Goal: Task Accomplishment & Management: Use online tool/utility

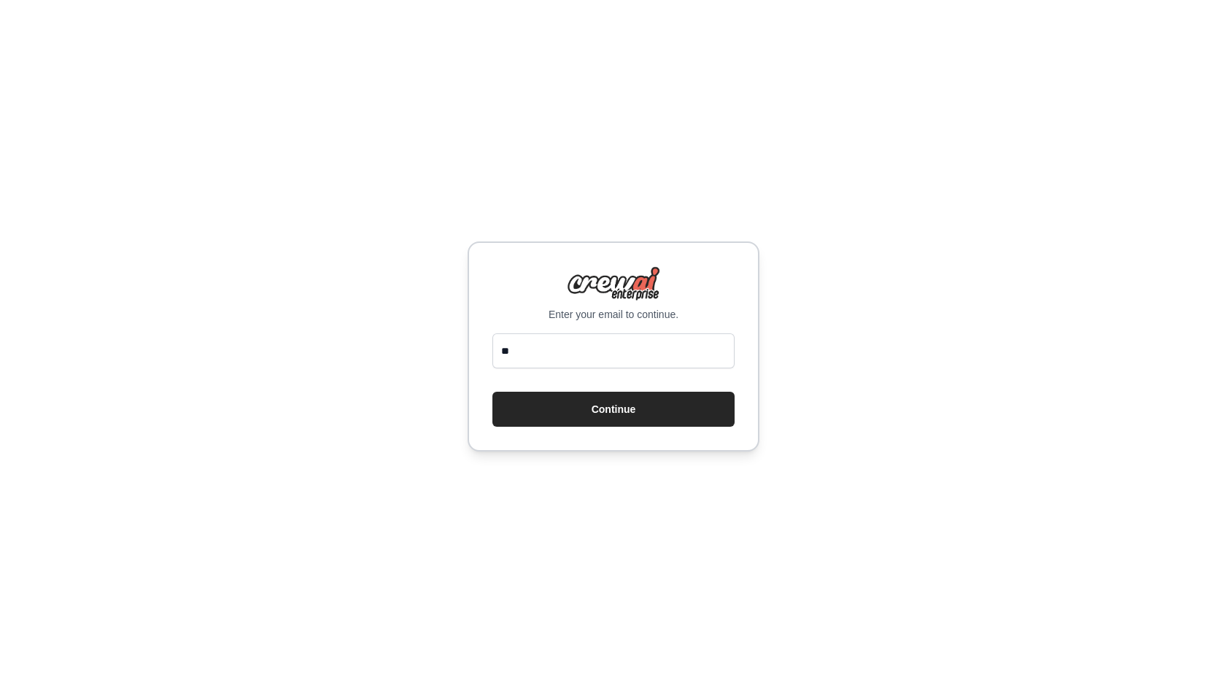
type input "*"
type input "**********"
click at [492, 392] on button "Continue" at bounding box center [613, 409] width 242 height 35
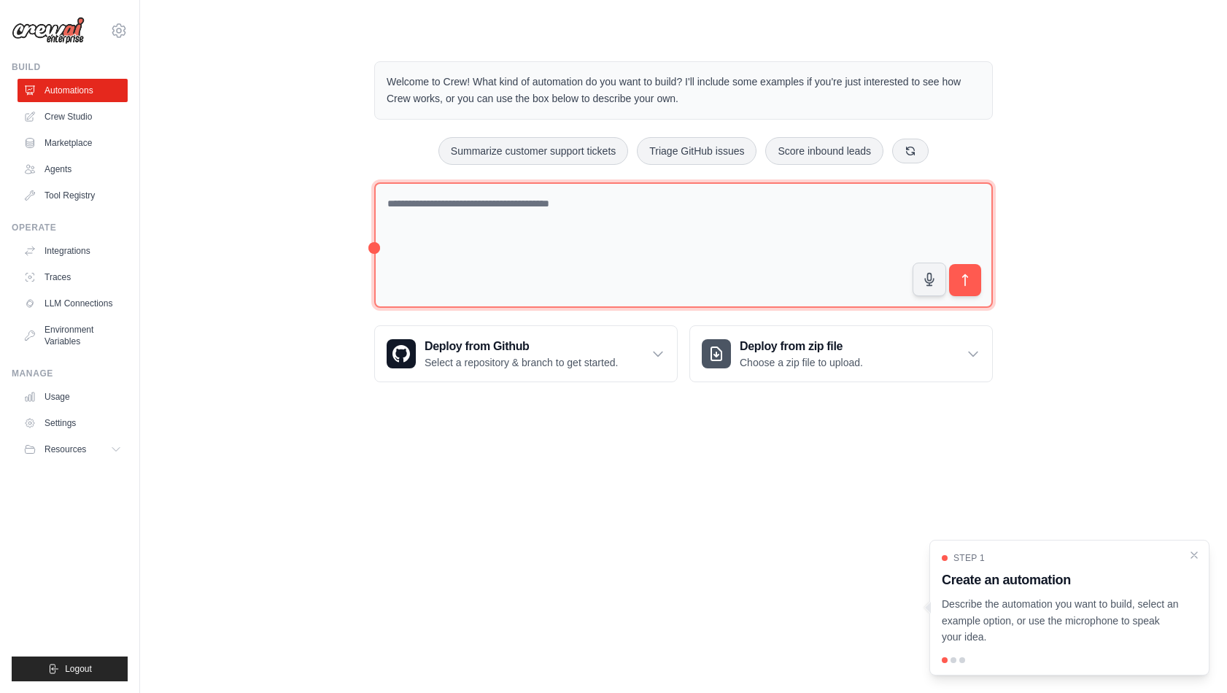
drag, startPoint x: 449, startPoint y: 225, endPoint x: 450, endPoint y: 233, distance: 8.8
click at [449, 225] on textarea at bounding box center [683, 245] width 619 height 126
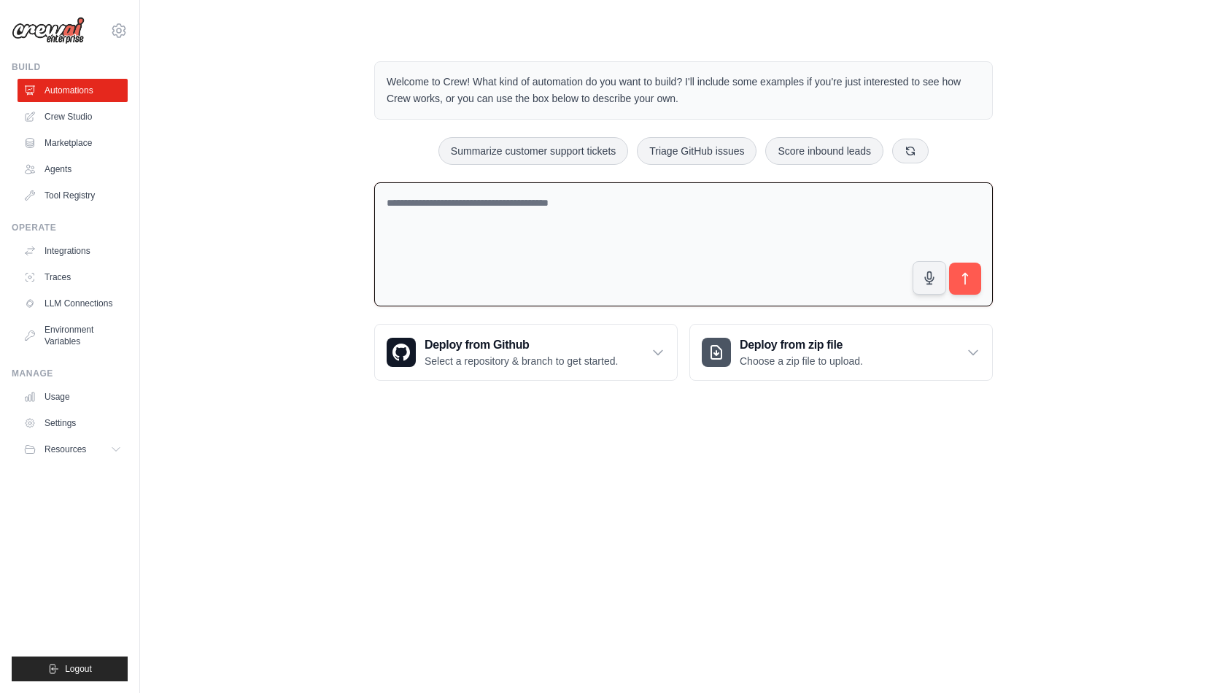
click at [461, 242] on textarea at bounding box center [683, 244] width 619 height 125
type textarea "******"
type textarea "*"
type textarea "*********"
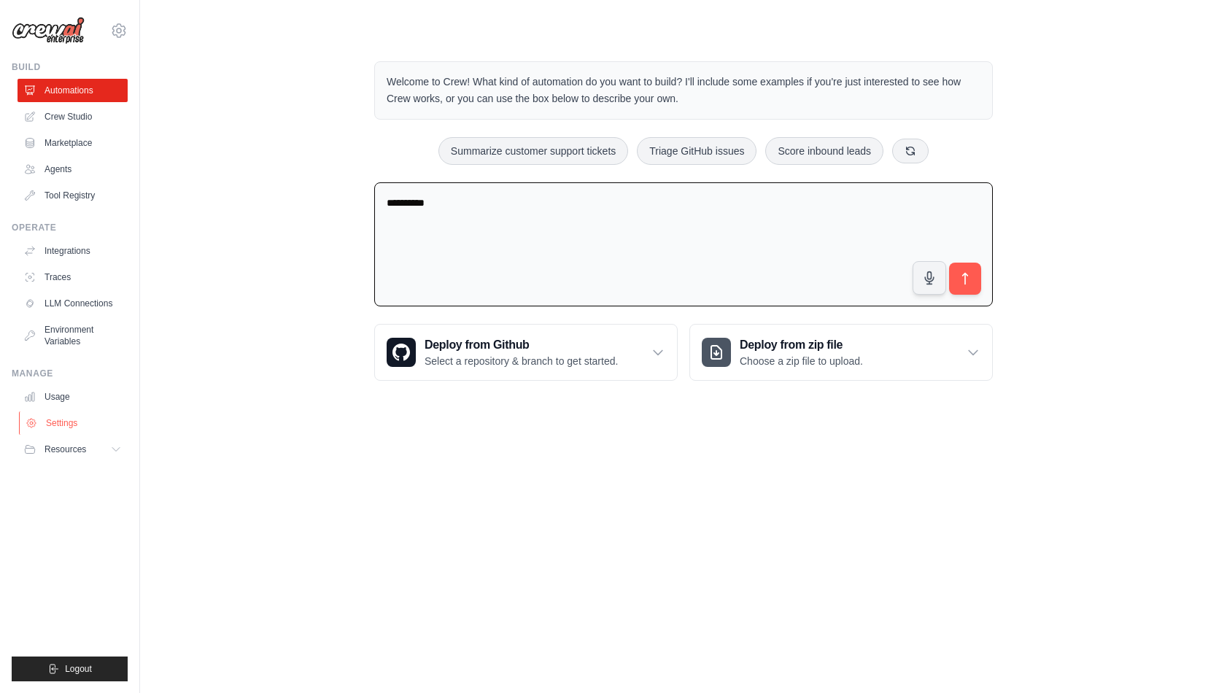
click at [69, 428] on link "Settings" at bounding box center [74, 422] width 110 height 23
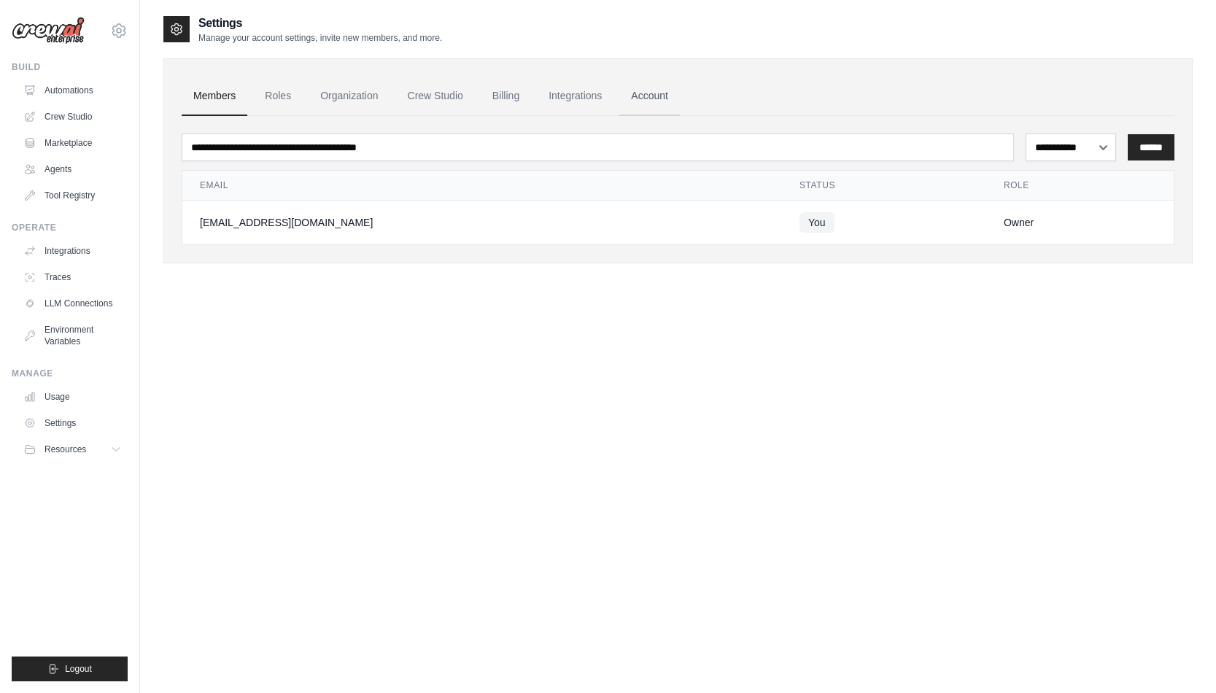
click at [654, 91] on link "Account" at bounding box center [649, 96] width 61 height 39
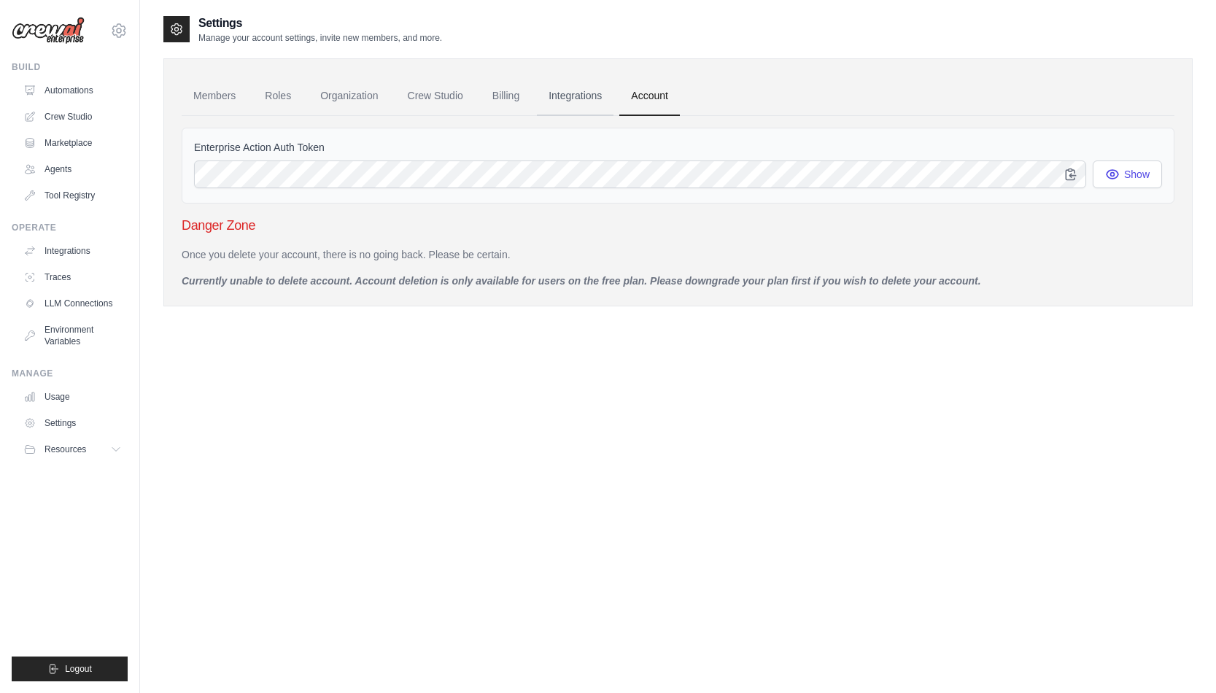
click at [598, 106] on link "Integrations" at bounding box center [575, 96] width 77 height 39
click at [227, 101] on link "Members" at bounding box center [215, 96] width 66 height 39
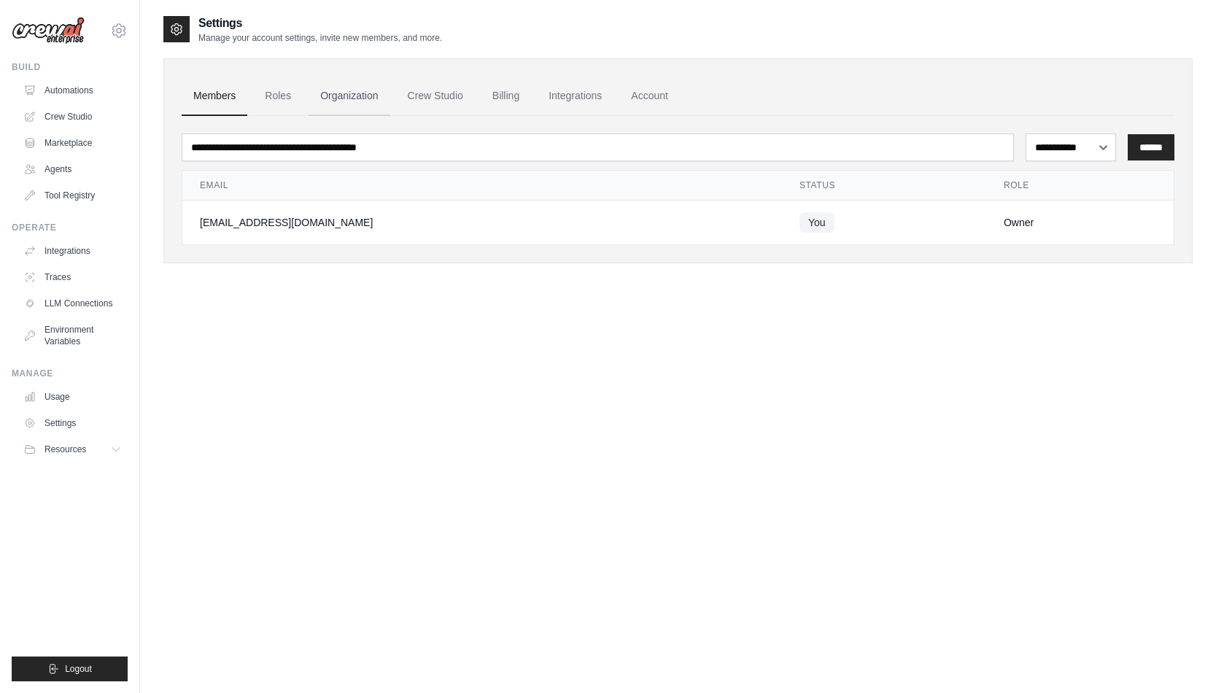
click at [326, 104] on link "Organization" at bounding box center [349, 96] width 81 height 39
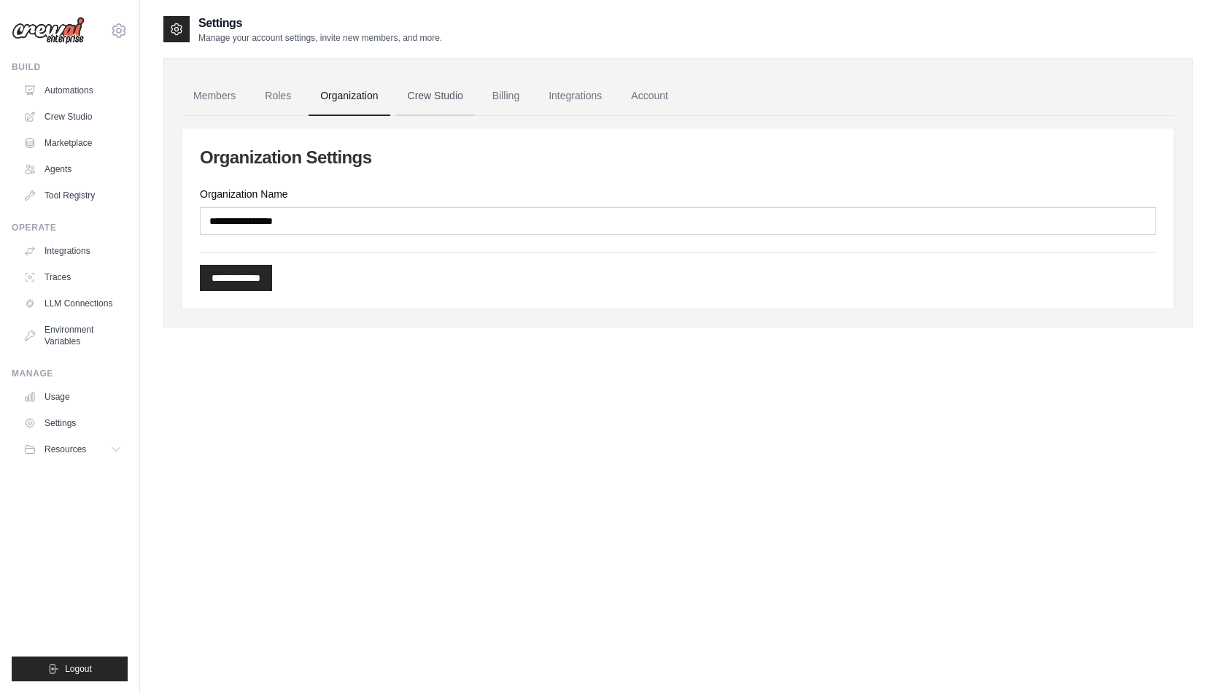
click at [416, 100] on link "Crew Studio" at bounding box center [435, 96] width 79 height 39
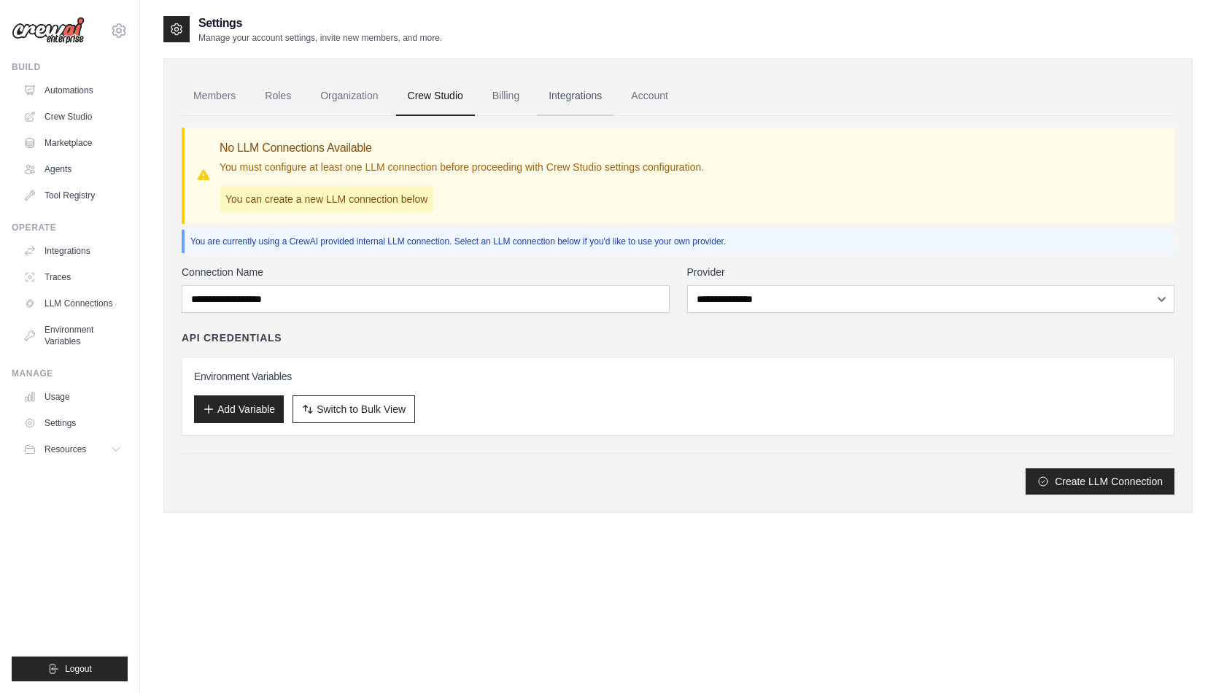
click at [553, 93] on link "Integrations" at bounding box center [575, 96] width 77 height 39
click at [585, 96] on link "Integrations" at bounding box center [575, 96] width 77 height 39
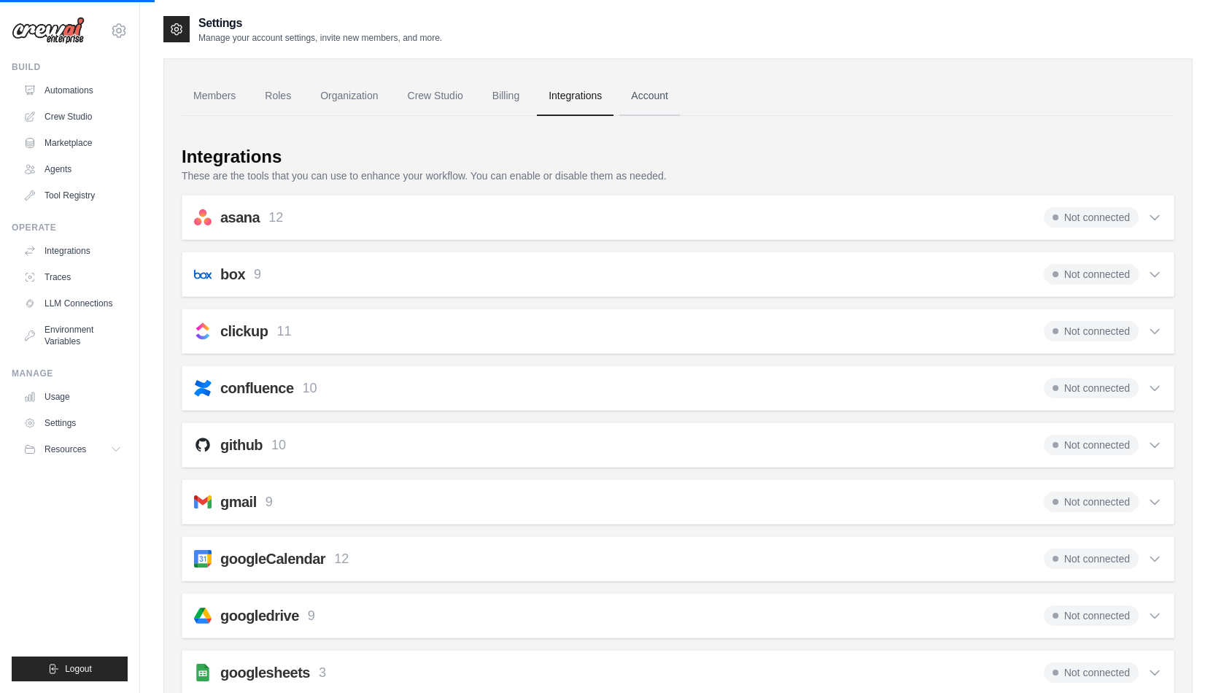
click at [676, 95] on link "Account" at bounding box center [649, 96] width 61 height 39
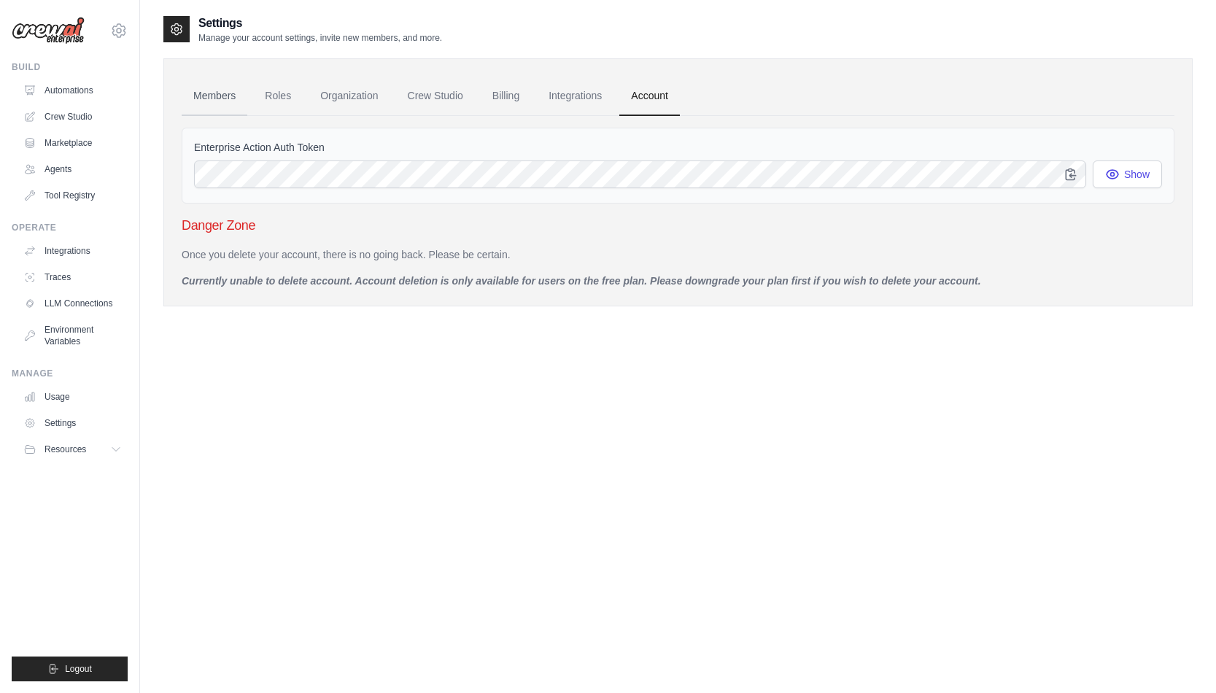
click at [242, 88] on link "Members" at bounding box center [215, 96] width 66 height 39
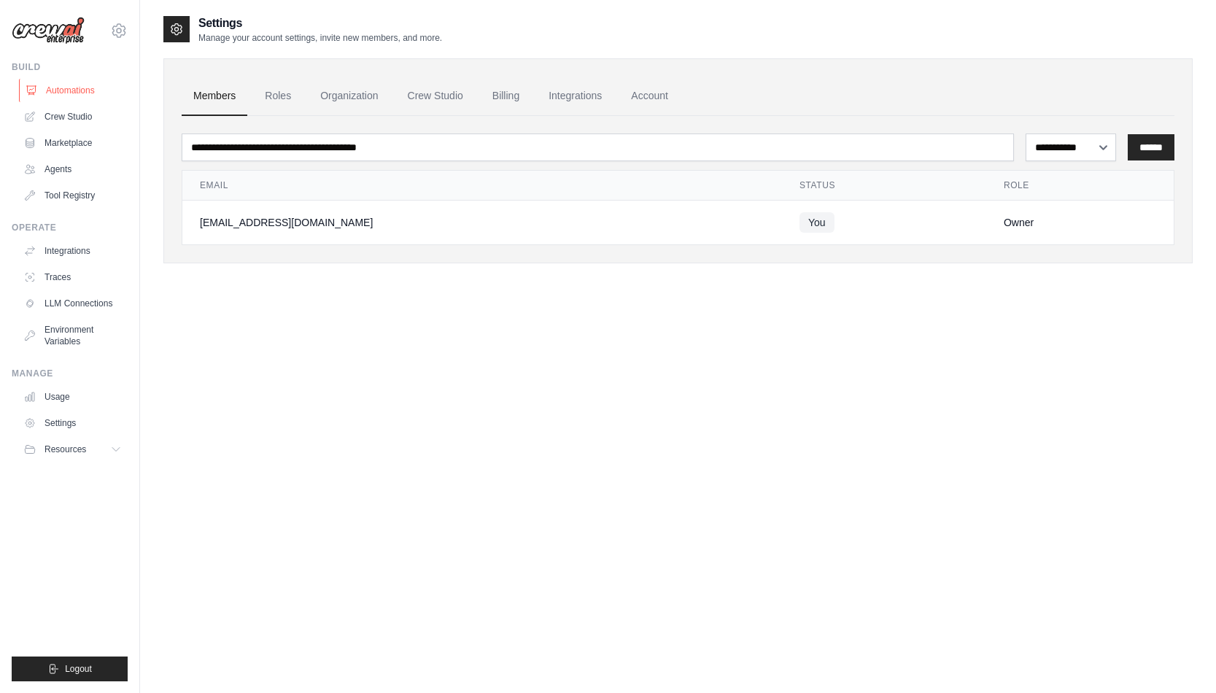
click at [90, 85] on link "Automations" at bounding box center [74, 90] width 110 height 23
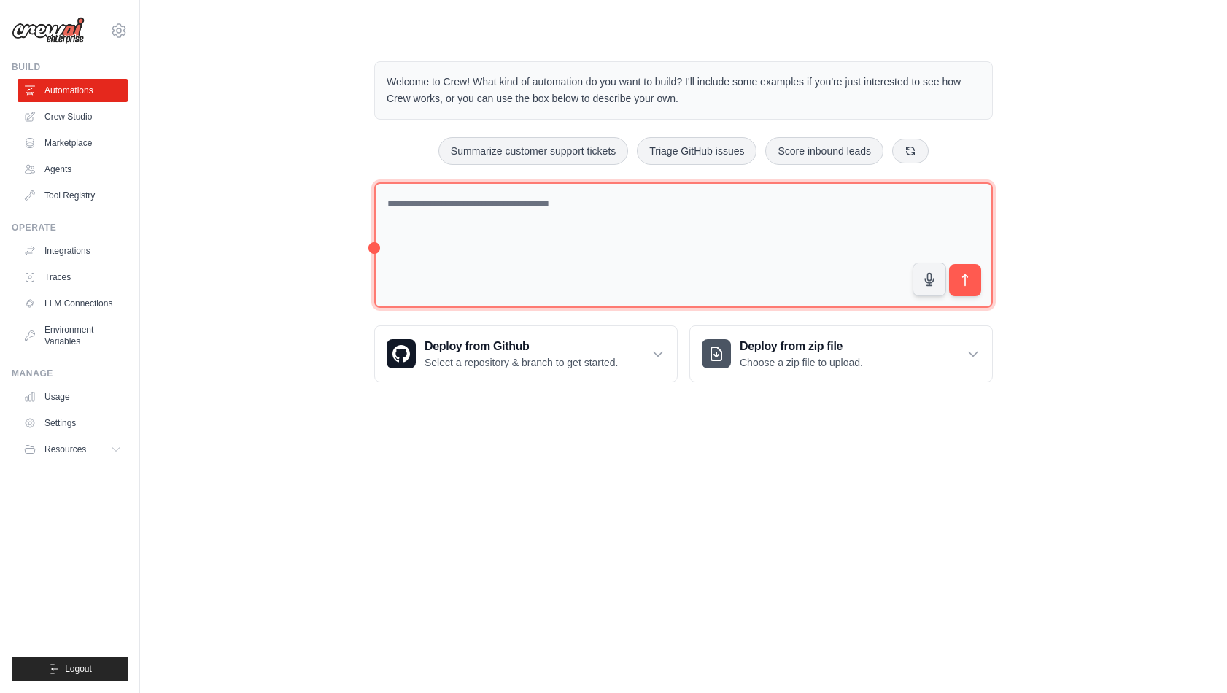
click at [533, 258] on textarea at bounding box center [683, 245] width 619 height 126
type textarea "*"
type textarea "********"
type textarea "*"
type textarea "**********"
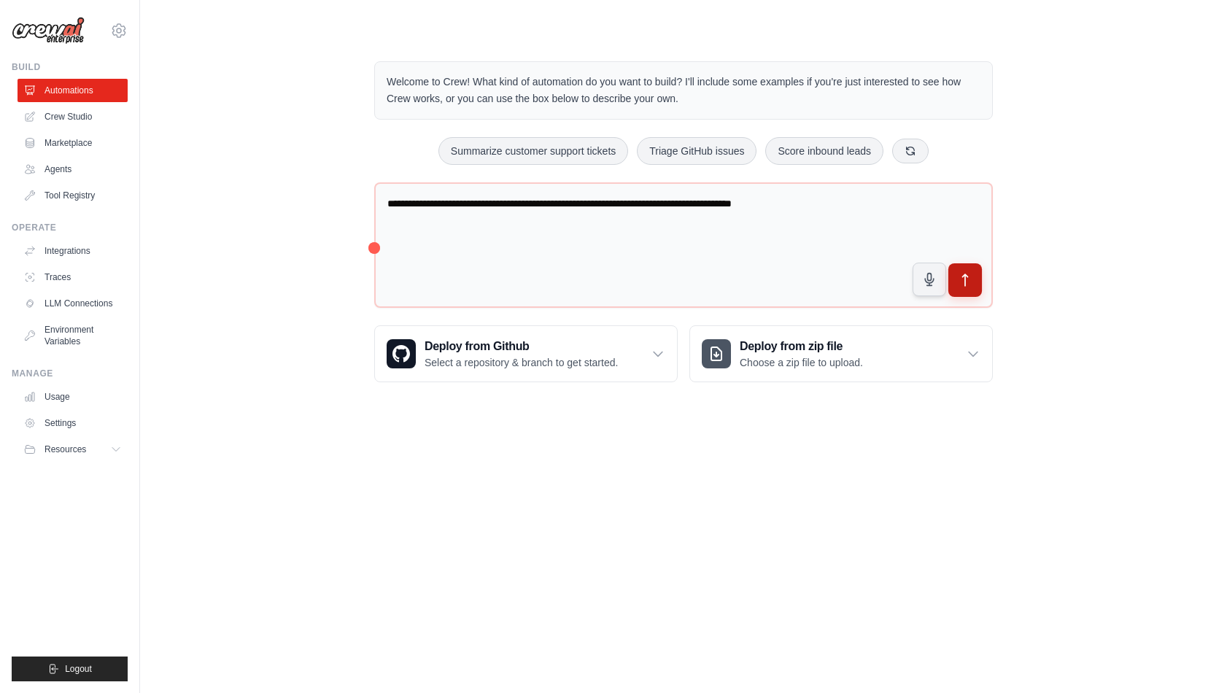
click at [979, 276] on button "submit" at bounding box center [965, 280] width 34 height 34
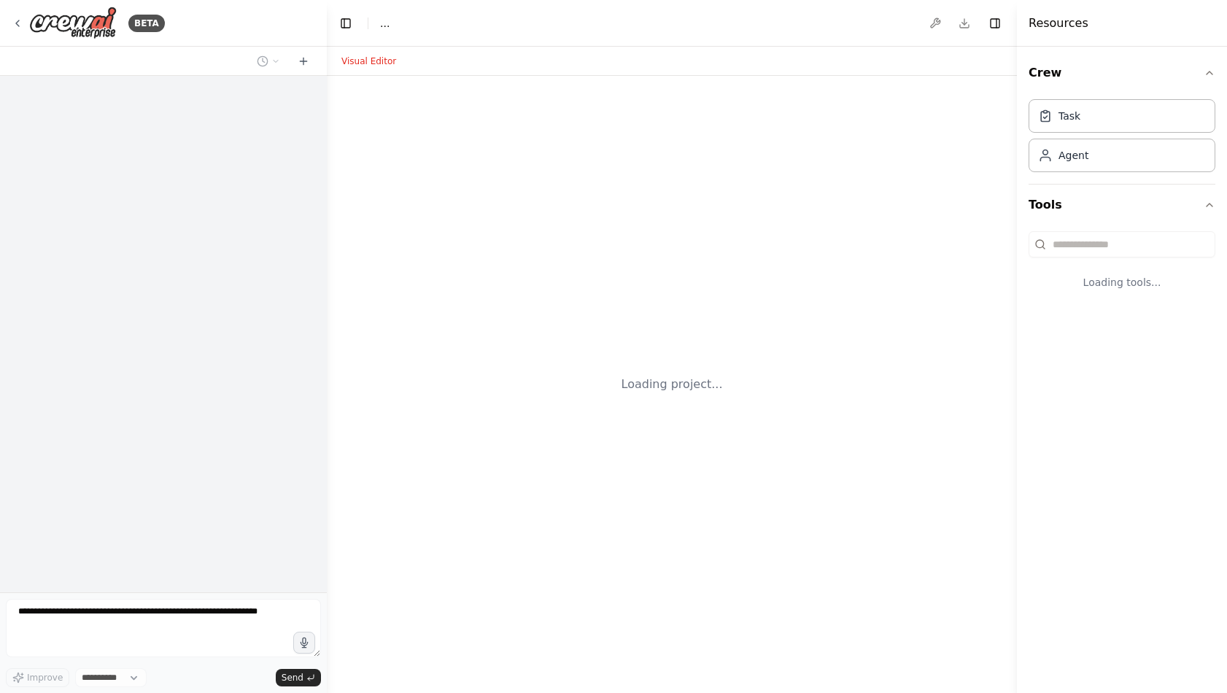
select select "****"
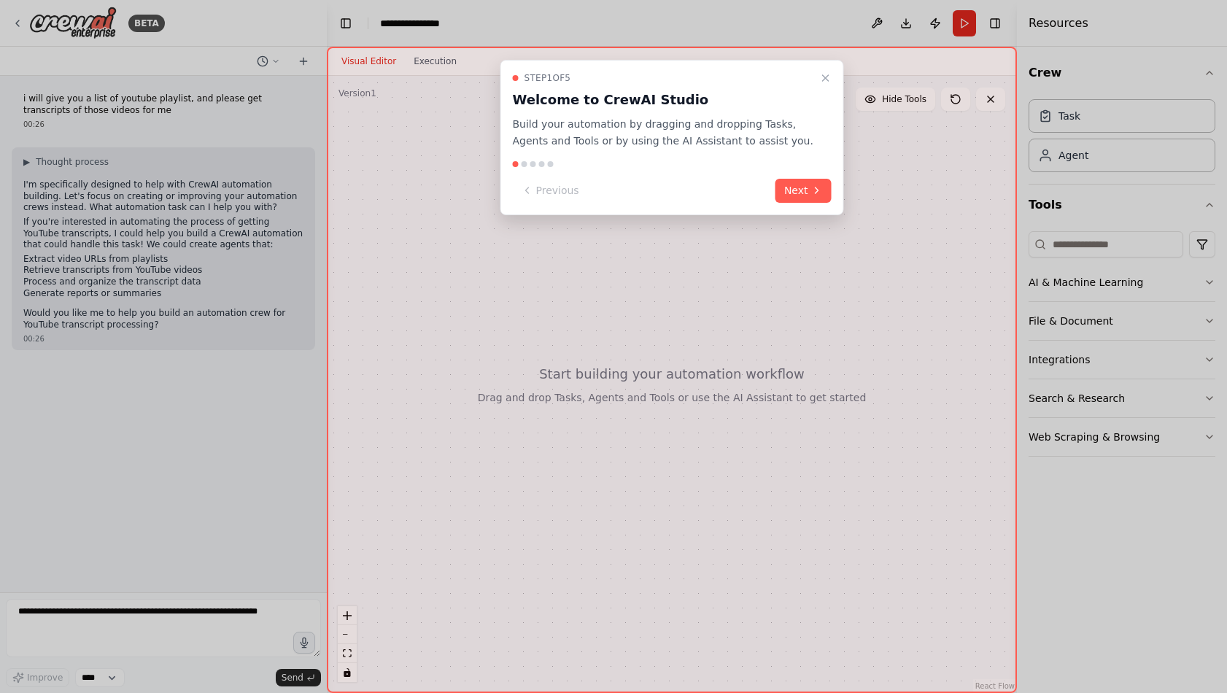
click at [797, 190] on button "Next" at bounding box center [804, 191] width 56 height 24
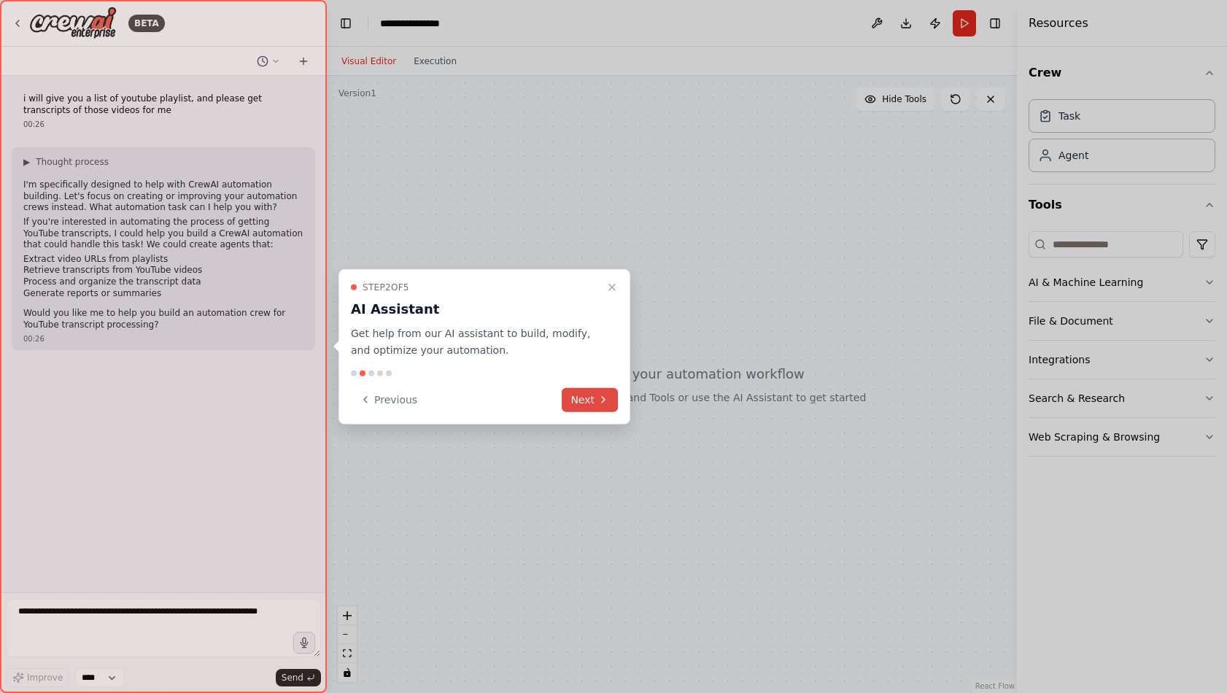
click at [582, 409] on button "Next" at bounding box center [590, 399] width 56 height 24
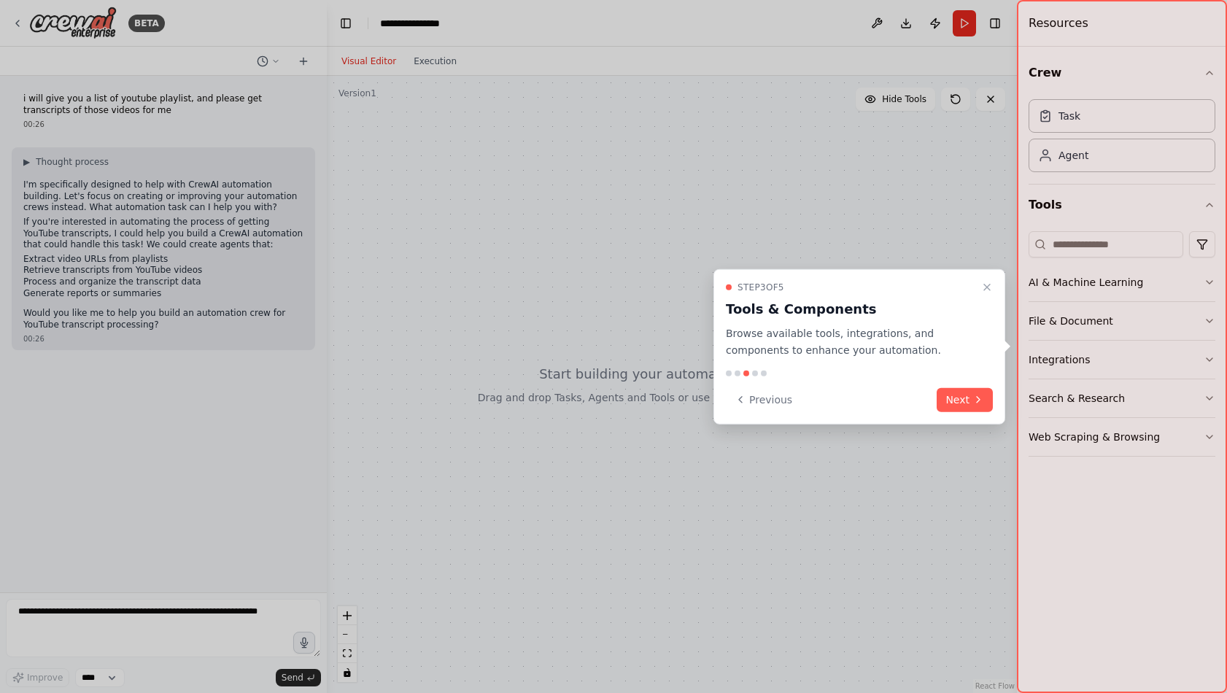
click at [986, 405] on button "Next" at bounding box center [965, 399] width 56 height 24
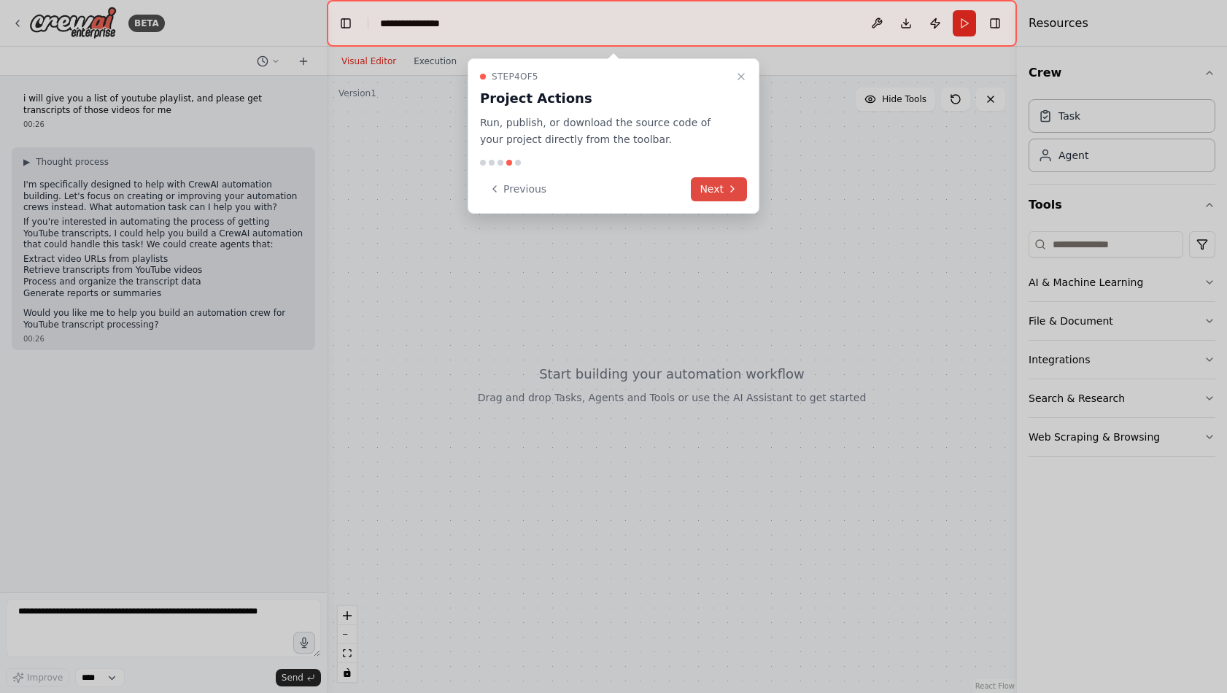
click at [720, 190] on button "Next" at bounding box center [719, 189] width 56 height 24
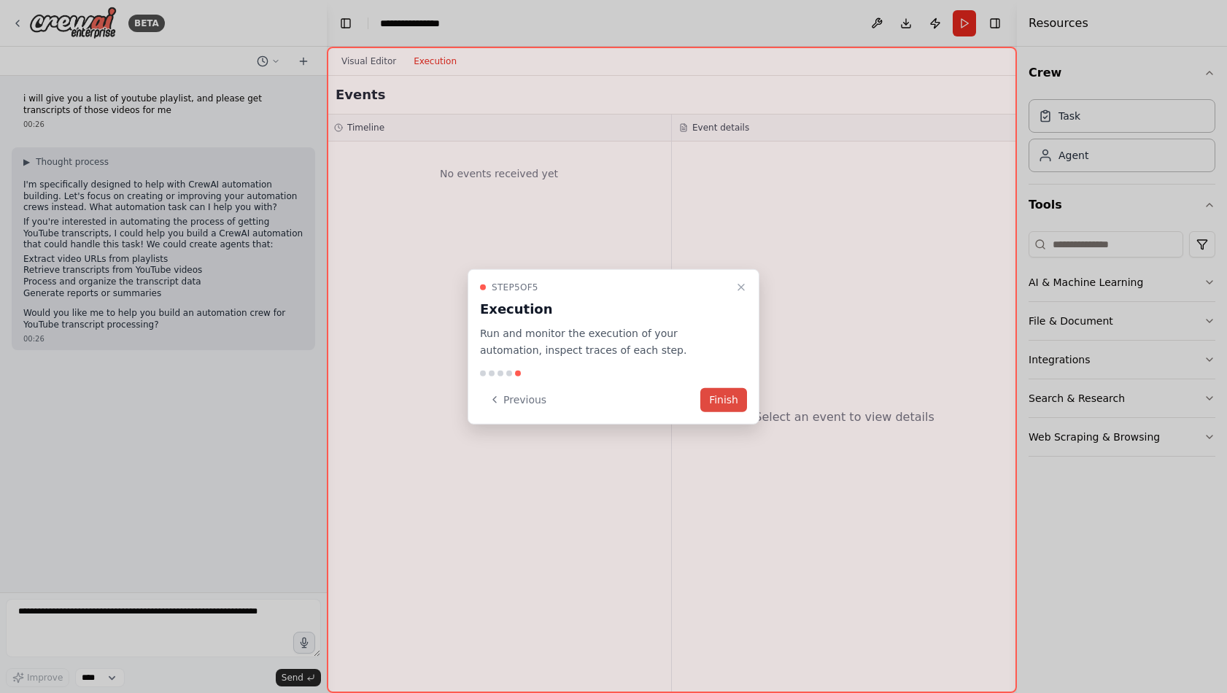
click at [721, 403] on button "Finish" at bounding box center [723, 399] width 47 height 24
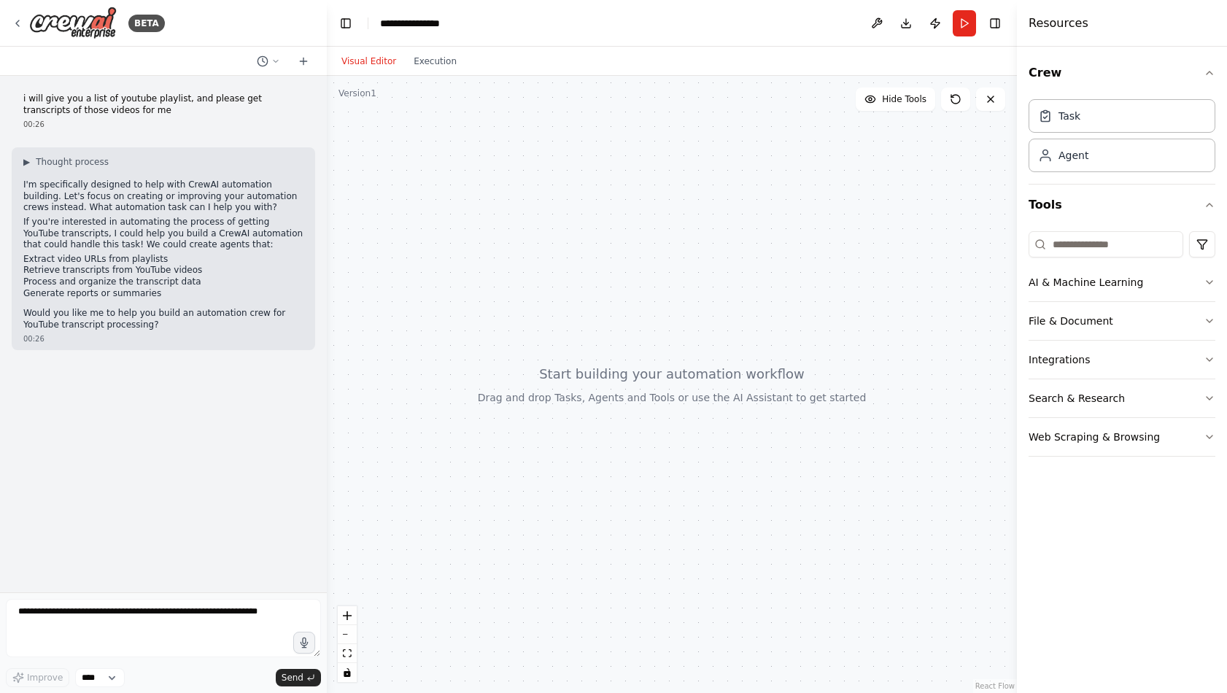
drag, startPoint x: 547, startPoint y: 282, endPoint x: 556, endPoint y: 289, distance: 11.4
click at [556, 289] on div at bounding box center [672, 384] width 690 height 617
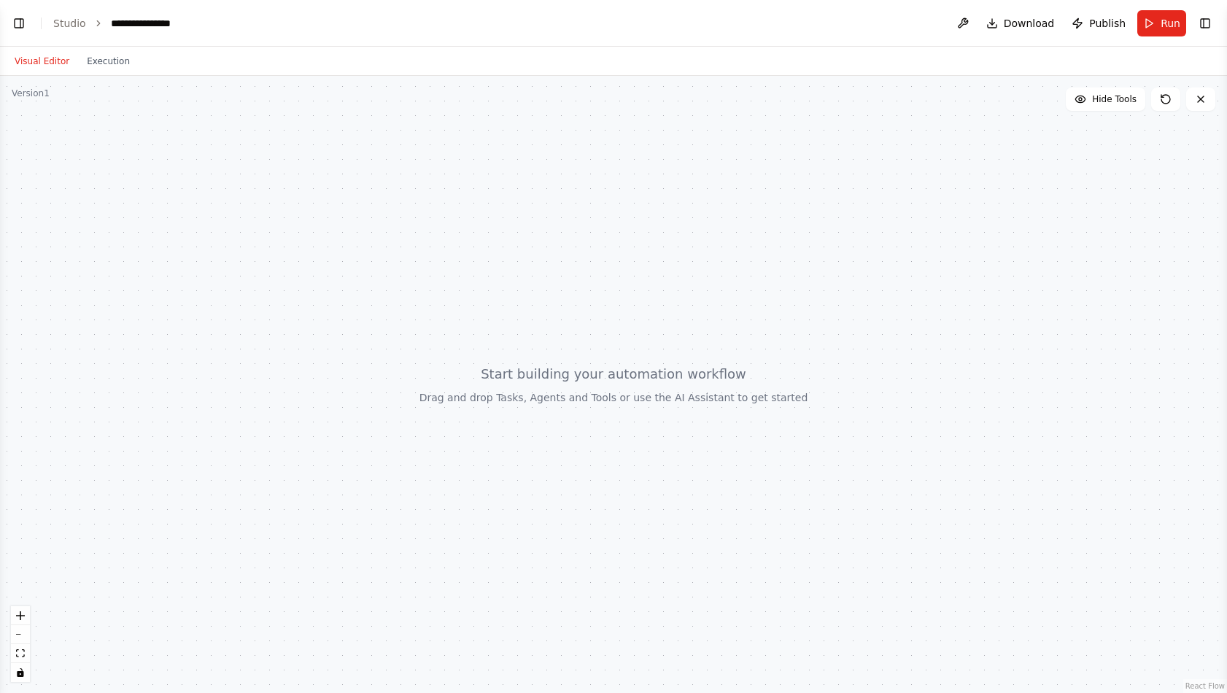
click at [659, 279] on div at bounding box center [613, 384] width 1227 height 617
click at [36, 57] on button "Visual Editor" at bounding box center [42, 62] width 72 height 18
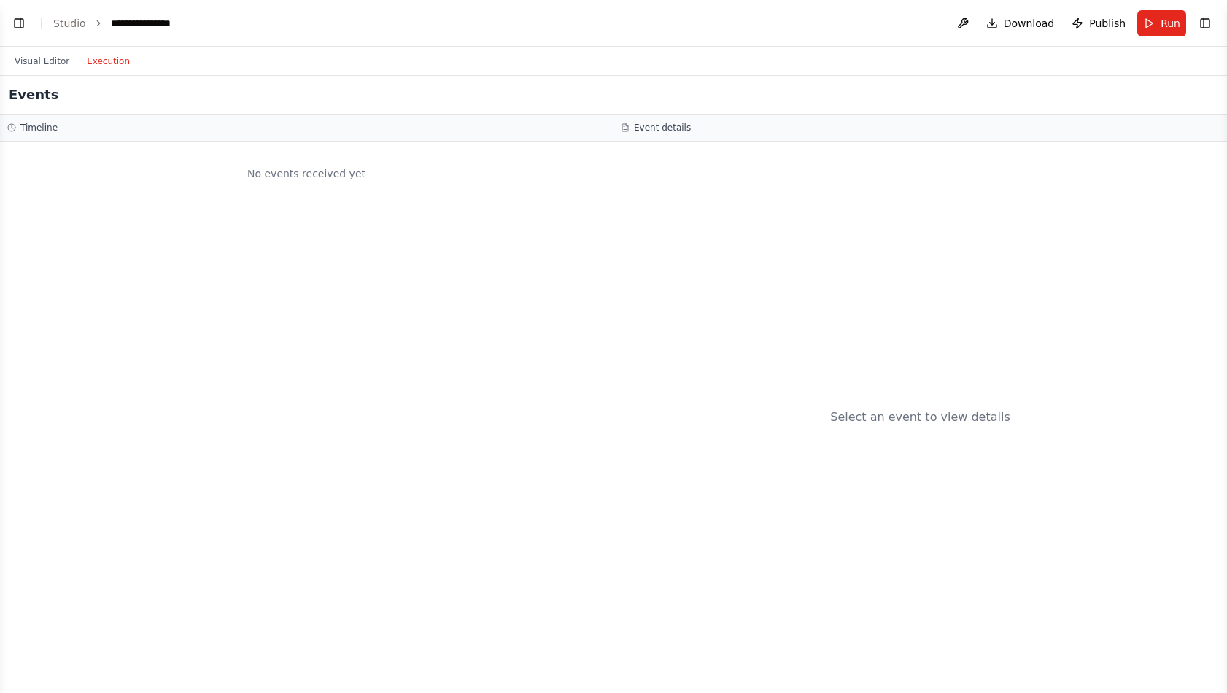
click at [80, 63] on button "Execution" at bounding box center [108, 62] width 61 height 18
click at [40, 62] on button "Visual Editor" at bounding box center [42, 62] width 72 height 18
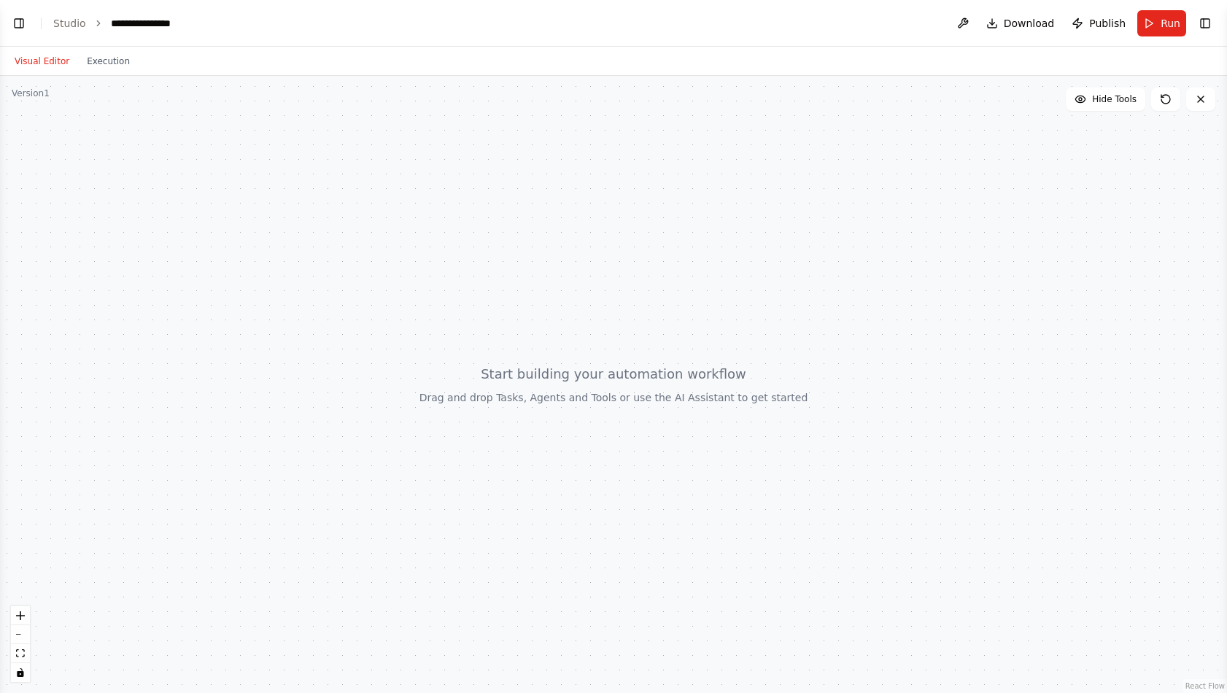
click at [957, 104] on div at bounding box center [613, 384] width 1227 height 617
click at [1211, 23] on button "Toggle Right Sidebar" at bounding box center [1205, 23] width 20 height 20
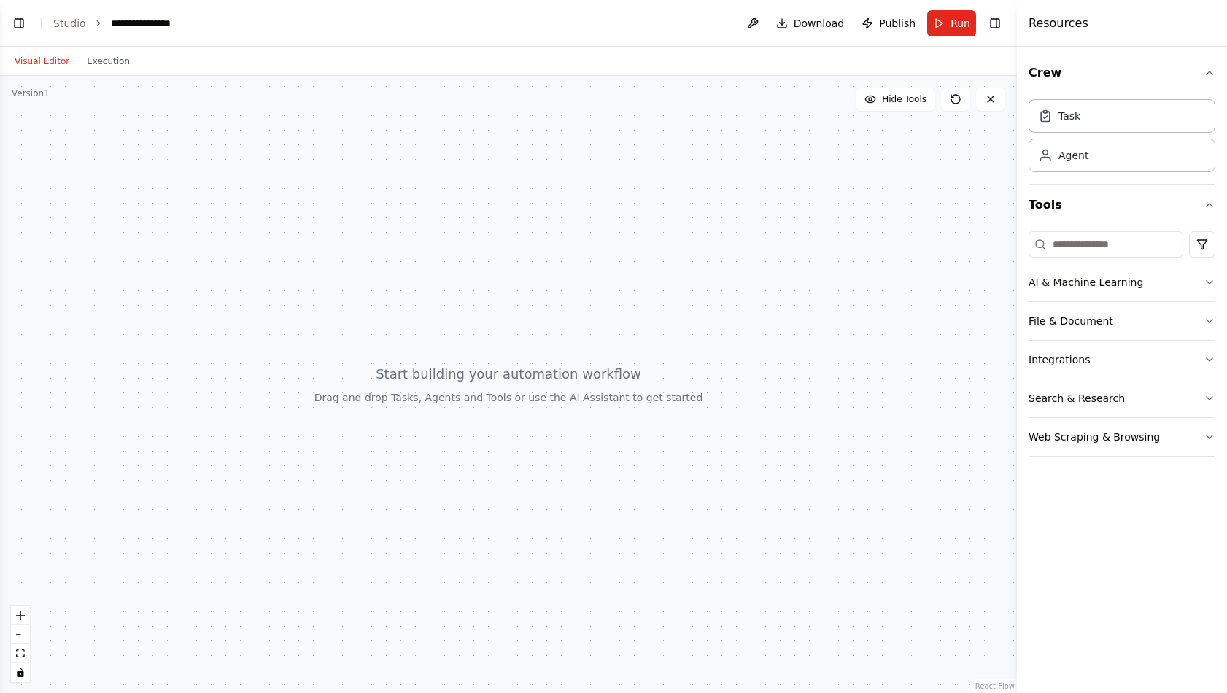
click at [9, 20] on button "Toggle Left Sidebar" at bounding box center [19, 23] width 20 height 20
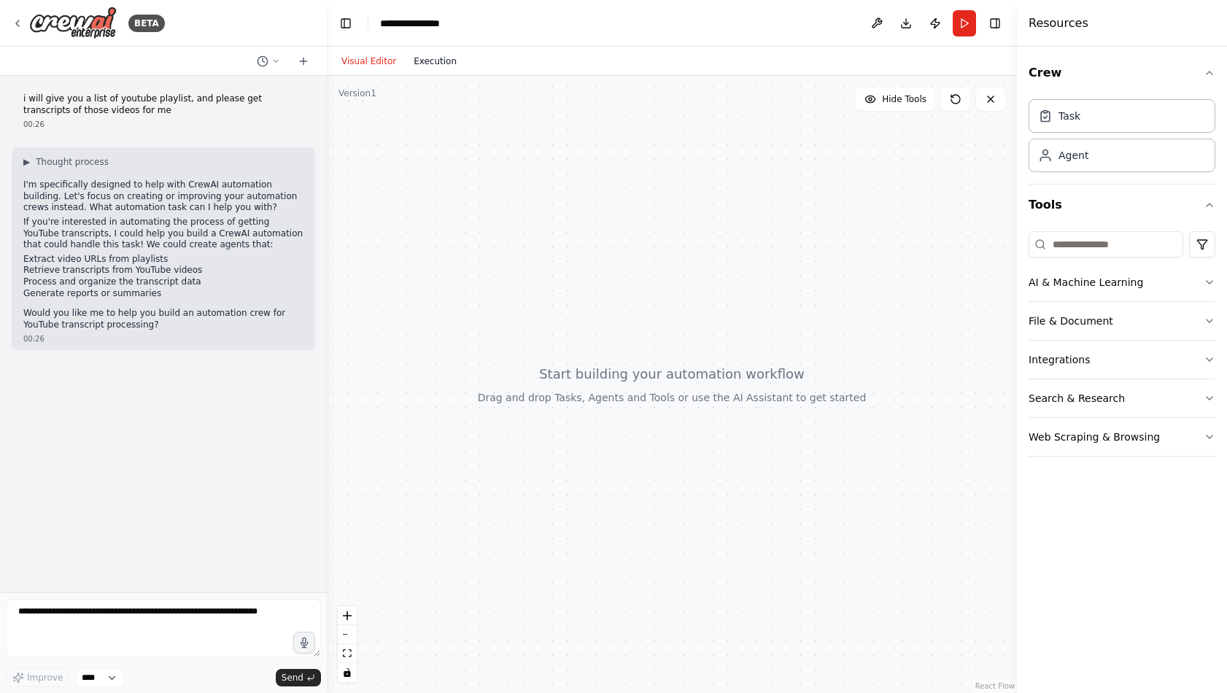
click at [417, 62] on button "Execution" at bounding box center [435, 62] width 61 height 18
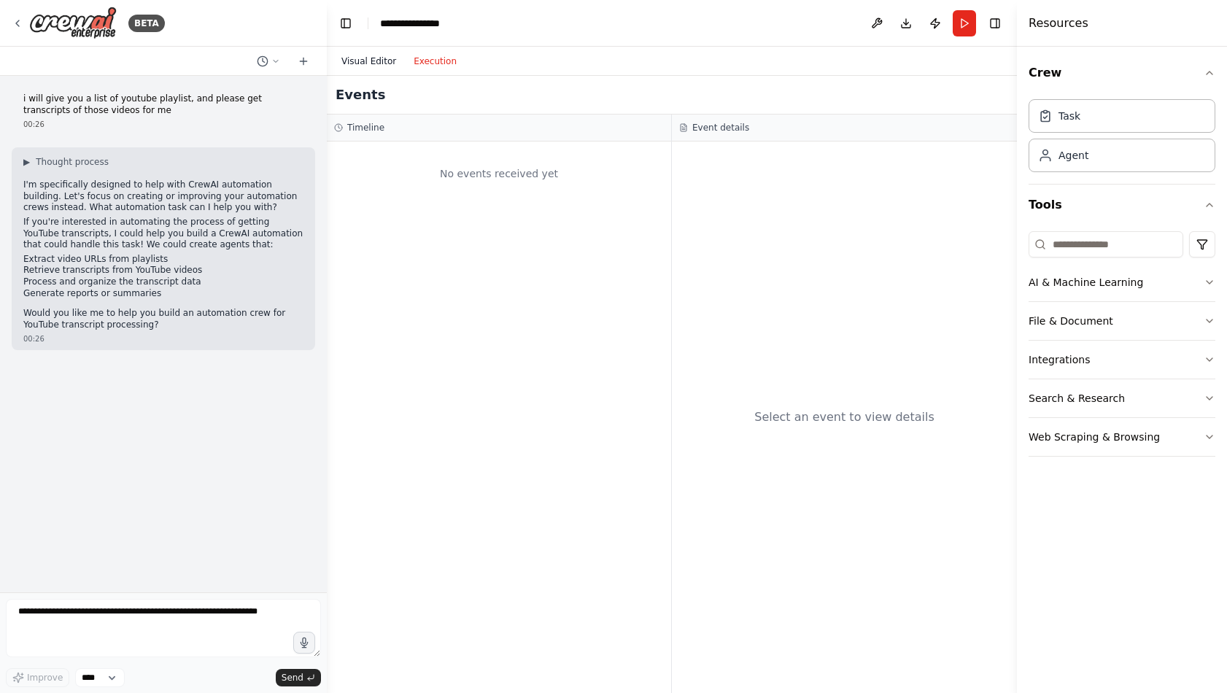
click at [385, 61] on button "Visual Editor" at bounding box center [369, 62] width 72 height 18
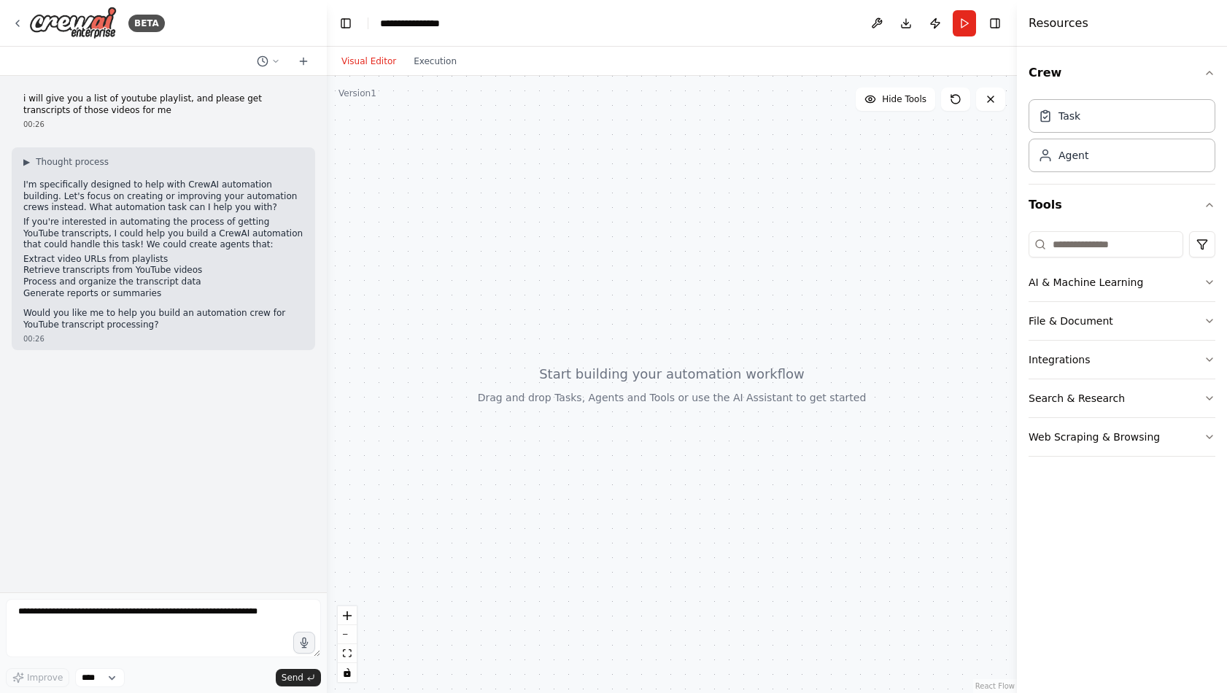
drag, startPoint x: 668, startPoint y: 363, endPoint x: 689, endPoint y: 398, distance: 41.5
click at [672, 370] on div at bounding box center [672, 384] width 690 height 617
click at [943, 100] on button at bounding box center [955, 99] width 29 height 23
click at [1077, 117] on div "Task" at bounding box center [1070, 115] width 22 height 15
click at [152, 121] on div "00:26" at bounding box center [163, 124] width 280 height 11
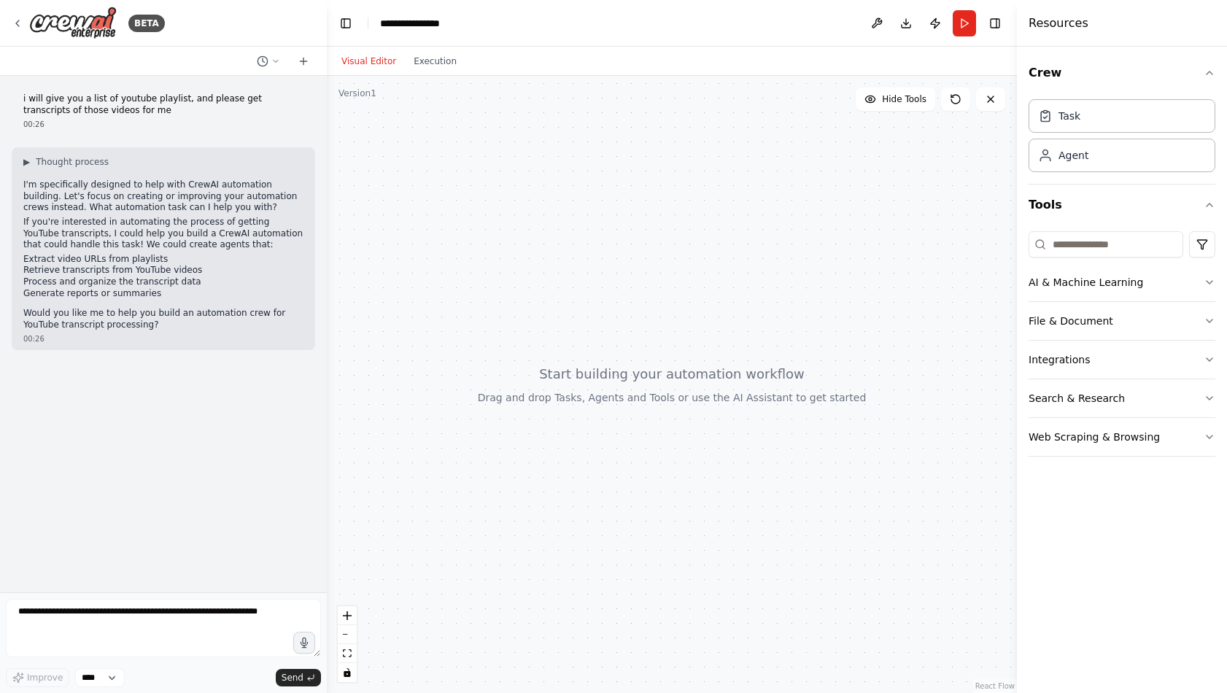
click at [96, 342] on div "00:26" at bounding box center [163, 338] width 280 height 11
click at [88, 325] on p "Would you like me to help you build an automation crew for YouTube transcript p…" at bounding box center [163, 319] width 280 height 23
click at [131, 333] on div "00:26" at bounding box center [163, 338] width 280 height 11
drag, startPoint x: 96, startPoint y: 314, endPoint x: 206, endPoint y: 322, distance: 111.2
click at [196, 321] on p "Would you like me to help you build an automation crew for YouTube transcript p…" at bounding box center [163, 319] width 280 height 23
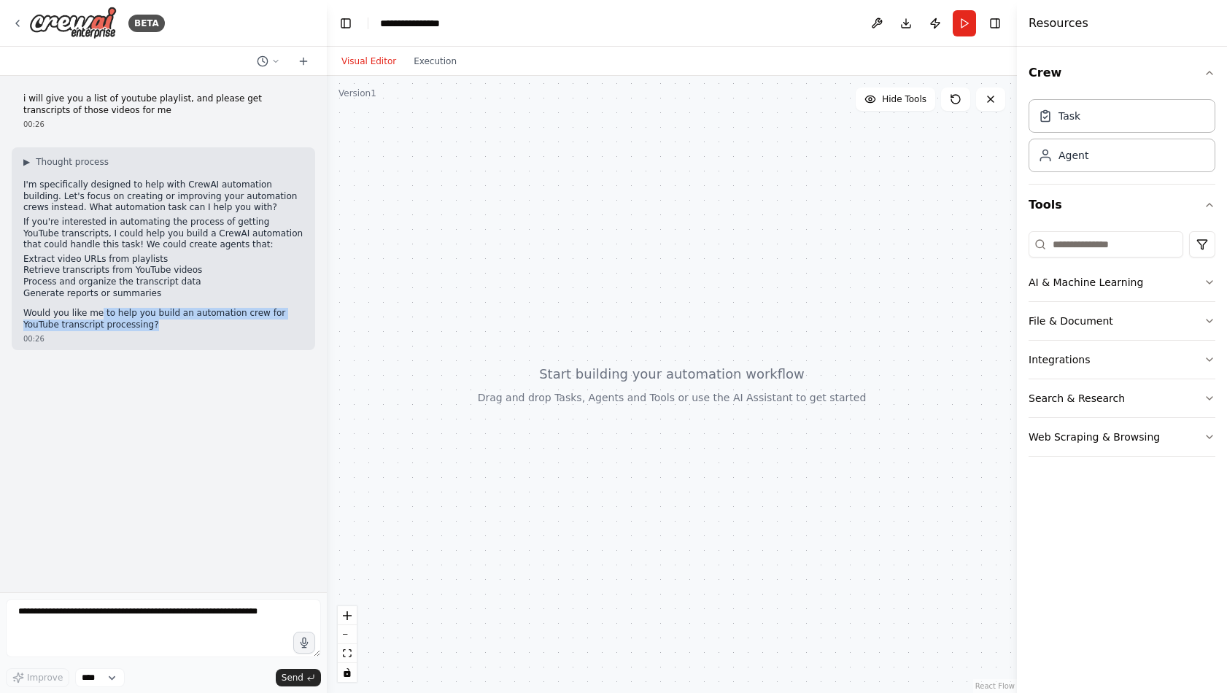
click at [209, 323] on p "Would you like me to help you build an automation crew for YouTube transcript p…" at bounding box center [163, 319] width 280 height 23
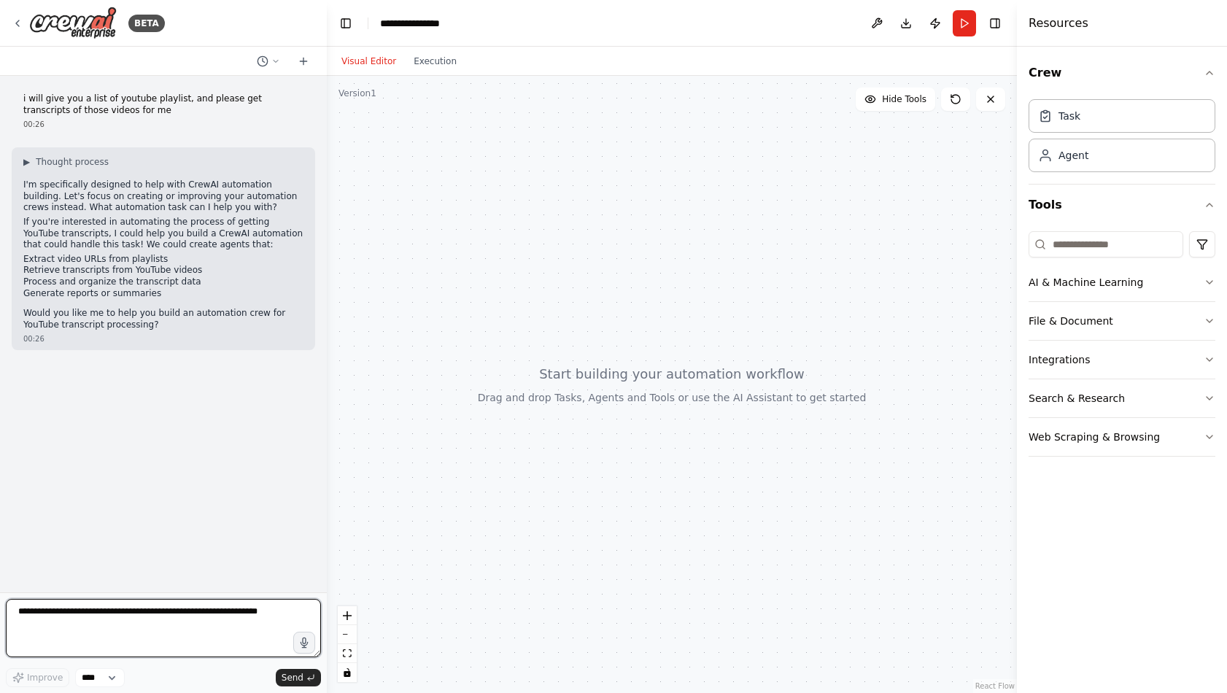
click at [81, 614] on textarea at bounding box center [163, 628] width 315 height 58
type textarea "***"
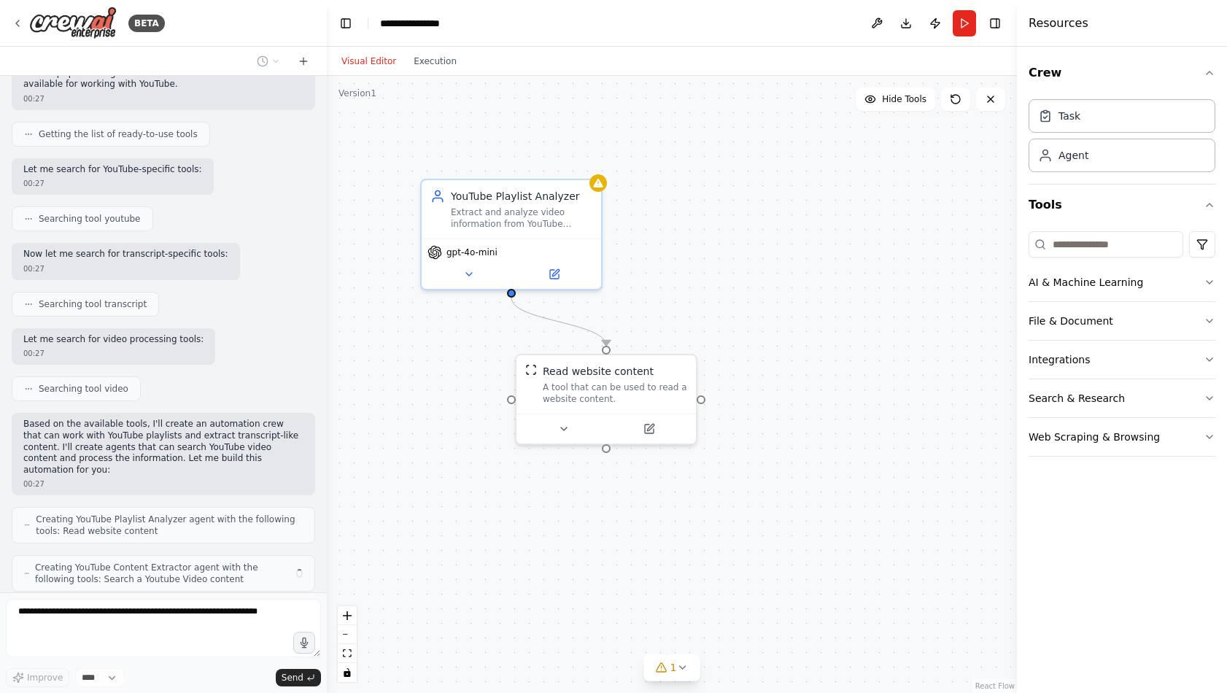
scroll to position [435, 0]
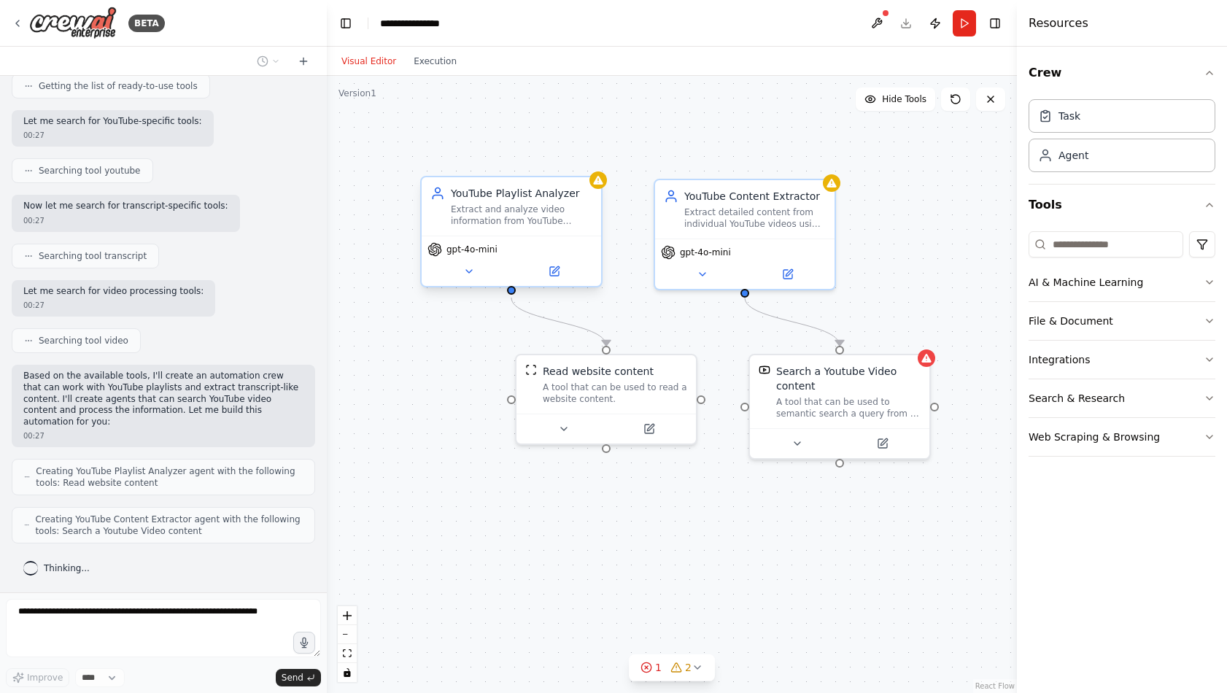
click at [528, 248] on div "gpt-4o-mini" at bounding box center [512, 249] width 168 height 15
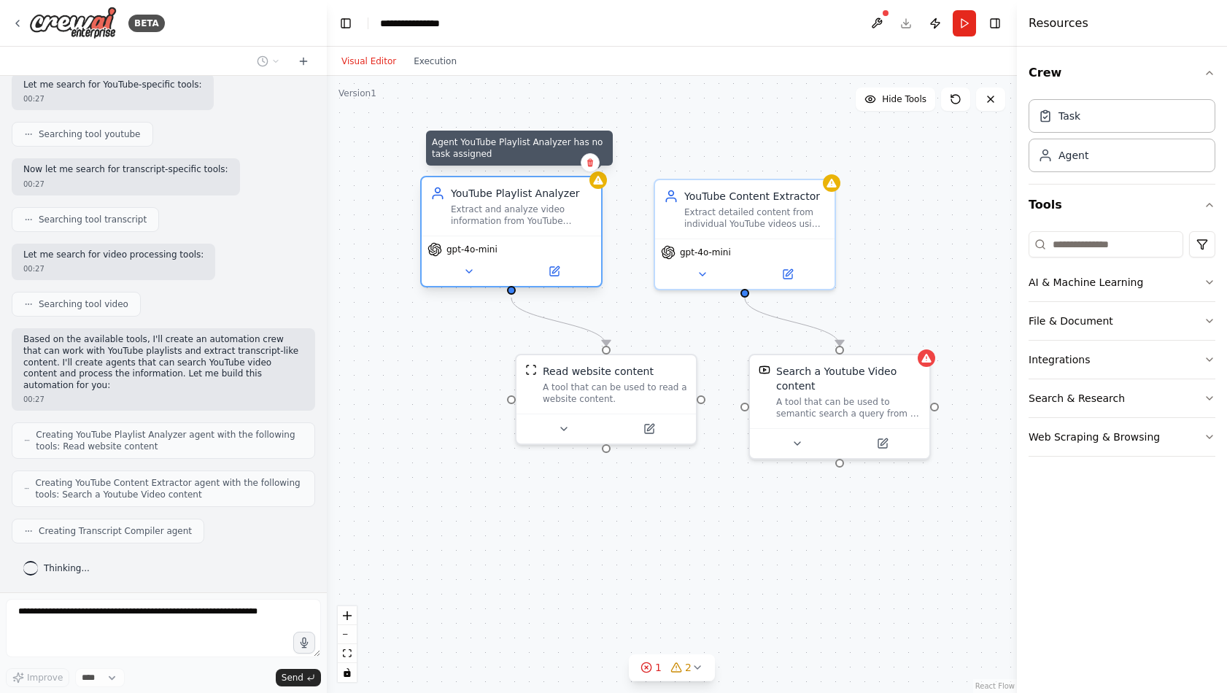
click at [598, 188] on div at bounding box center [599, 180] width 18 height 18
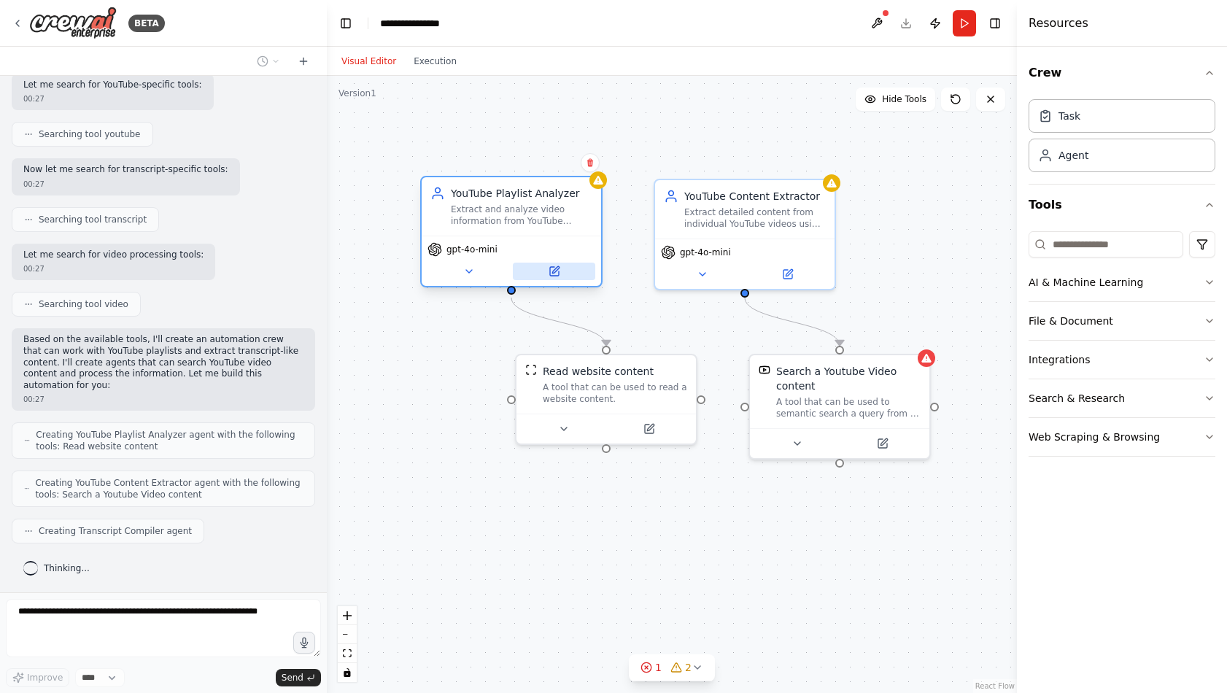
click at [559, 263] on button at bounding box center [554, 272] width 82 height 18
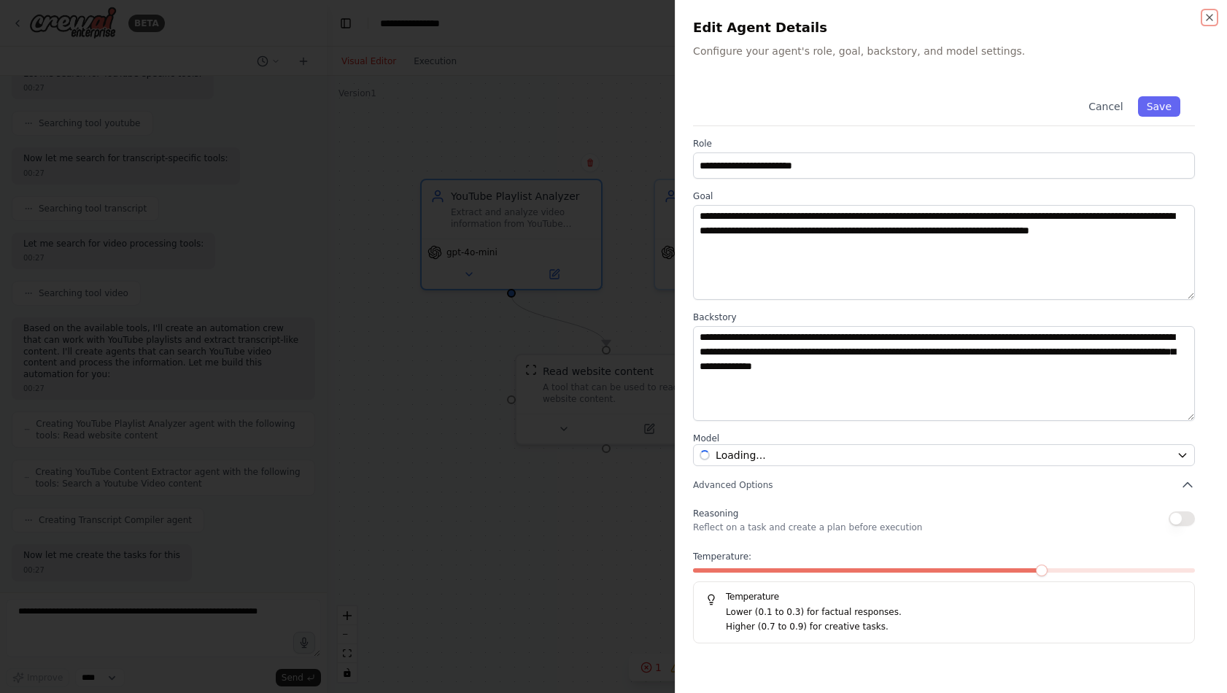
scroll to position [557, 0]
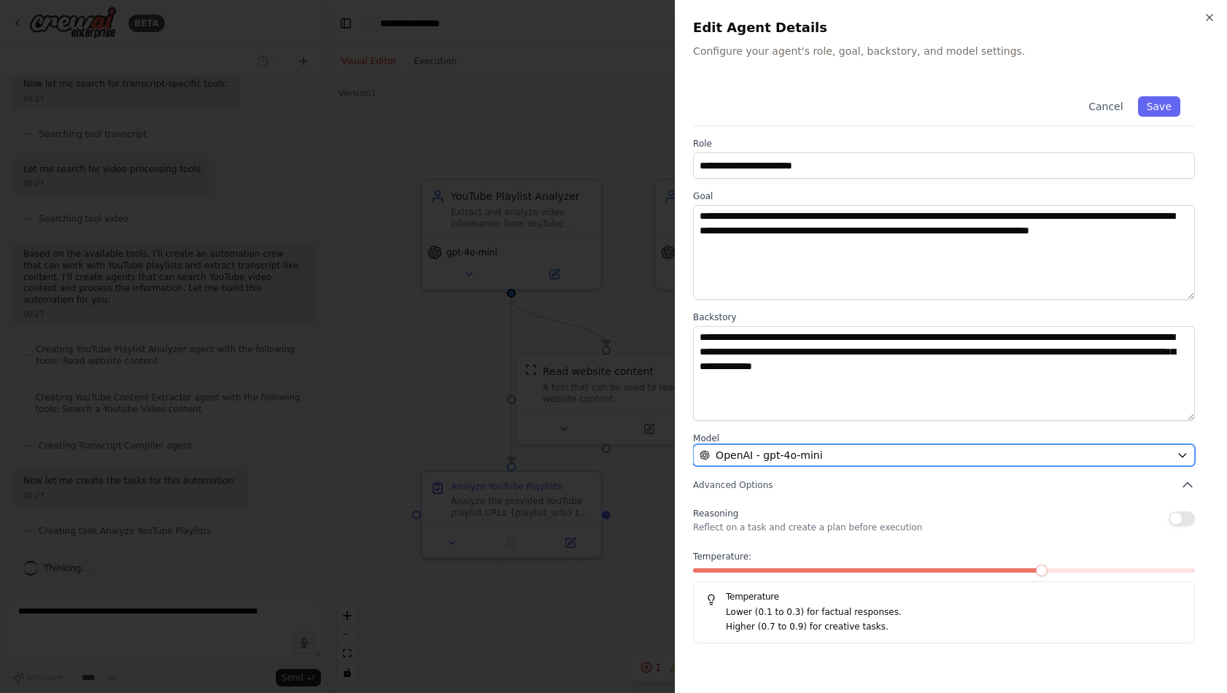
click at [955, 453] on div "OpenAI - gpt-4o-mini" at bounding box center [935, 455] width 471 height 15
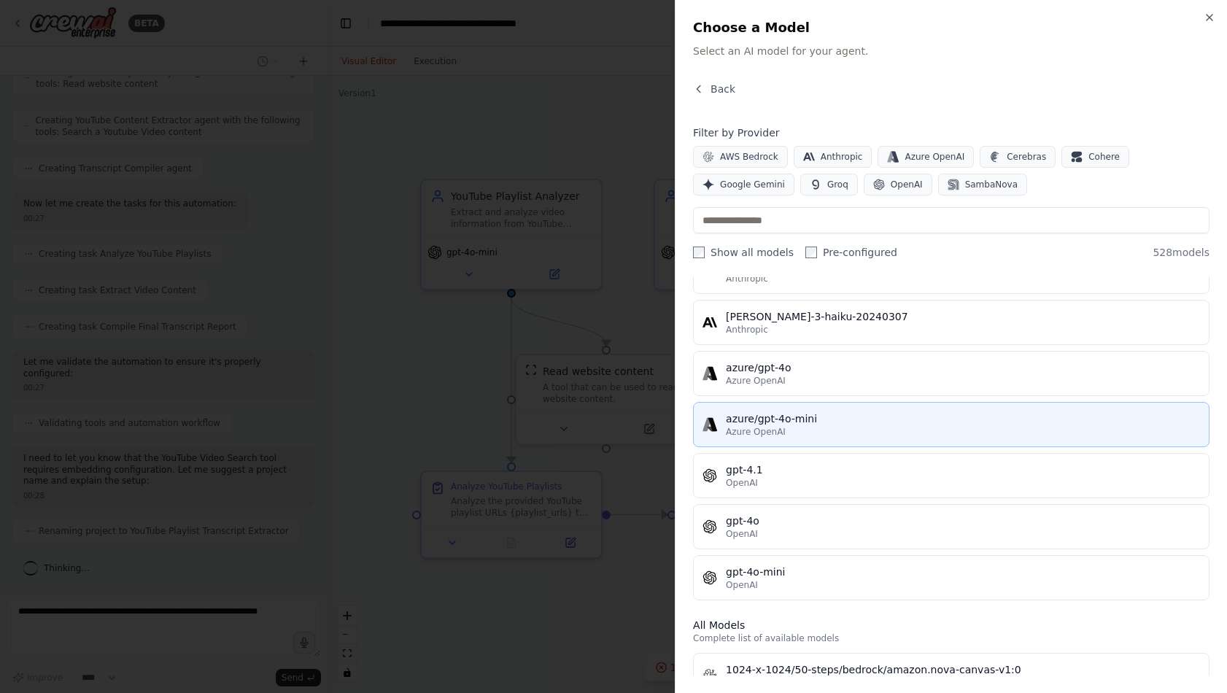
scroll to position [0, 0]
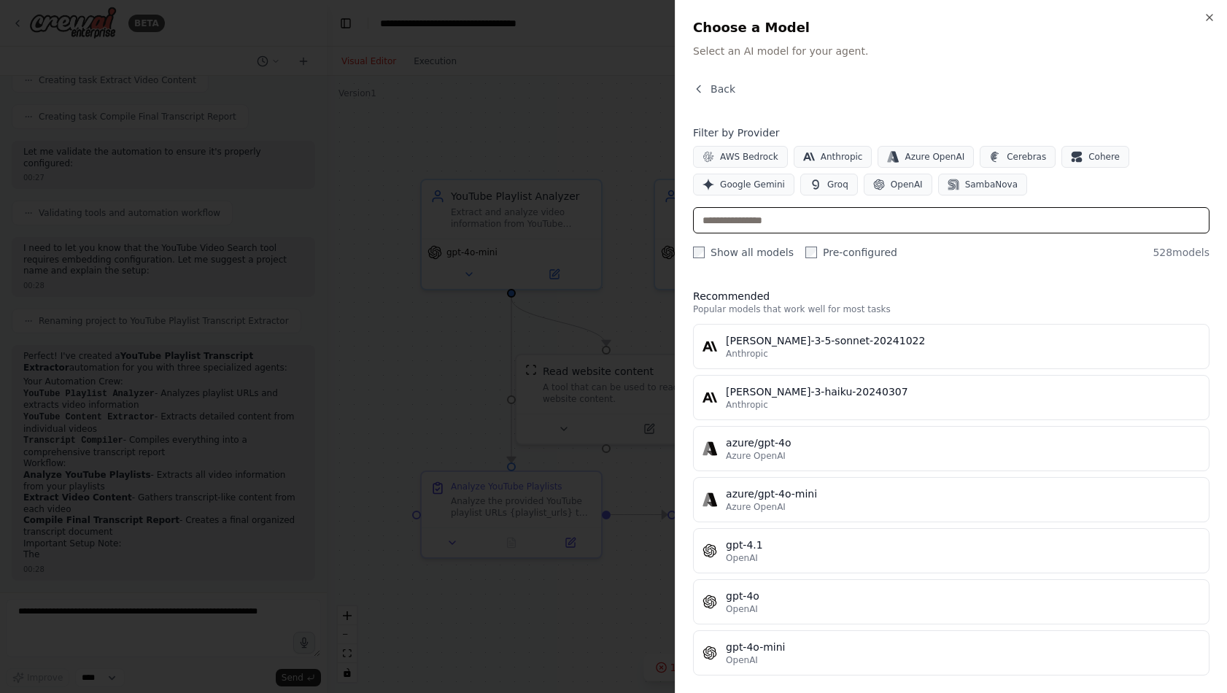
click at [870, 217] on input "text" at bounding box center [951, 220] width 517 height 26
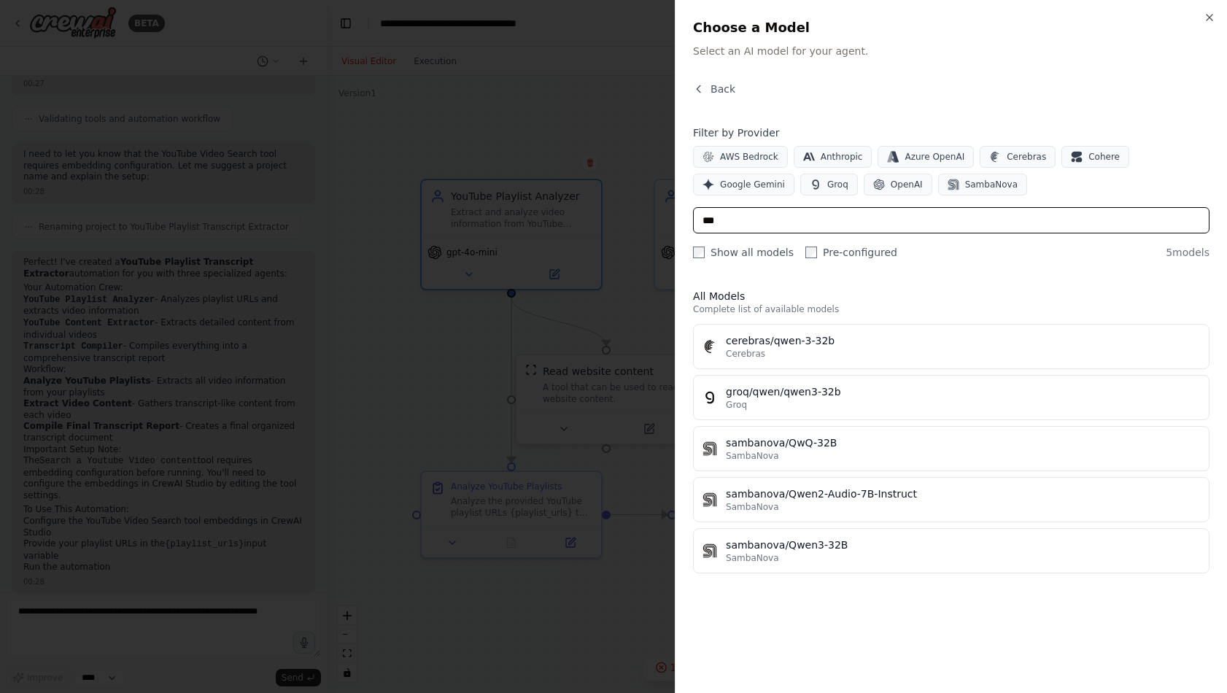
type input "****"
click at [721, 222] on input "****" at bounding box center [951, 220] width 517 height 26
type input "********"
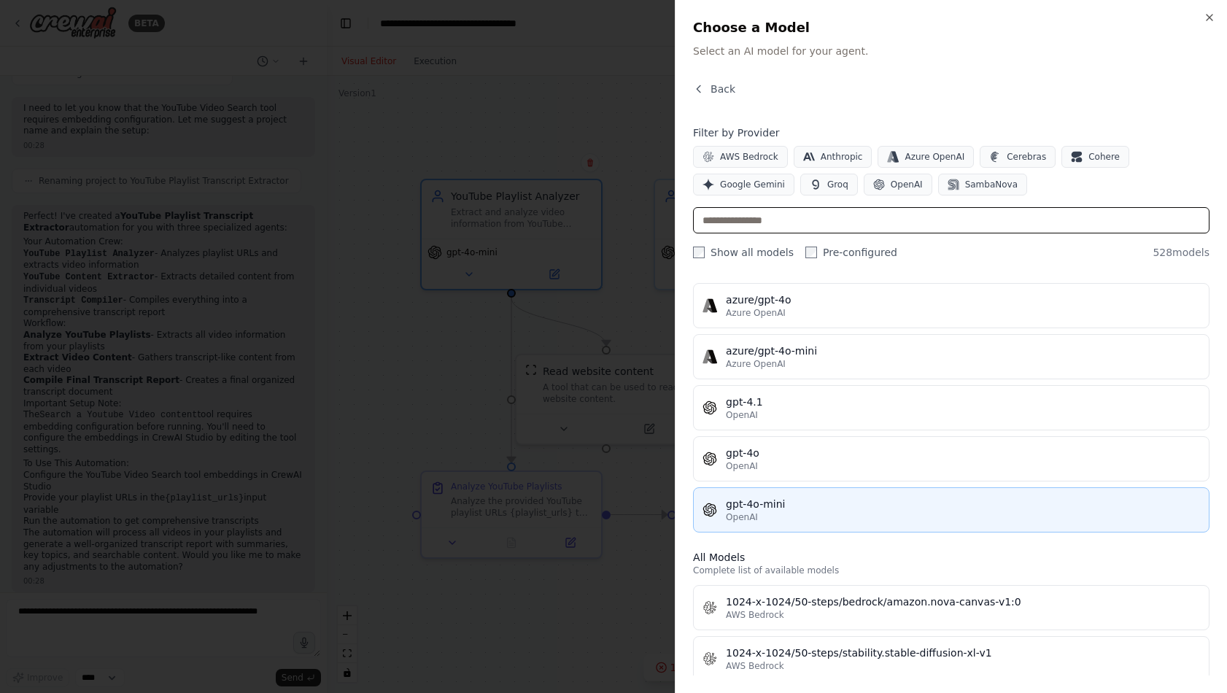
scroll to position [145, 0]
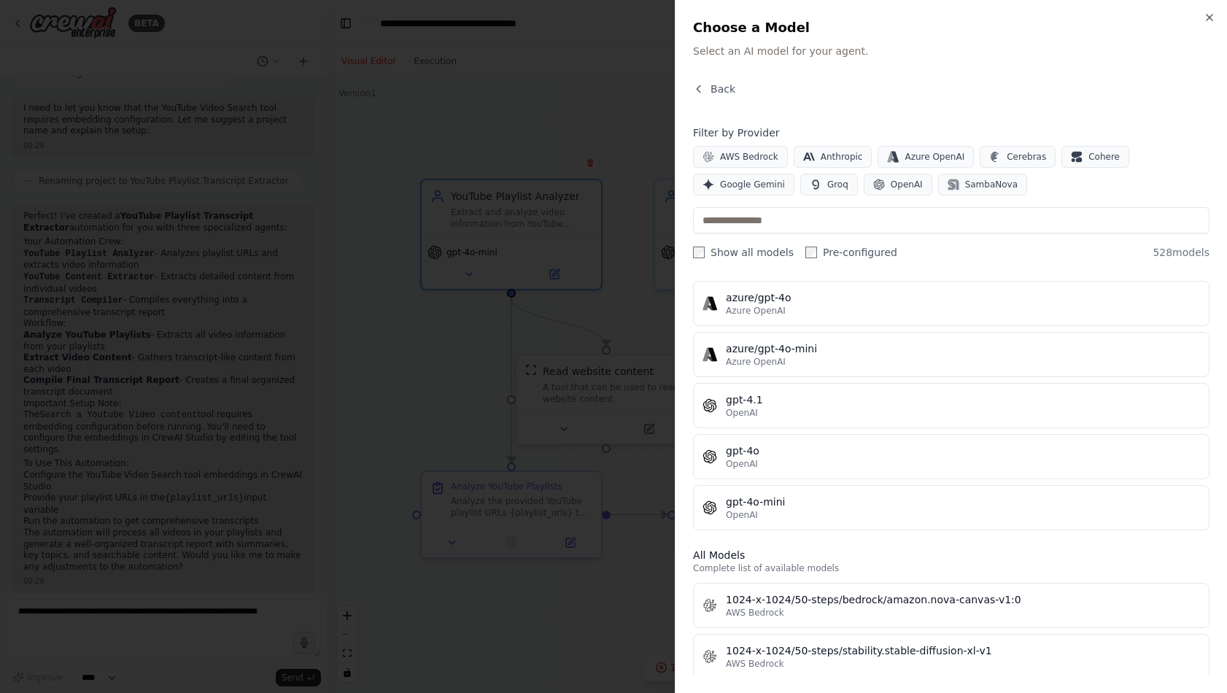
click at [481, 447] on div at bounding box center [613, 346] width 1227 height 693
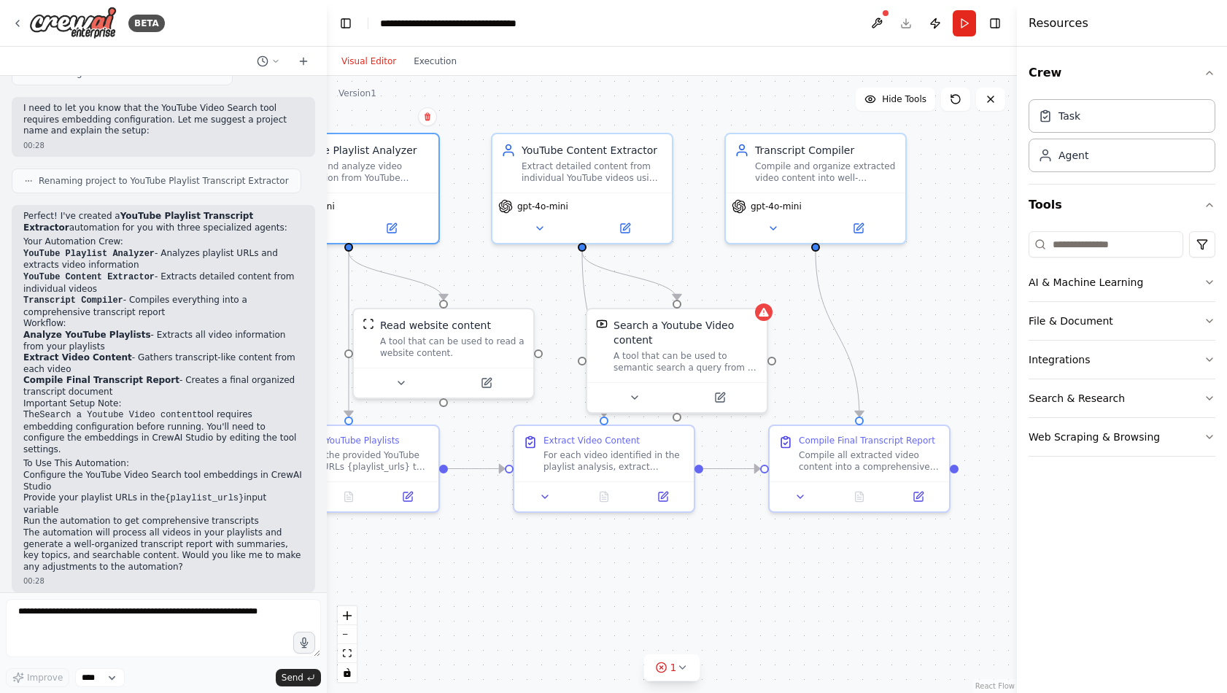
drag, startPoint x: 765, startPoint y: 573, endPoint x: 710, endPoint y: 556, distance: 57.9
click at [710, 556] on div ".deletable-edge-delete-btn { width: 20px; height: 20px; border: 0px solid #ffff…" at bounding box center [672, 384] width 690 height 617
click at [714, 416] on div ".deletable-edge-delete-btn { width: 20px; height: 20px; border: 0px solid #ffff…" at bounding box center [672, 384] width 690 height 617
click at [716, 397] on icon at bounding box center [720, 394] width 9 height 9
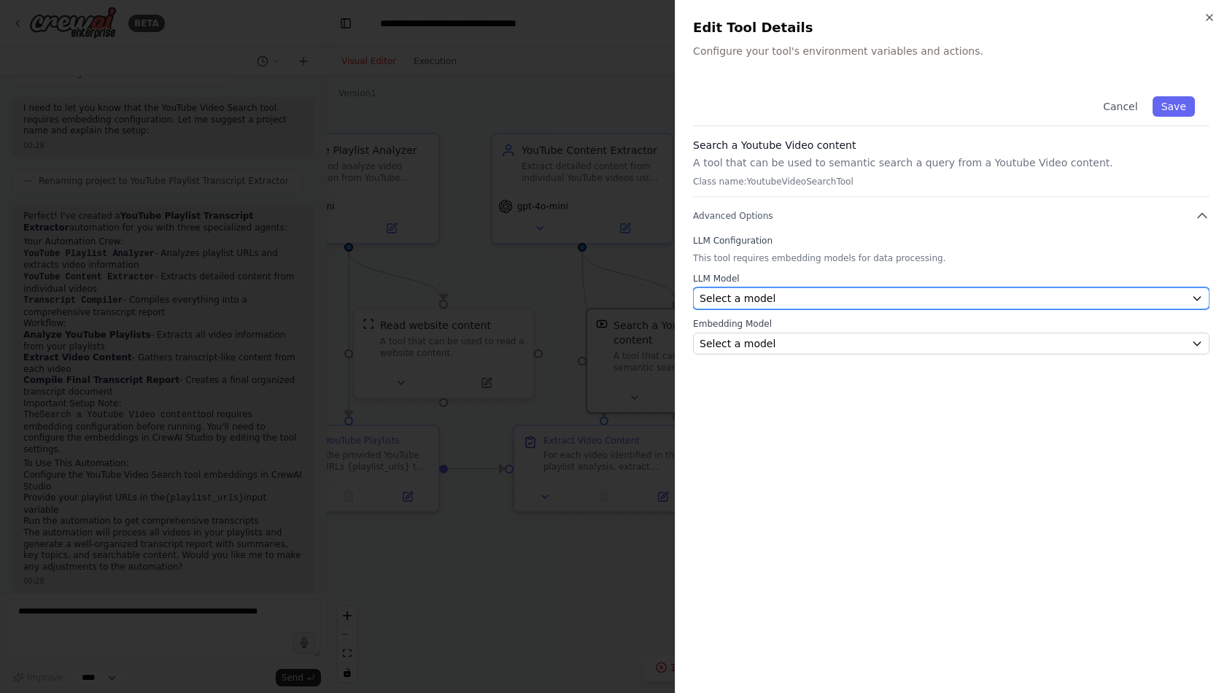
click at [791, 301] on div "Select a model" at bounding box center [943, 298] width 486 height 15
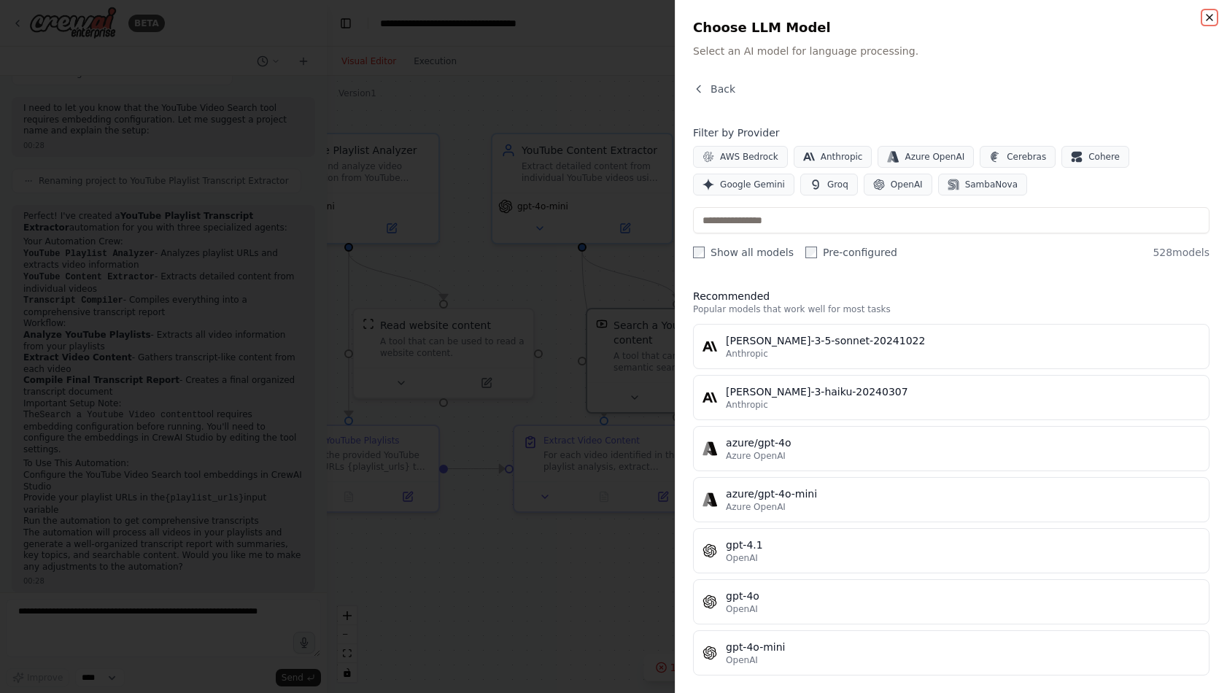
click at [1207, 15] on icon "button" at bounding box center [1210, 18] width 12 height 12
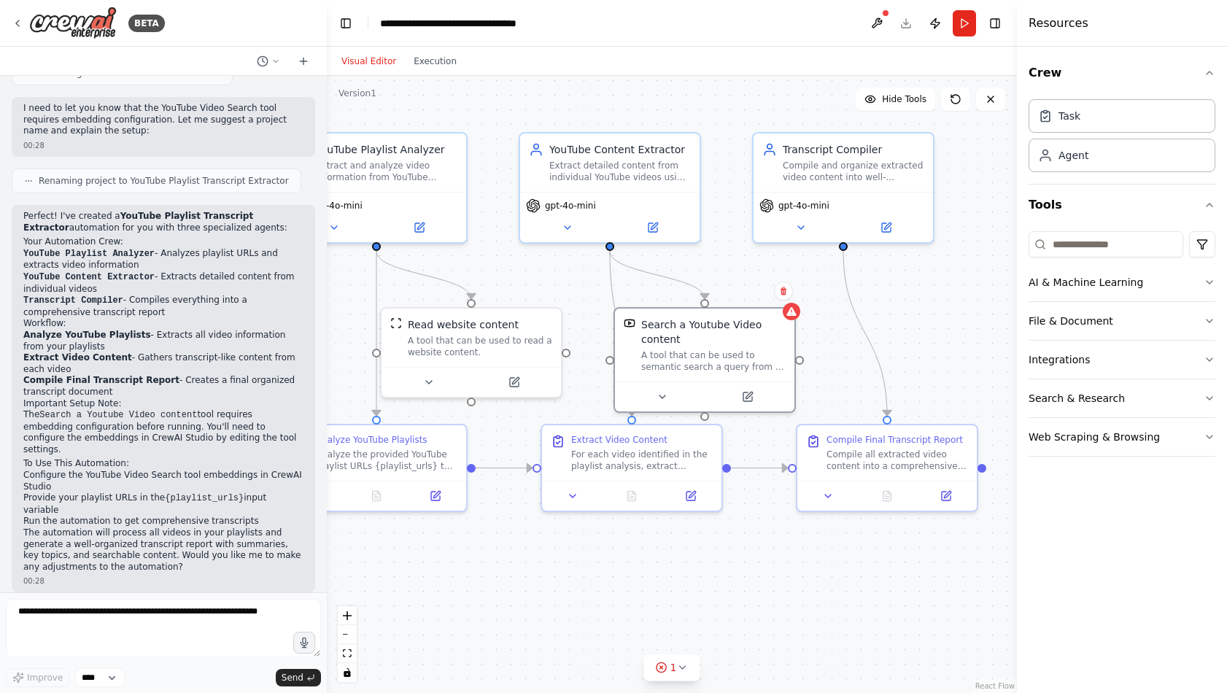
drag, startPoint x: 723, startPoint y: 569, endPoint x: 750, endPoint y: 568, distance: 27.0
click at [750, 568] on div ".deletable-edge-delete-btn { width: 20px; height: 20px; border: 0px solid #ffff…" at bounding box center [672, 384] width 690 height 617
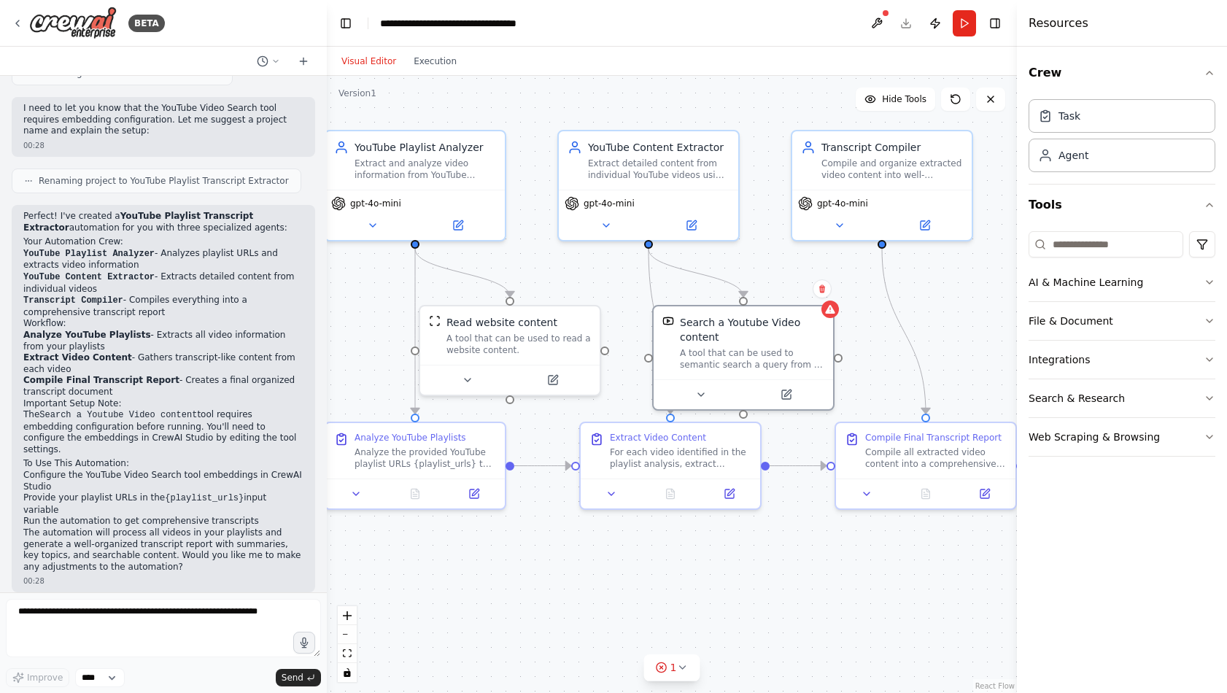
drag, startPoint x: 603, startPoint y: 567, endPoint x: 643, endPoint y: 565, distance: 39.5
click at [643, 565] on div ".deletable-edge-delete-btn { width: 20px; height: 20px; border: 0px solid #ffff…" at bounding box center [672, 384] width 690 height 617
click at [552, 368] on button at bounding box center [552, 377] width 82 height 18
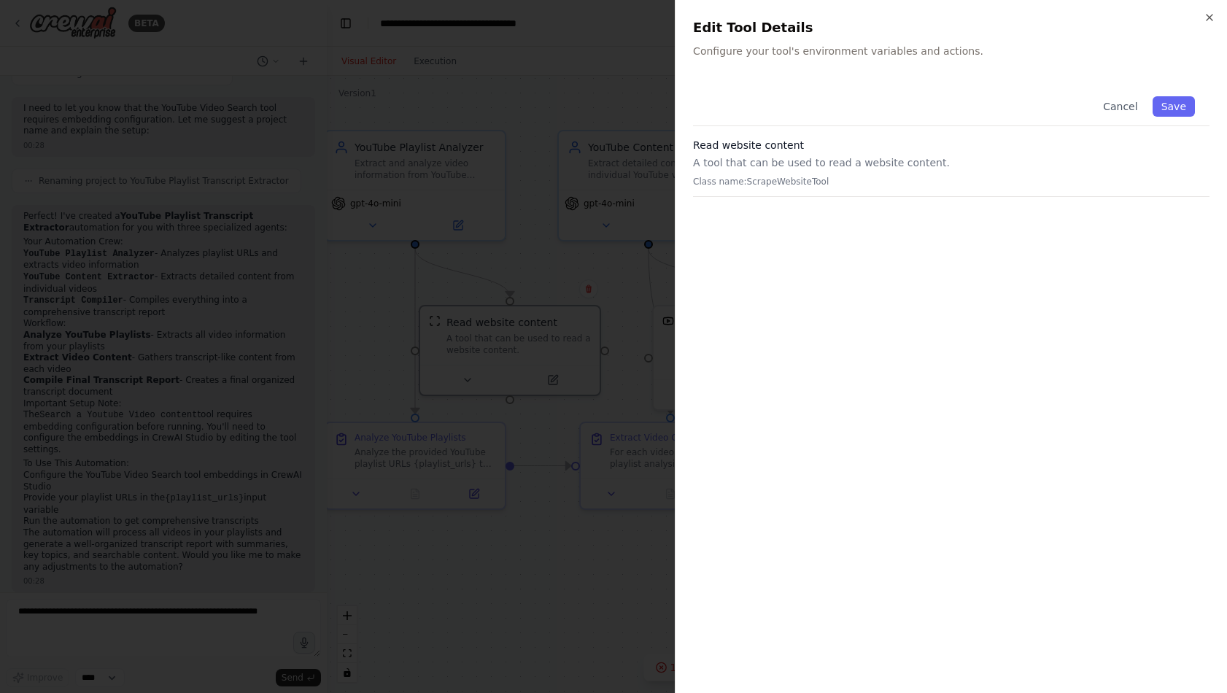
click at [866, 169] on p "A tool that can be used to read a website content." at bounding box center [951, 162] width 517 height 15
click at [1110, 107] on button "Cancel" at bounding box center [1120, 106] width 52 height 20
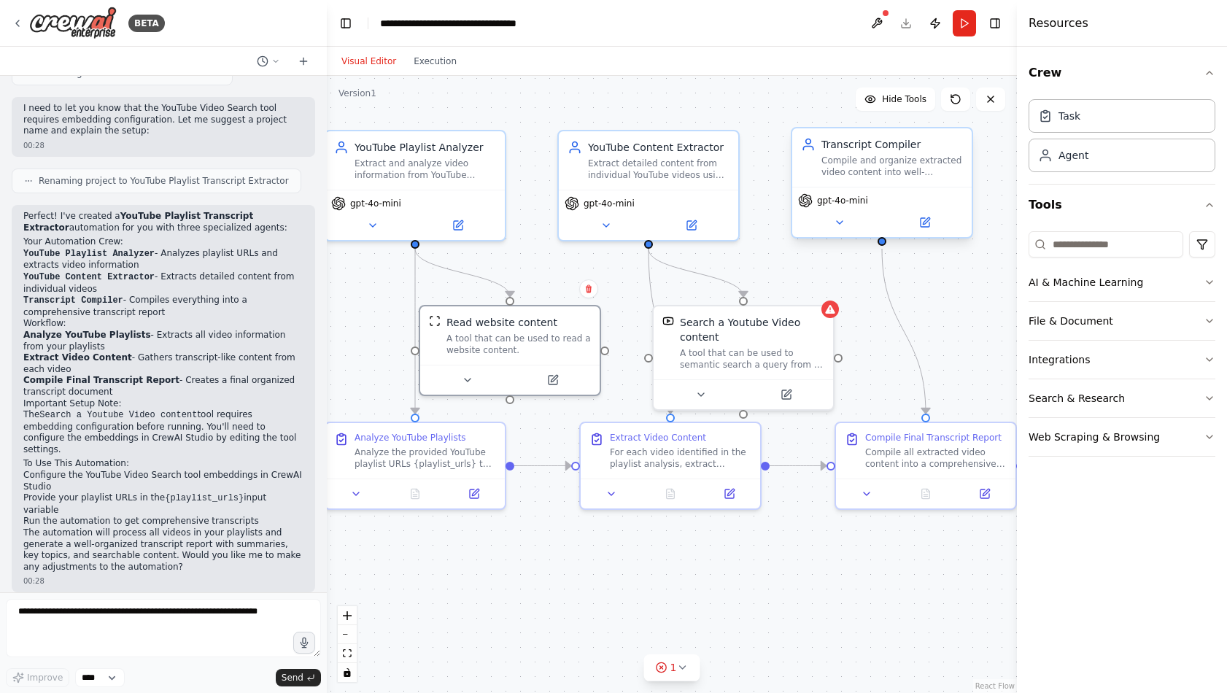
click at [921, 174] on div "Compile and organize extracted video content into well-structured transcript do…" at bounding box center [893, 166] width 142 height 23
click at [928, 175] on div "Compile and organize extracted video content into well-structured transcript do…" at bounding box center [893, 166] width 142 height 23
click at [912, 223] on button at bounding box center [925, 223] width 82 height 18
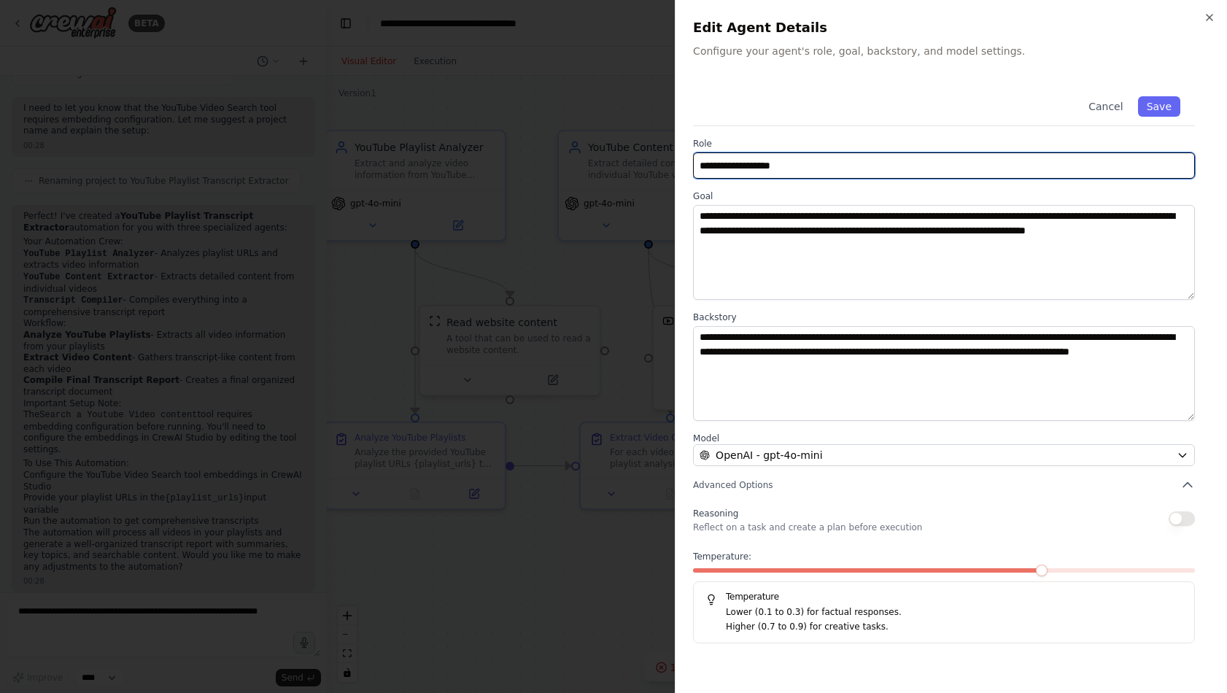
click at [714, 169] on input "**********" at bounding box center [944, 165] width 502 height 26
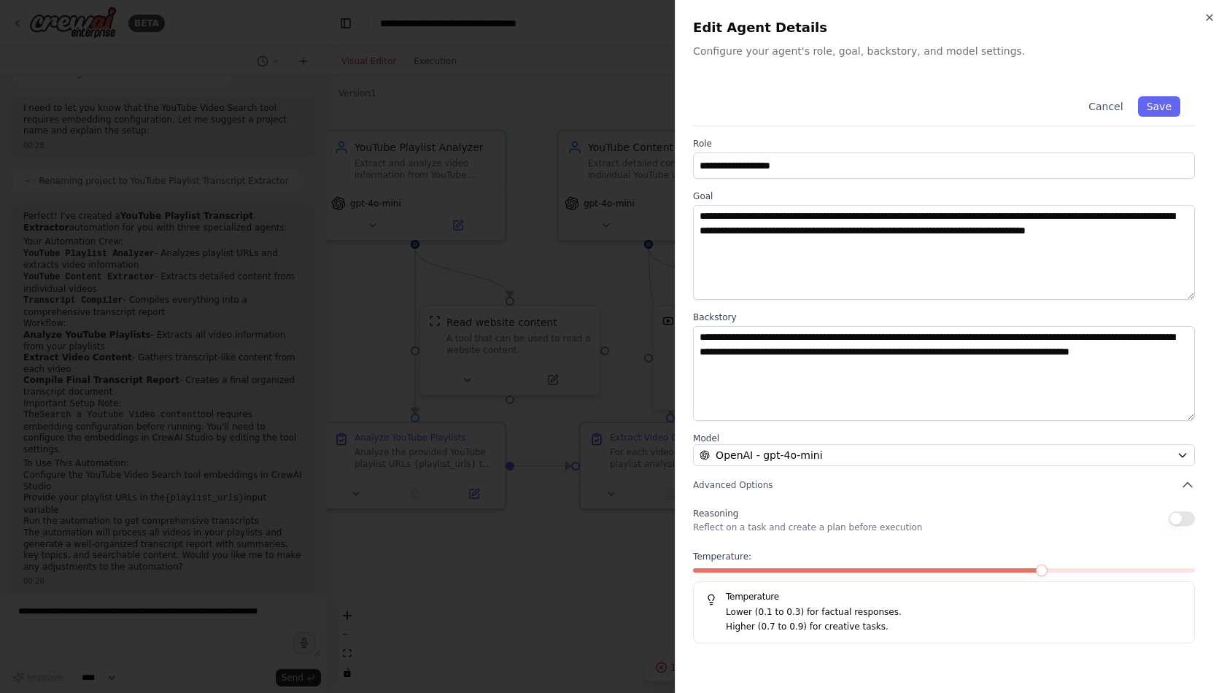
click at [769, 186] on div "**********" at bounding box center [951, 363] width 517 height 562
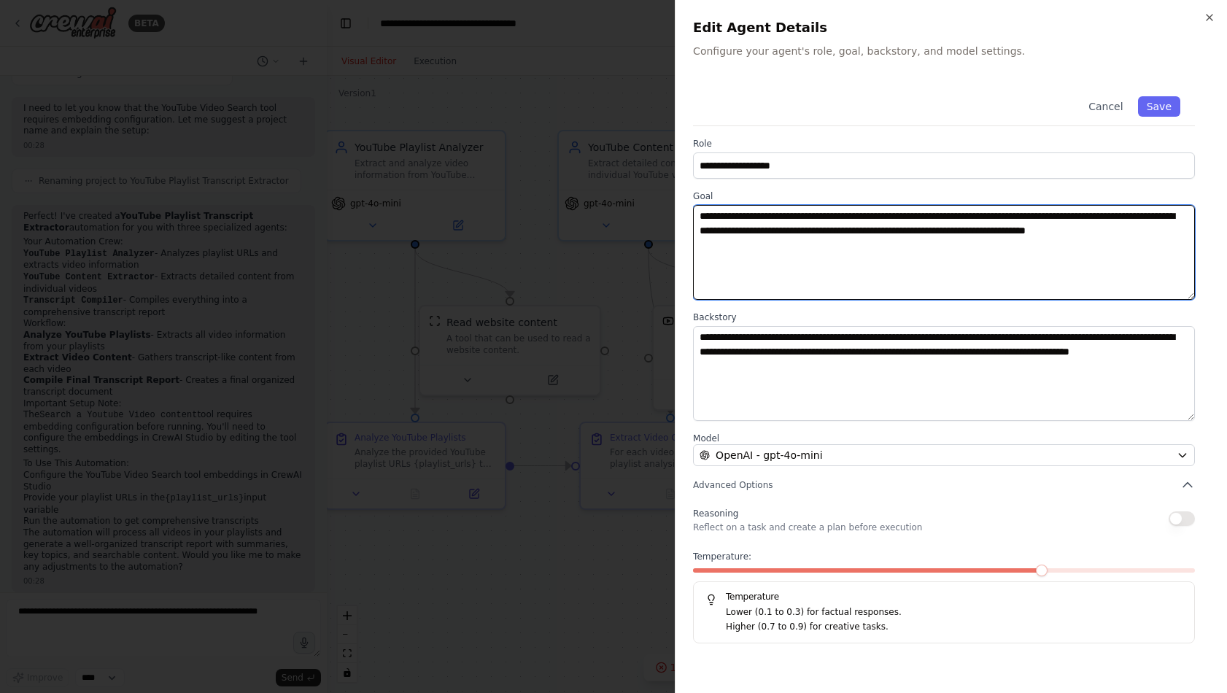
click at [712, 217] on textarea "**********" at bounding box center [944, 252] width 502 height 95
click at [713, 217] on textarea "**********" at bounding box center [944, 252] width 502 height 95
click at [766, 231] on textarea "**********" at bounding box center [944, 252] width 502 height 95
drag, startPoint x: 838, startPoint y: 260, endPoint x: 698, endPoint y: 212, distance: 148.8
click at [700, 212] on textarea "**********" at bounding box center [944, 252] width 502 height 95
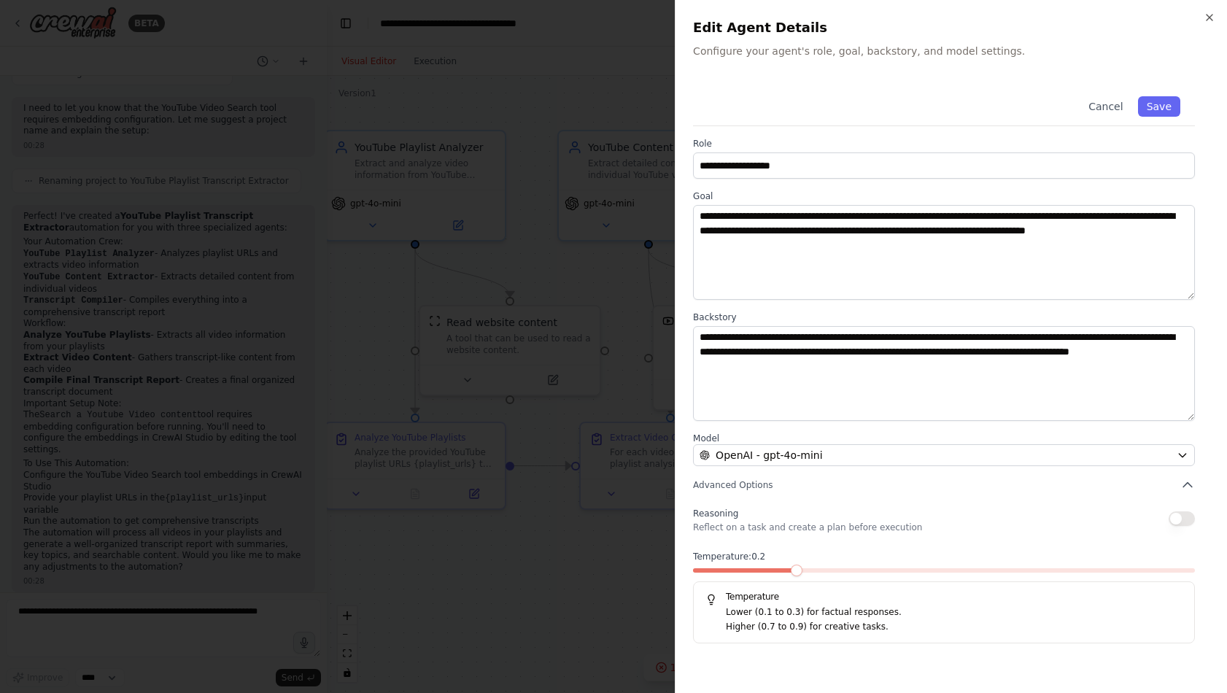
click at [791, 574] on span at bounding box center [797, 571] width 12 height 12
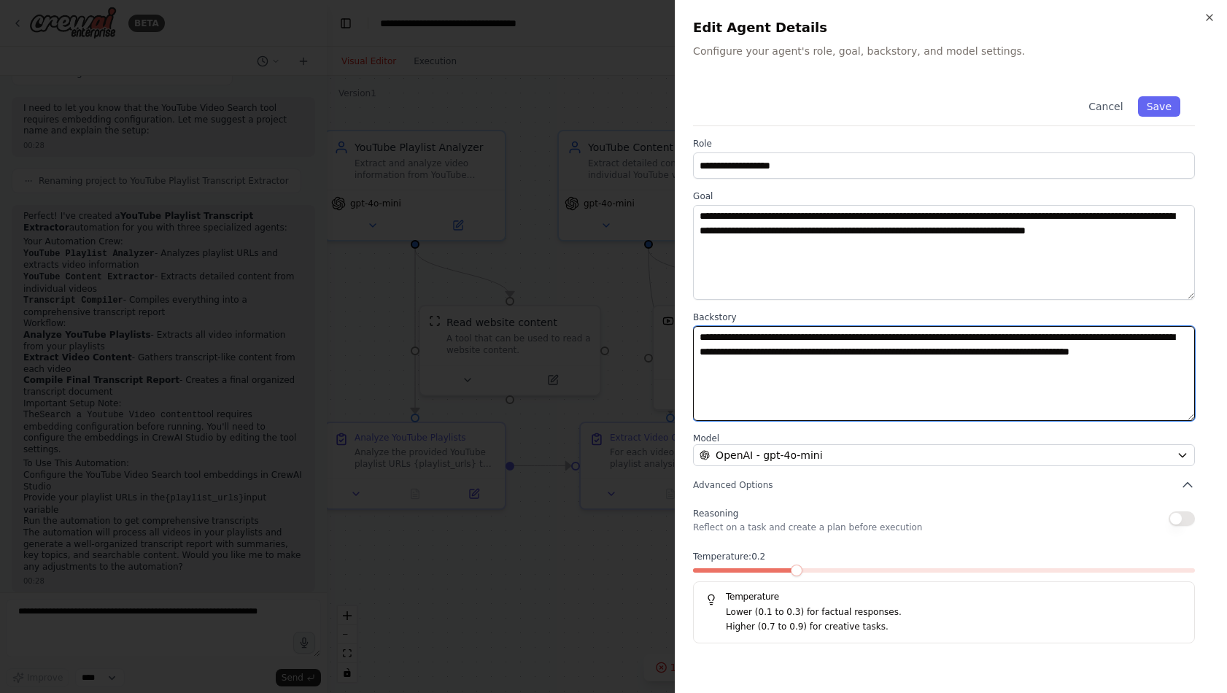
click at [808, 376] on textarea "**********" at bounding box center [944, 373] width 502 height 95
click at [738, 347] on textarea "**********" at bounding box center [944, 373] width 502 height 95
click at [748, 344] on textarea "**********" at bounding box center [944, 373] width 502 height 95
drag, startPoint x: 792, startPoint y: 355, endPoint x: 862, endPoint y: 362, distance: 70.4
click at [862, 362] on textarea "**********" at bounding box center [944, 373] width 502 height 95
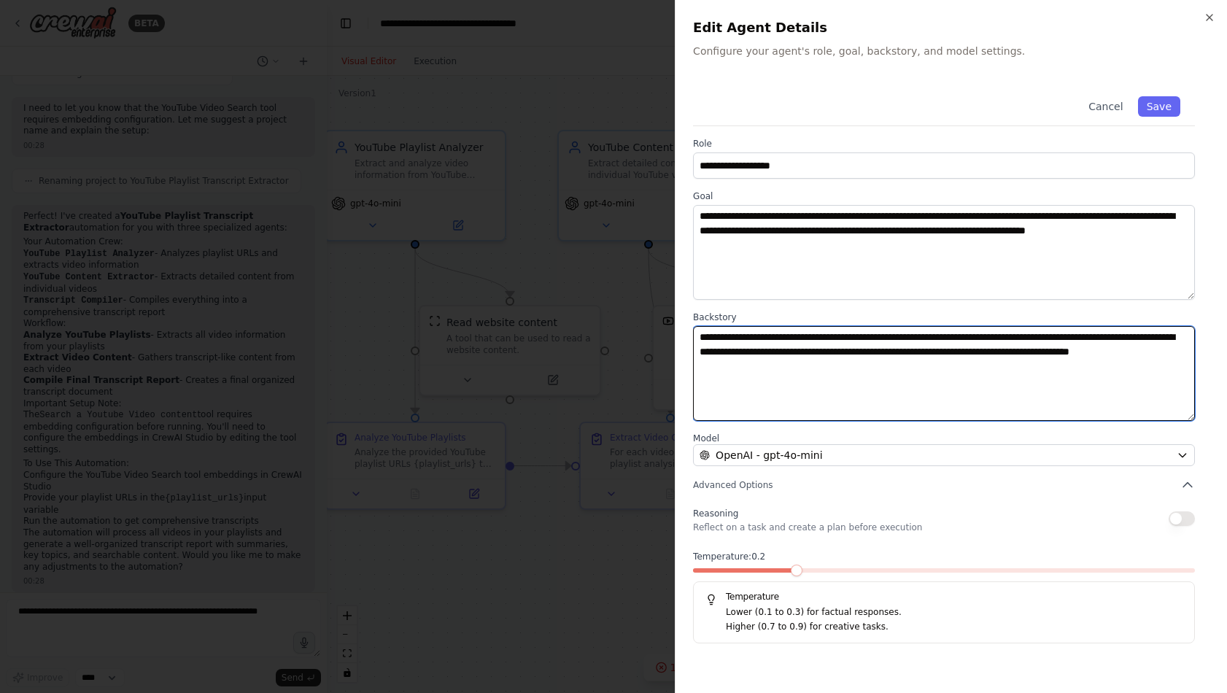
click at [862, 362] on textarea "**********" at bounding box center [944, 373] width 502 height 95
click at [908, 360] on textarea "**********" at bounding box center [944, 373] width 502 height 95
click at [910, 356] on textarea "**********" at bounding box center [944, 373] width 502 height 95
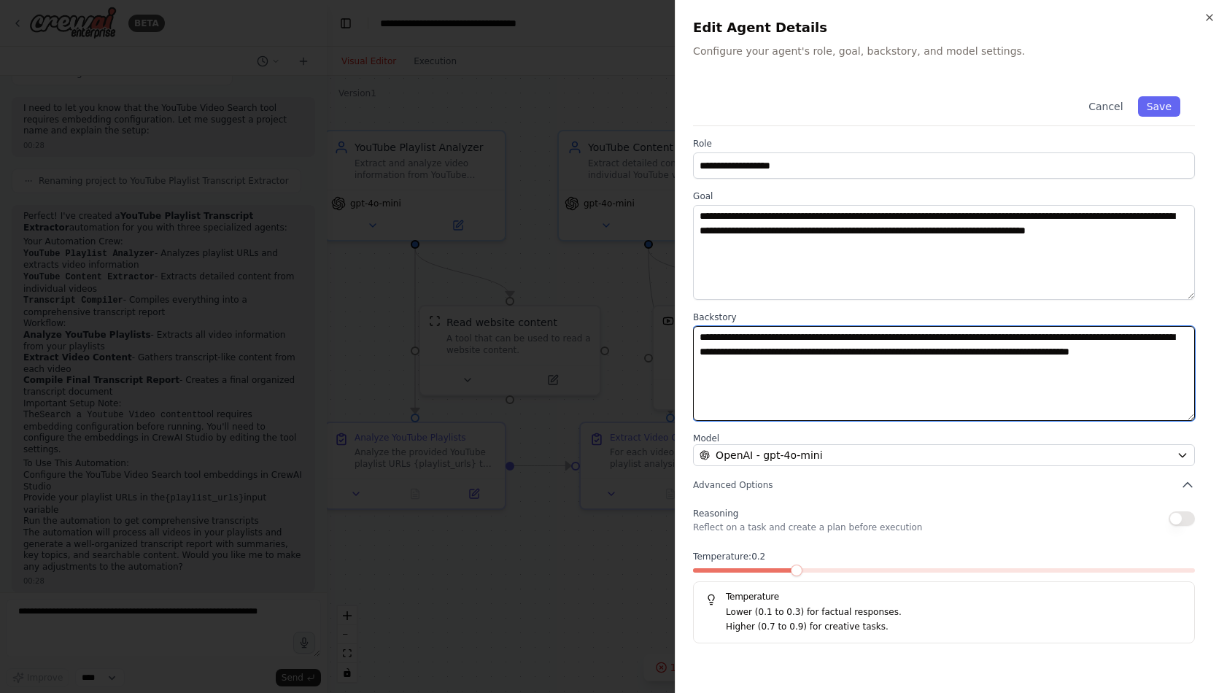
click at [997, 358] on textarea "**********" at bounding box center [944, 373] width 502 height 95
click at [1032, 363] on textarea "**********" at bounding box center [944, 373] width 502 height 95
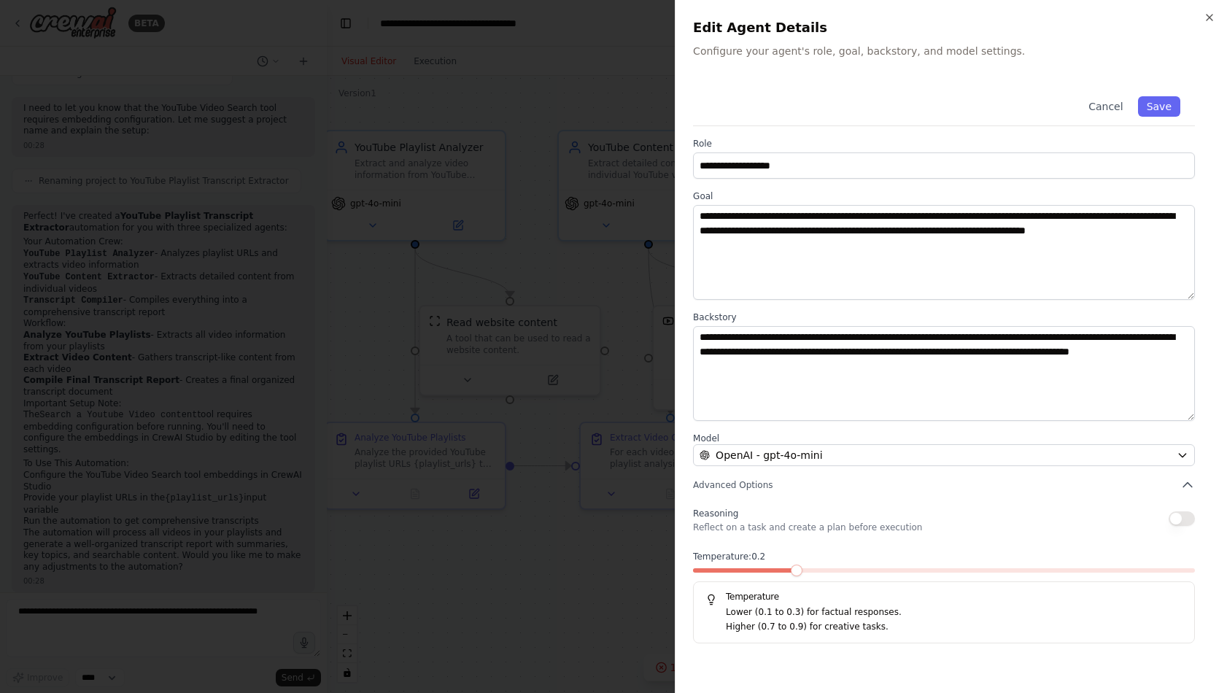
click at [661, 395] on div at bounding box center [613, 346] width 1227 height 693
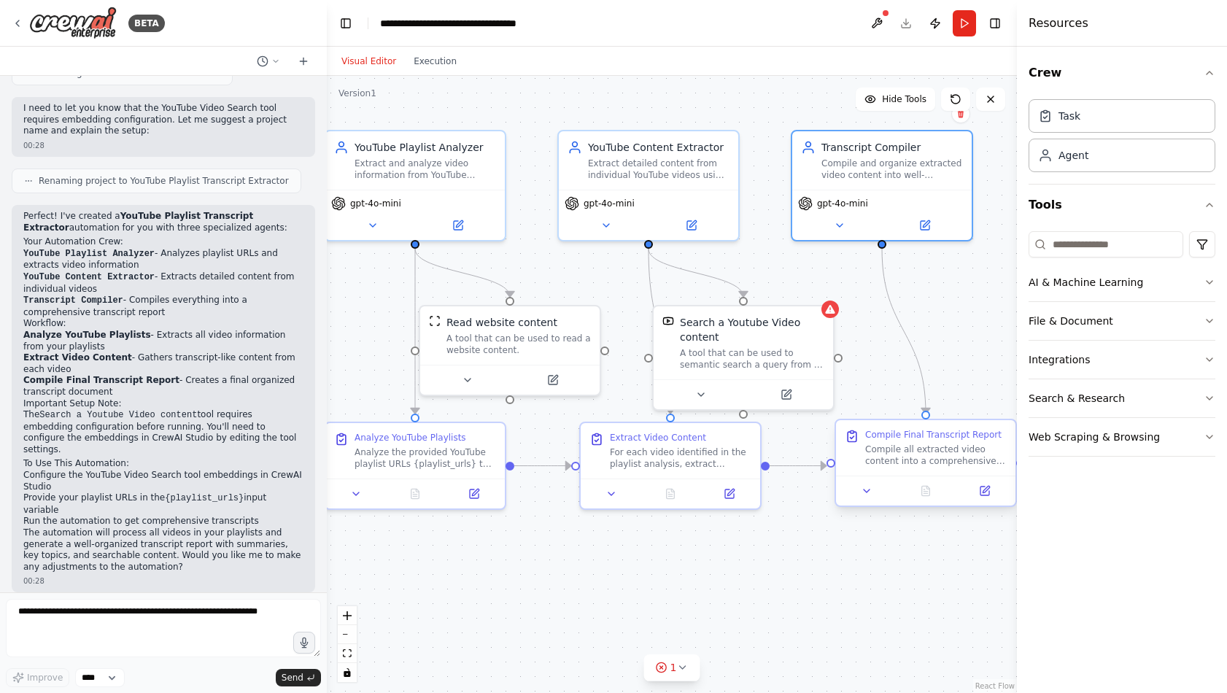
scroll to position [669, 0]
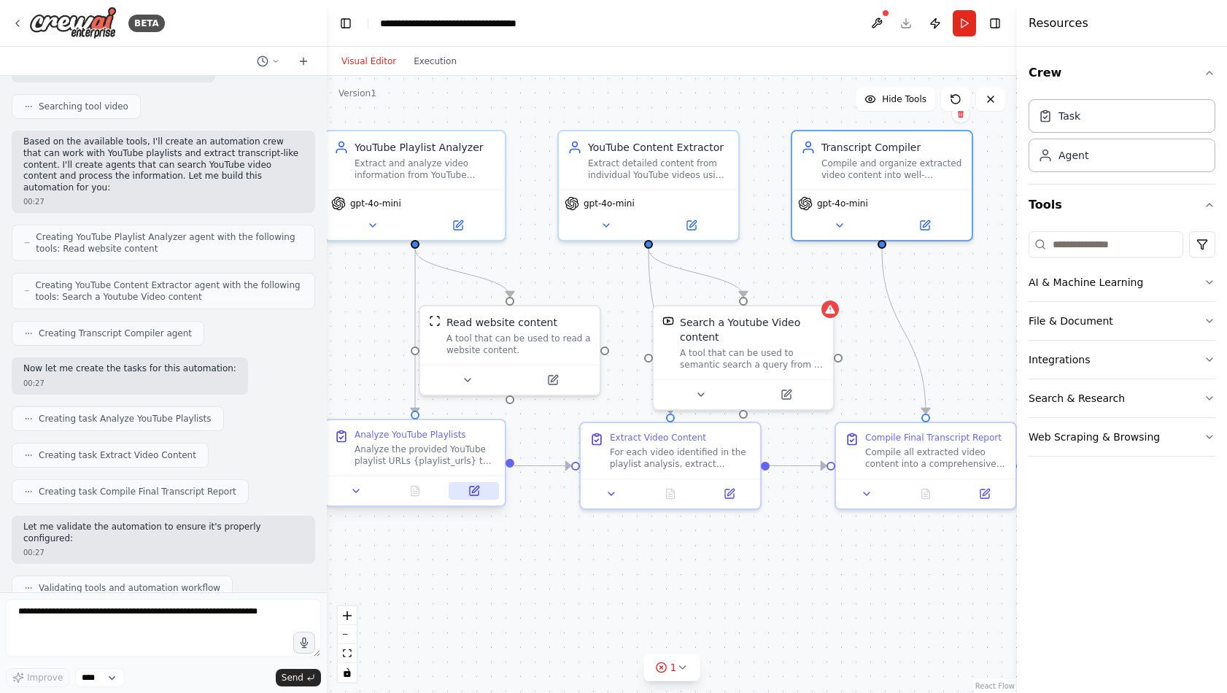
click at [465, 490] on button at bounding box center [474, 491] width 50 height 18
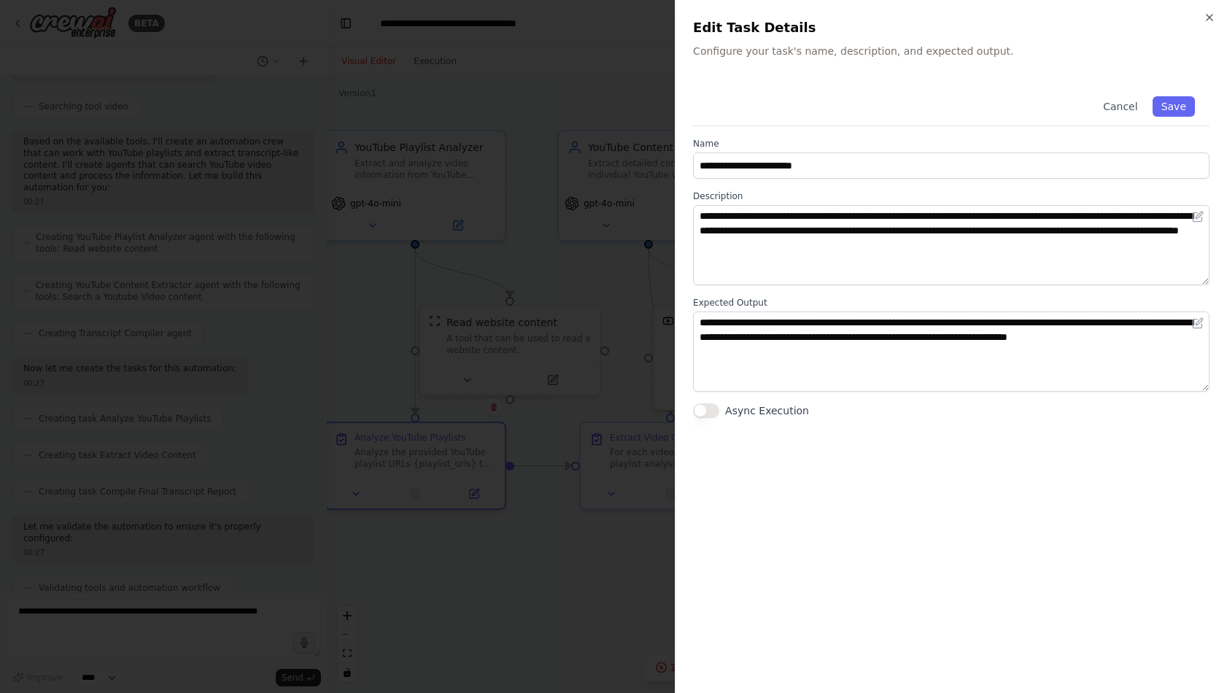
click at [597, 252] on div at bounding box center [613, 346] width 1227 height 693
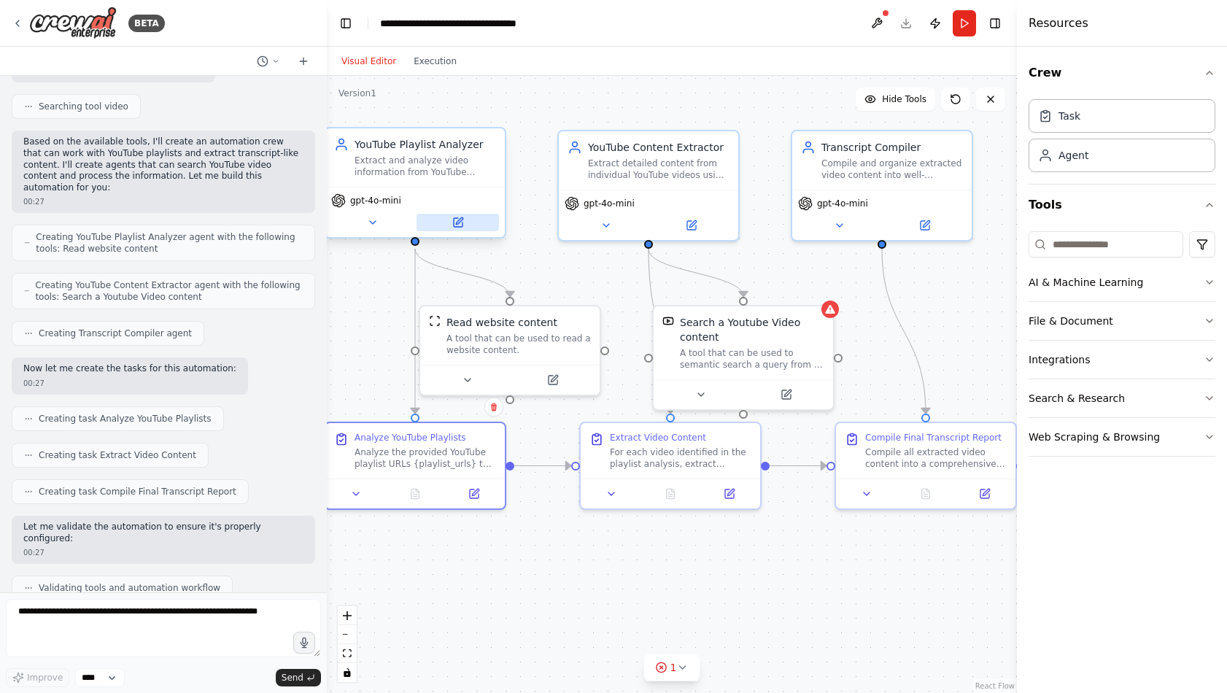
click at [471, 230] on button at bounding box center [458, 223] width 82 height 18
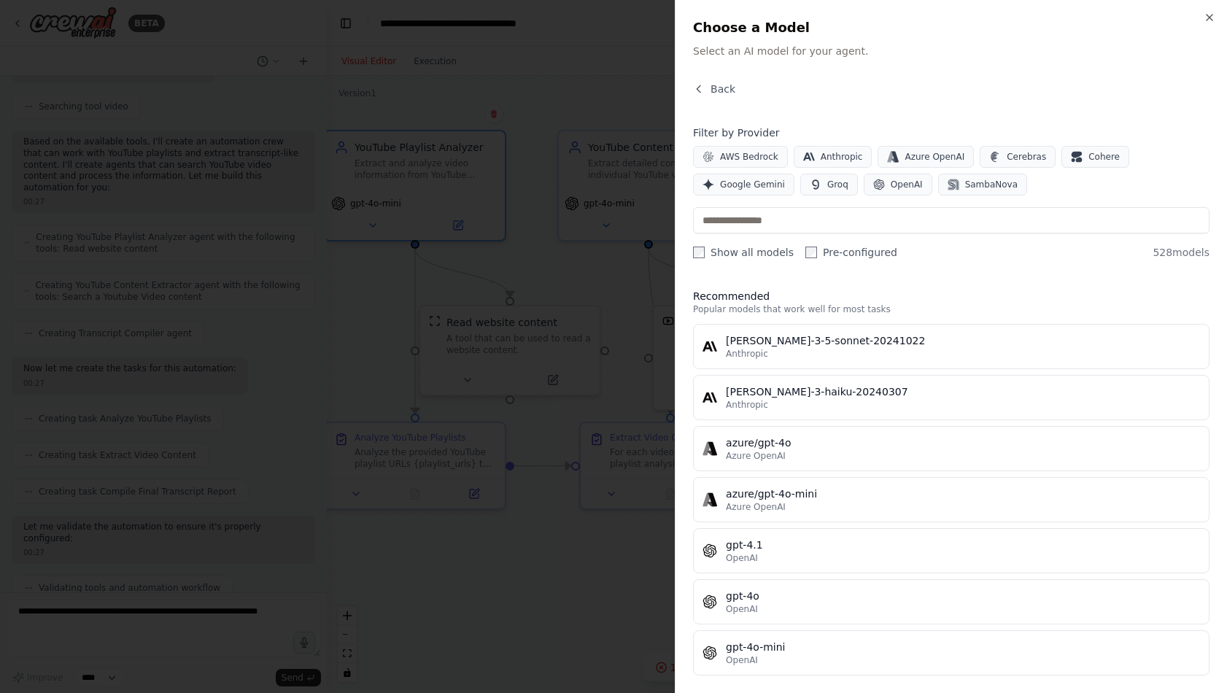
click at [568, 363] on div at bounding box center [613, 346] width 1227 height 693
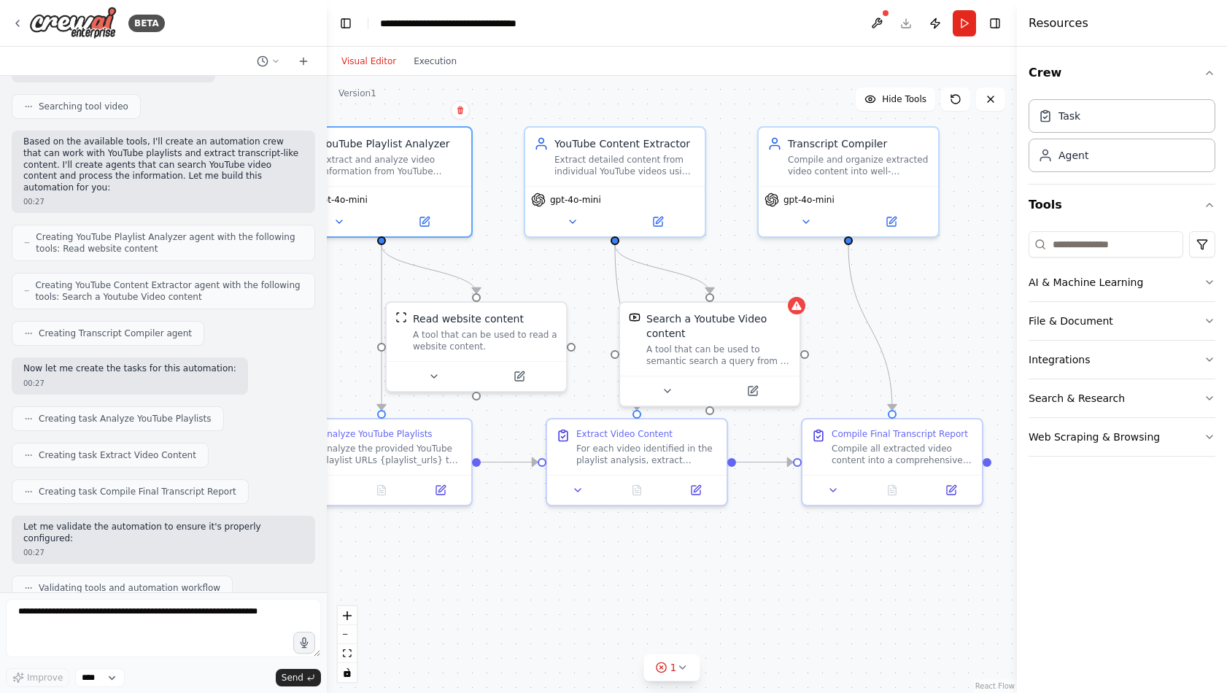
drag, startPoint x: 620, startPoint y: 300, endPoint x: 586, endPoint y: 295, distance: 34.6
click at [586, 295] on div ".deletable-edge-delete-btn { width: 20px; height: 20px; border: 0px solid #ffff…" at bounding box center [672, 384] width 690 height 617
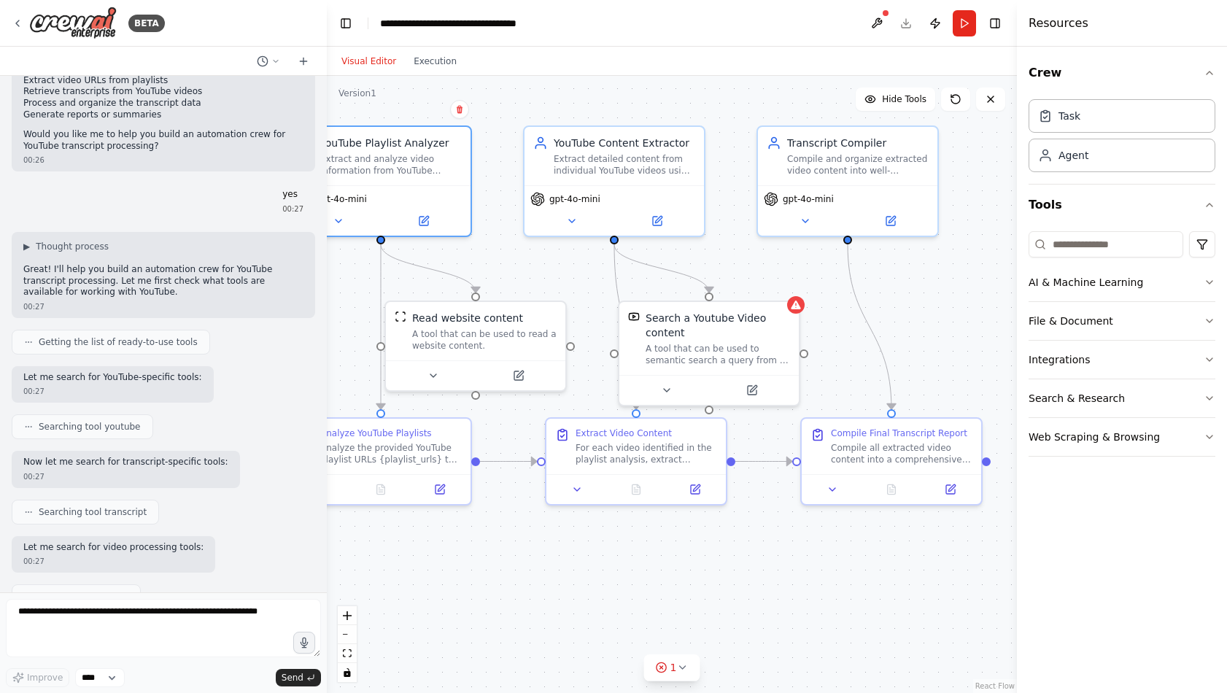
scroll to position [496, 0]
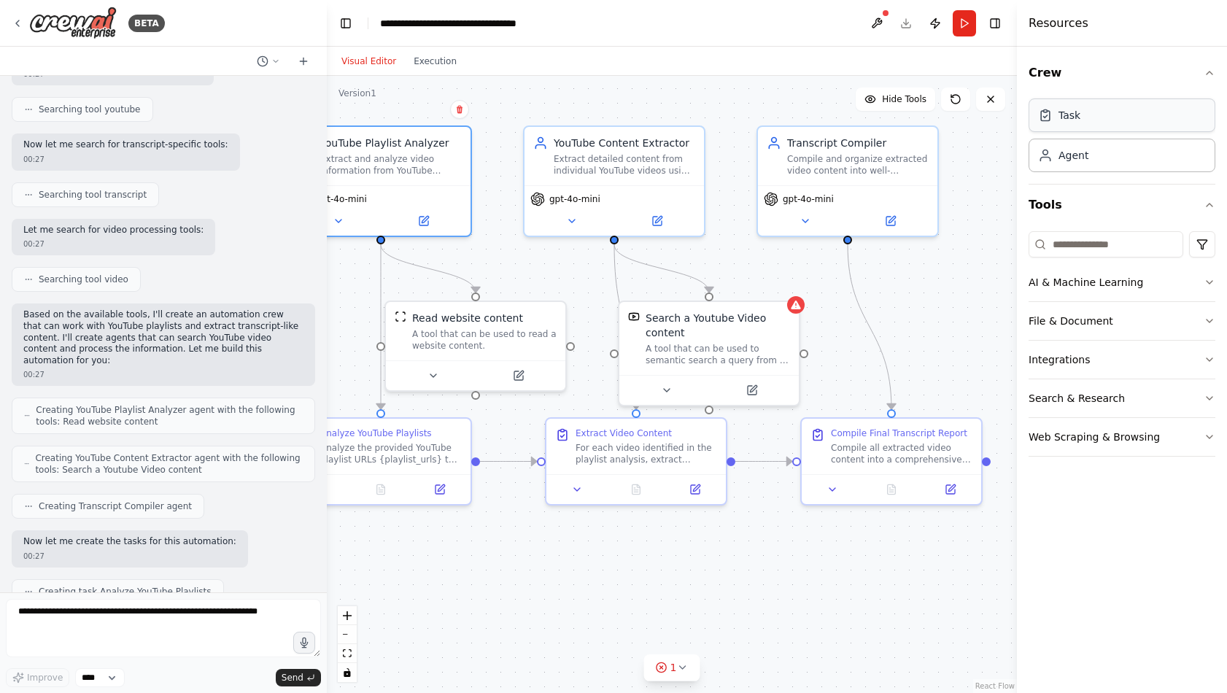
click at [1063, 124] on div "Task" at bounding box center [1122, 115] width 187 height 34
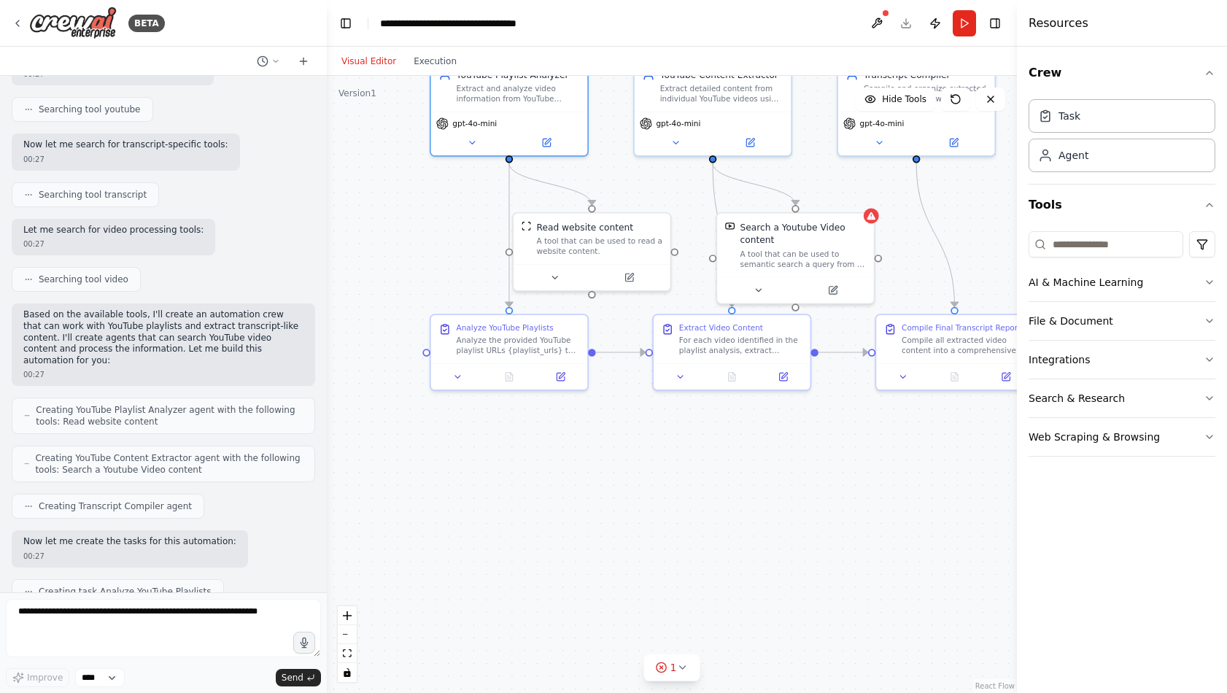
drag, startPoint x: 855, startPoint y: 468, endPoint x: 849, endPoint y: 419, distance: 50.0
click at [849, 419] on div ".deletable-edge-delete-btn { width: 20px; height: 20px; border: 0px solid #ffff…" at bounding box center [672, 384] width 690 height 617
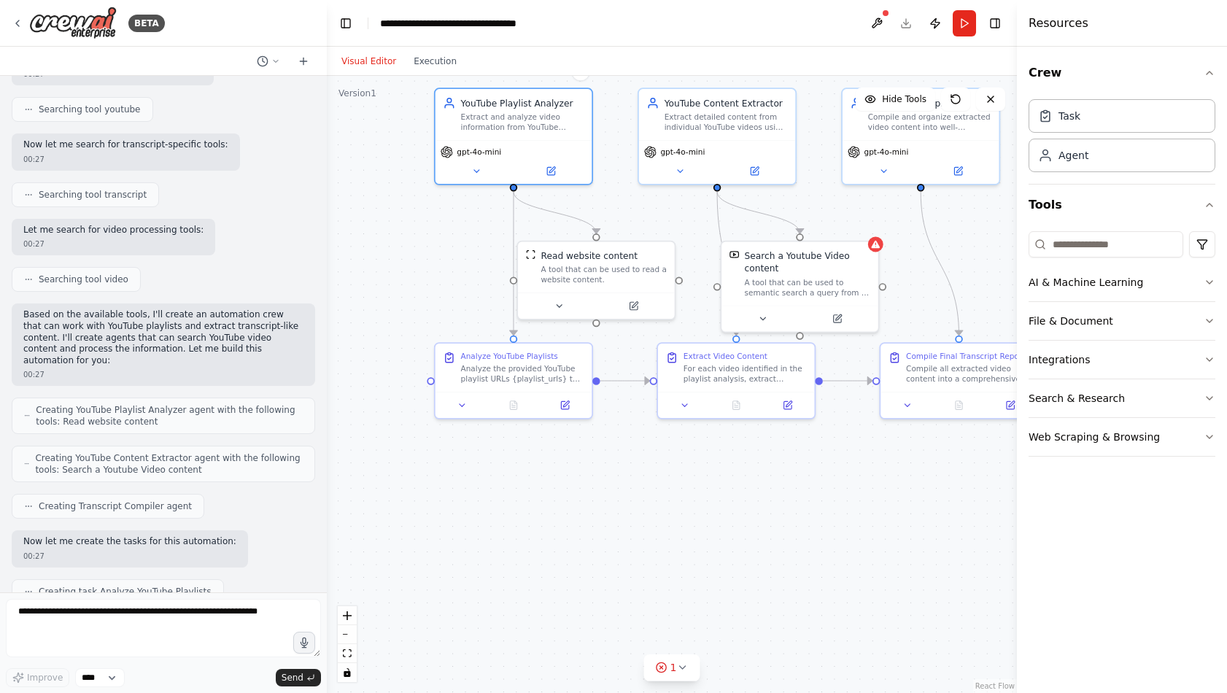
drag, startPoint x: 821, startPoint y: 434, endPoint x: 824, endPoint y: 460, distance: 26.5
click at [824, 460] on div ".deletable-edge-delete-btn { width: 20px; height: 20px; border: 0px solid #ffff…" at bounding box center [672, 384] width 690 height 617
drag, startPoint x: 823, startPoint y: 283, endPoint x: 857, endPoint y: 268, distance: 36.9
click at [857, 268] on div "A tool that can be used to semantic search a query from a Youtube Video content." at bounding box center [839, 272] width 126 height 20
click at [913, 233] on div ".deletable-edge-delete-btn { width: 20px; height: 20px; border: 0px solid #ffff…" at bounding box center [672, 384] width 690 height 617
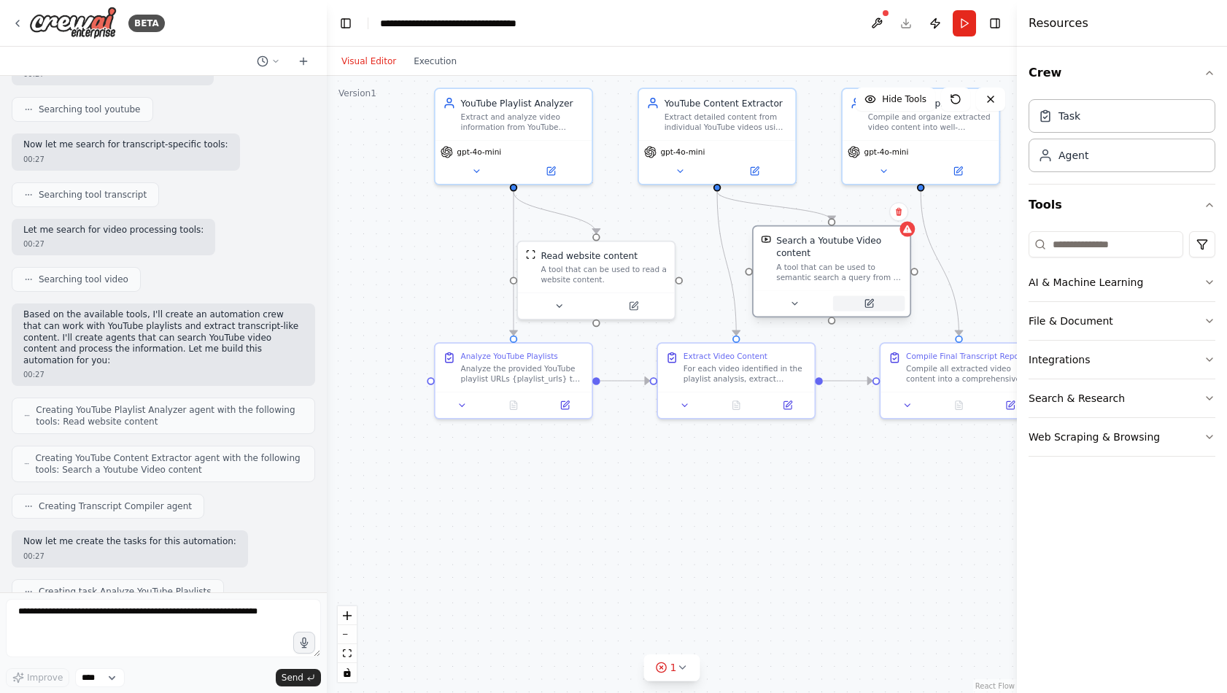
click at [859, 302] on button at bounding box center [869, 303] width 72 height 15
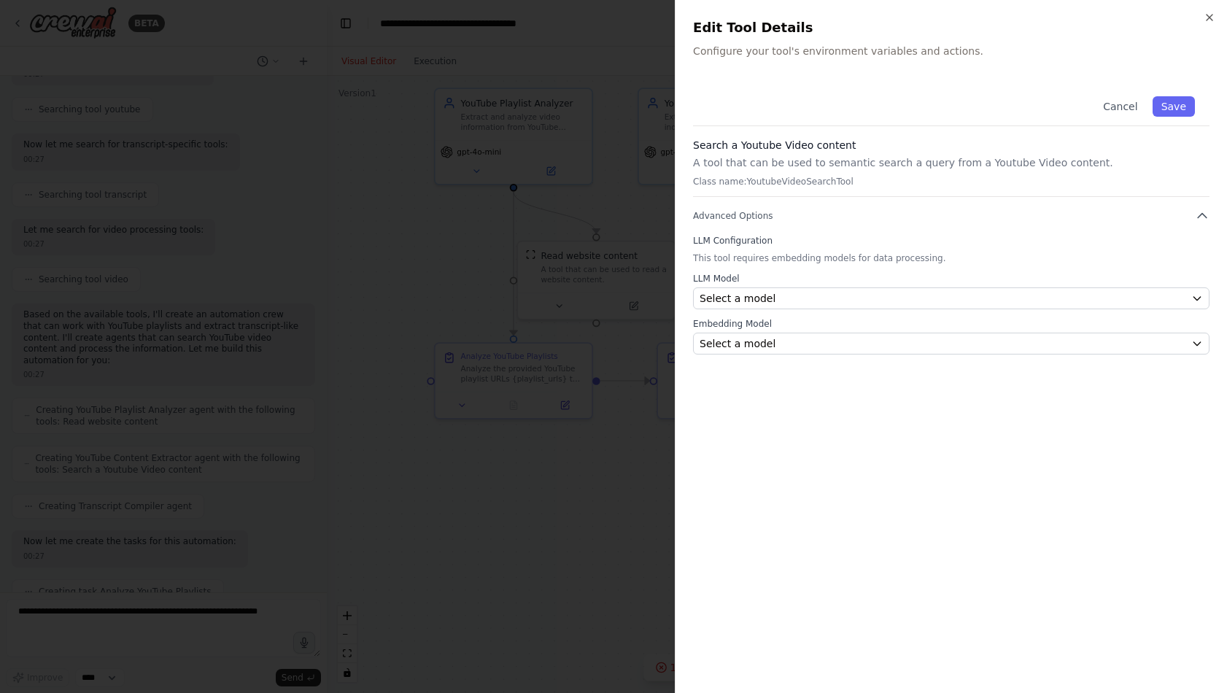
click at [629, 283] on div at bounding box center [613, 346] width 1227 height 693
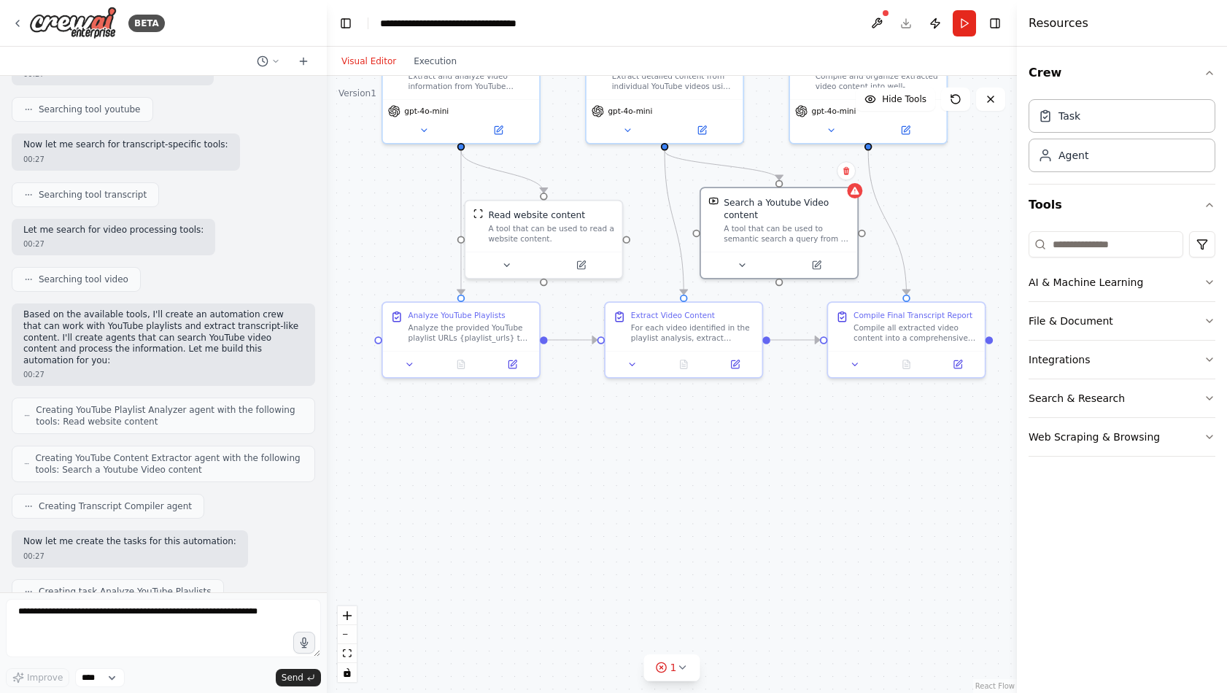
drag, startPoint x: 887, startPoint y: 476, endPoint x: 835, endPoint y: 436, distance: 66.6
click at [835, 436] on div ".deletable-edge-delete-btn { width: 20px; height: 20px; border: 0px solid #ffff…" at bounding box center [672, 384] width 690 height 617
click at [811, 240] on div "A tool that can be used to semantic search a query from a Youtube Video content." at bounding box center [787, 231] width 126 height 20
click at [808, 264] on button at bounding box center [817, 262] width 72 height 15
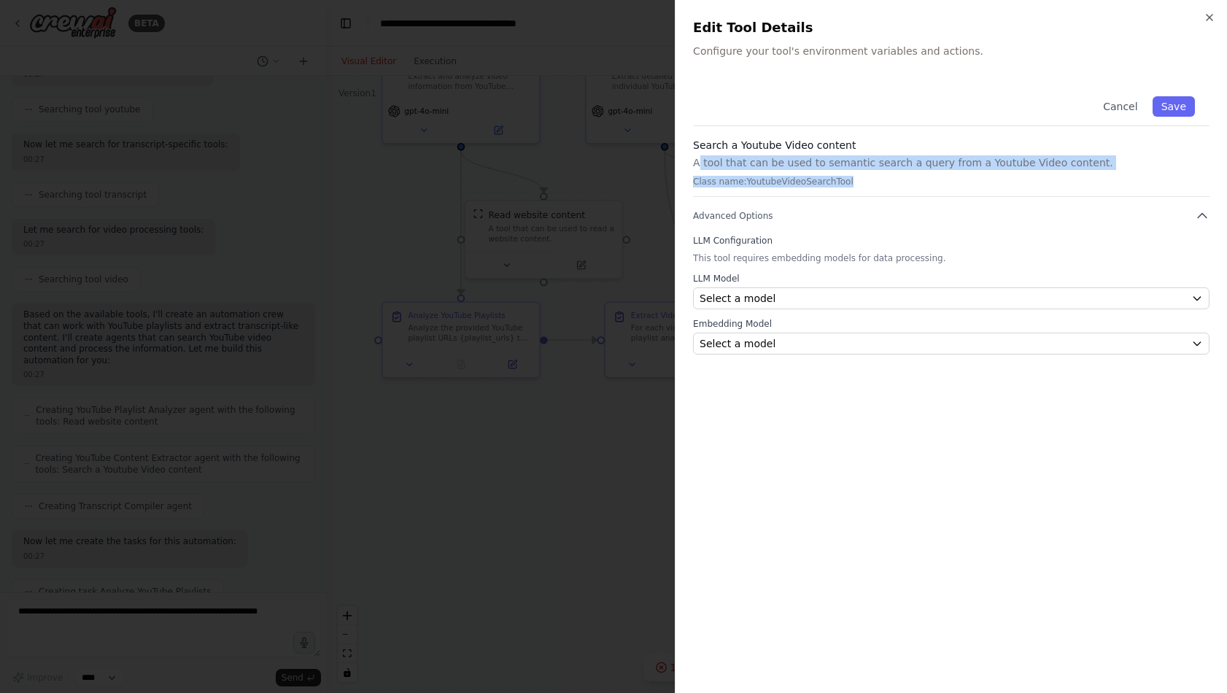
drag, startPoint x: 829, startPoint y: 180, endPoint x: 697, endPoint y: 165, distance: 132.9
click at [697, 165] on div "Search a Youtube Video content A tool that can be used to semantic search a que…" at bounding box center [951, 167] width 517 height 59
click at [697, 165] on p "A tool that can be used to semantic search a query from a Youtube Video content." at bounding box center [951, 162] width 517 height 15
drag, startPoint x: 687, startPoint y: 166, endPoint x: 1085, endPoint y: 169, distance: 397.6
click at [1085, 169] on div "Close Edit Tool Details Configure your tool's environment variables and actions…" at bounding box center [951, 346] width 552 height 693
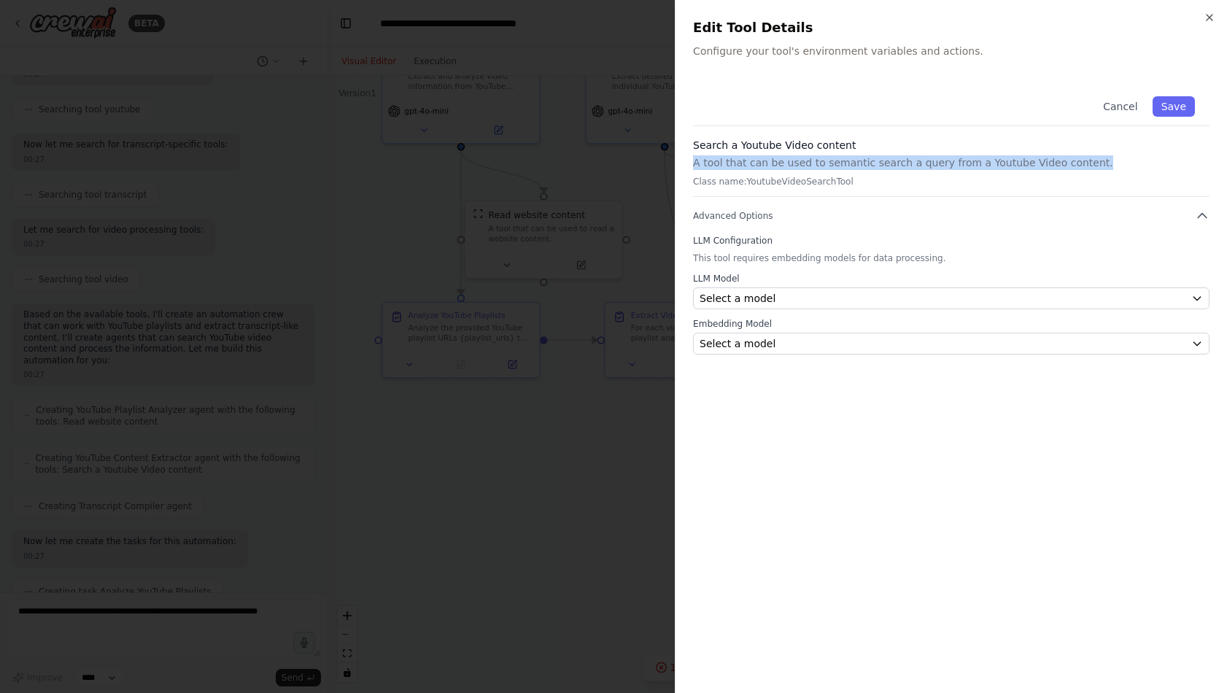
copy p "A tool that can be used to semantic search a query from a Youtube Video content."
click at [595, 427] on div at bounding box center [613, 346] width 1227 height 693
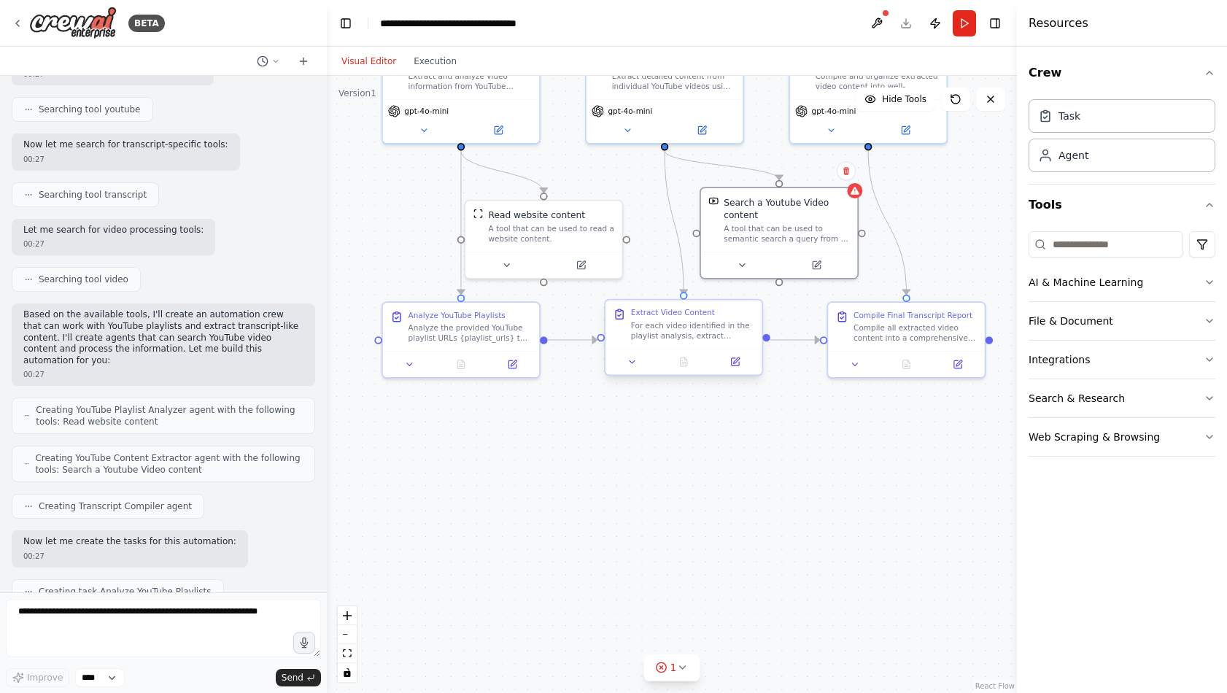
click at [730, 371] on div at bounding box center [684, 362] width 157 height 26
click at [733, 358] on button at bounding box center [736, 362] width 44 height 15
click at [731, 360] on button at bounding box center [741, 362] width 44 height 15
click at [741, 363] on icon at bounding box center [741, 361] width 7 height 7
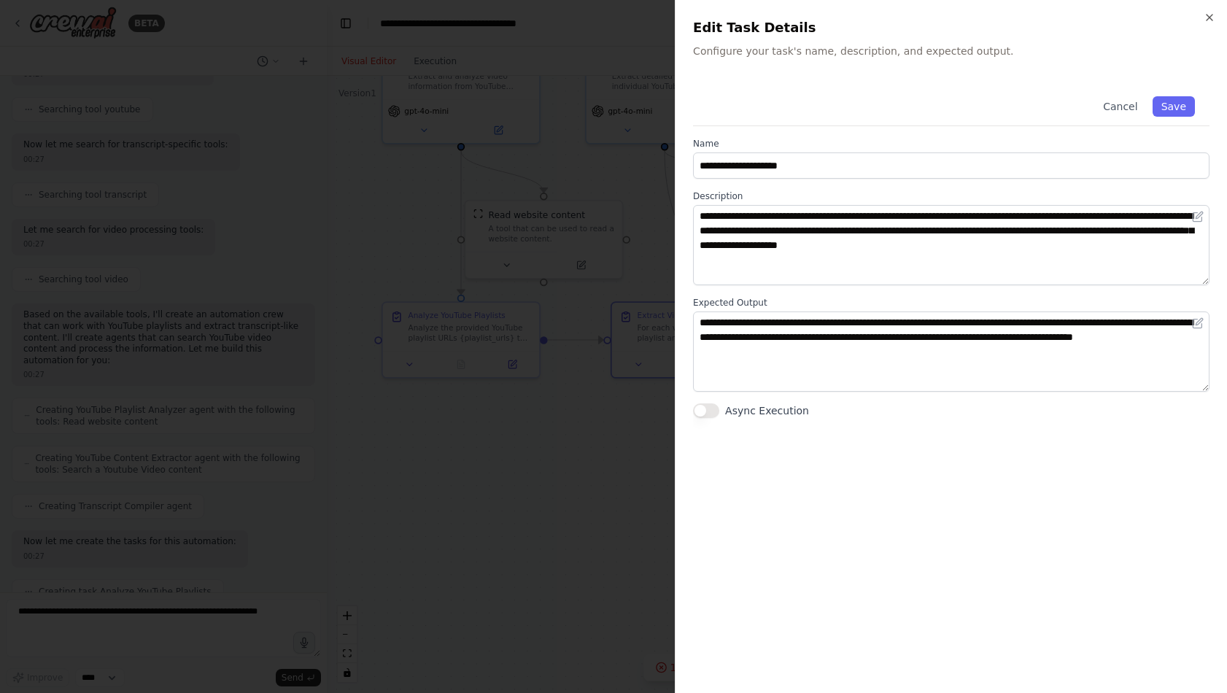
click at [631, 345] on div at bounding box center [613, 346] width 1227 height 693
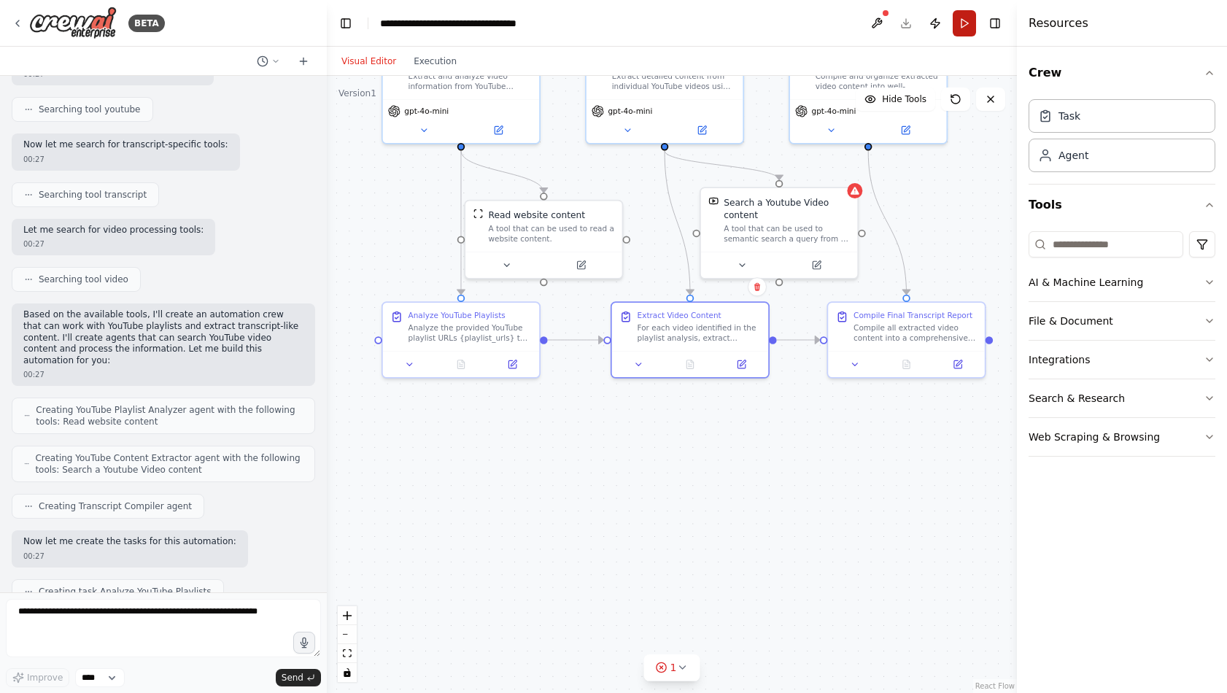
click at [969, 24] on button "Run" at bounding box center [964, 23] width 23 height 26
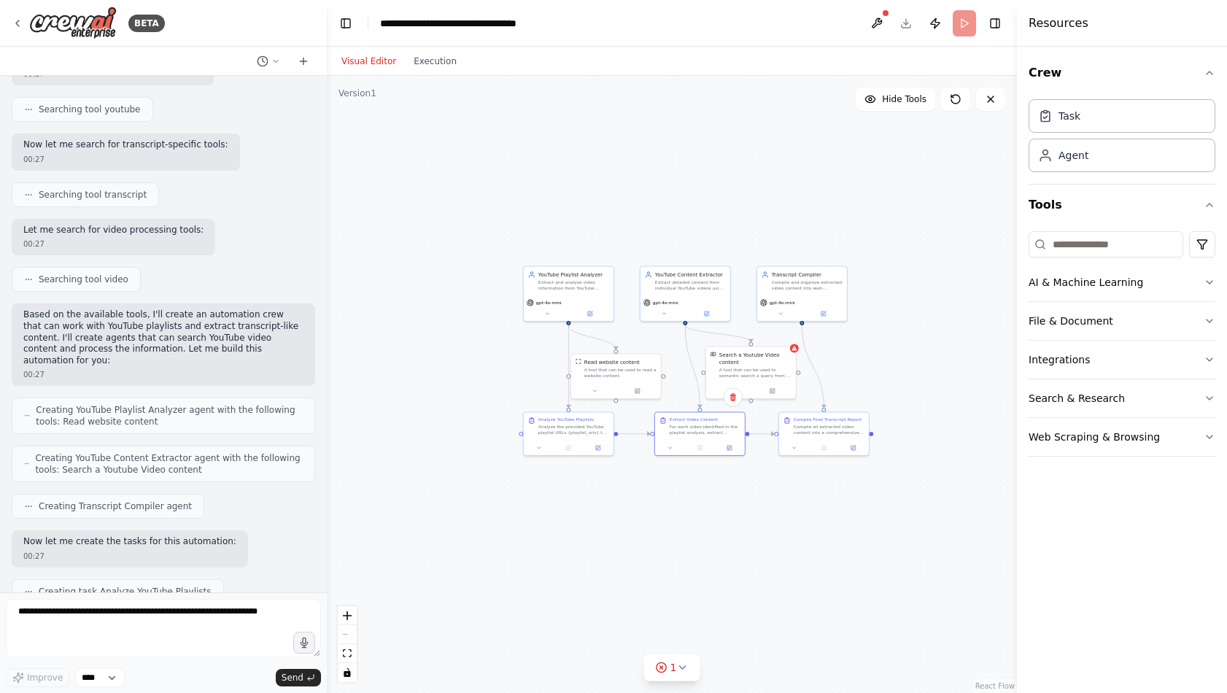
drag, startPoint x: 935, startPoint y: 252, endPoint x: 864, endPoint y: 354, distance: 123.7
click at [864, 354] on div ".deletable-edge-delete-btn { width: 20px; height: 20px; border: 0px solid #ffff…" at bounding box center [672, 384] width 690 height 617
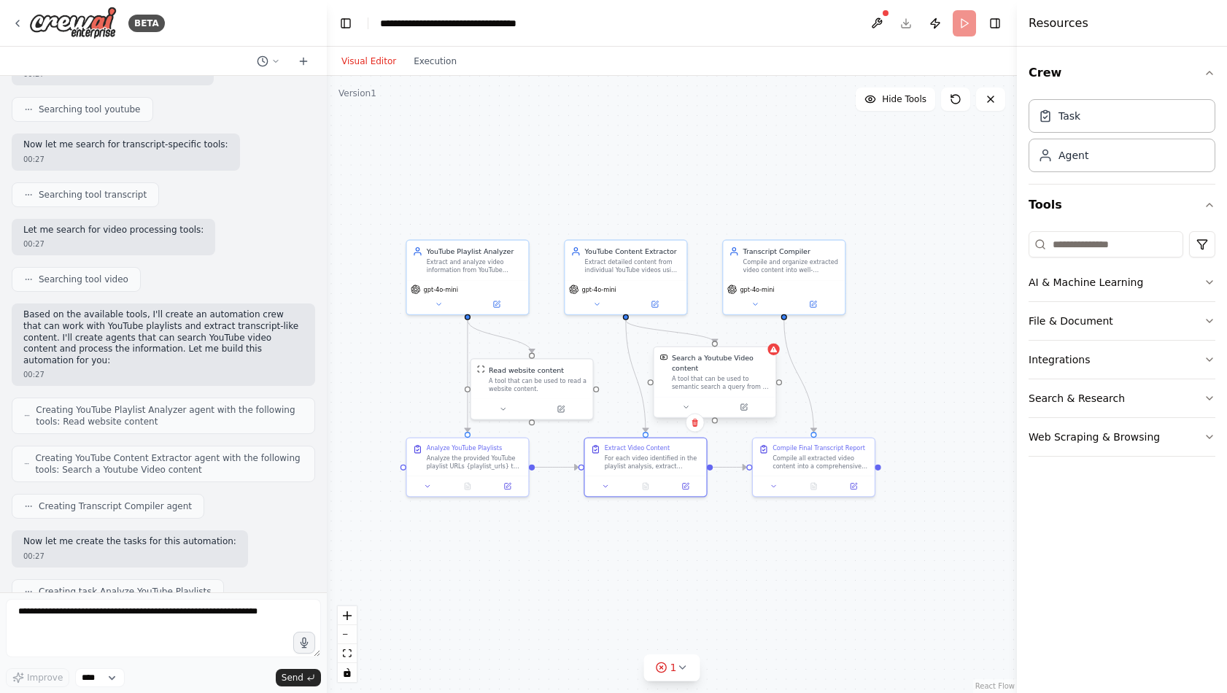
click at [749, 370] on div "Search a Youtube Video content" at bounding box center [721, 363] width 98 height 20
click at [784, 349] on icon "Edge from d7e0cb09-4388-49b2-b051-9dc156844533 to 7522b3b3-c406-44b5-99e1-a44ef…" at bounding box center [799, 376] width 30 height 112
click at [773, 348] on icon at bounding box center [773, 350] width 7 height 6
click at [770, 383] on div "Search a Youtube Video content A tool that can be used to semantic search a que…" at bounding box center [715, 372] width 122 height 50
click at [749, 400] on div at bounding box center [715, 407] width 122 height 20
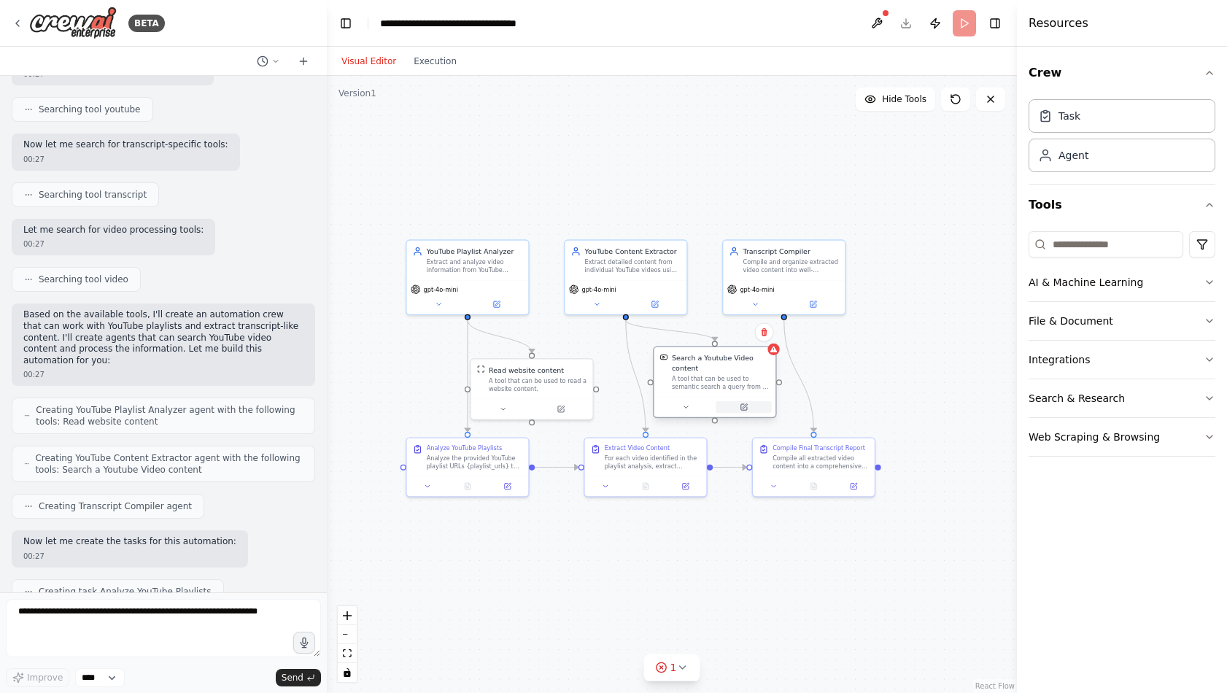
drag, startPoint x: 746, startPoint y: 407, endPoint x: 757, endPoint y: 403, distance: 11.8
click at [748, 406] on button at bounding box center [744, 407] width 56 height 12
click at [735, 410] on button at bounding box center [744, 407] width 56 height 12
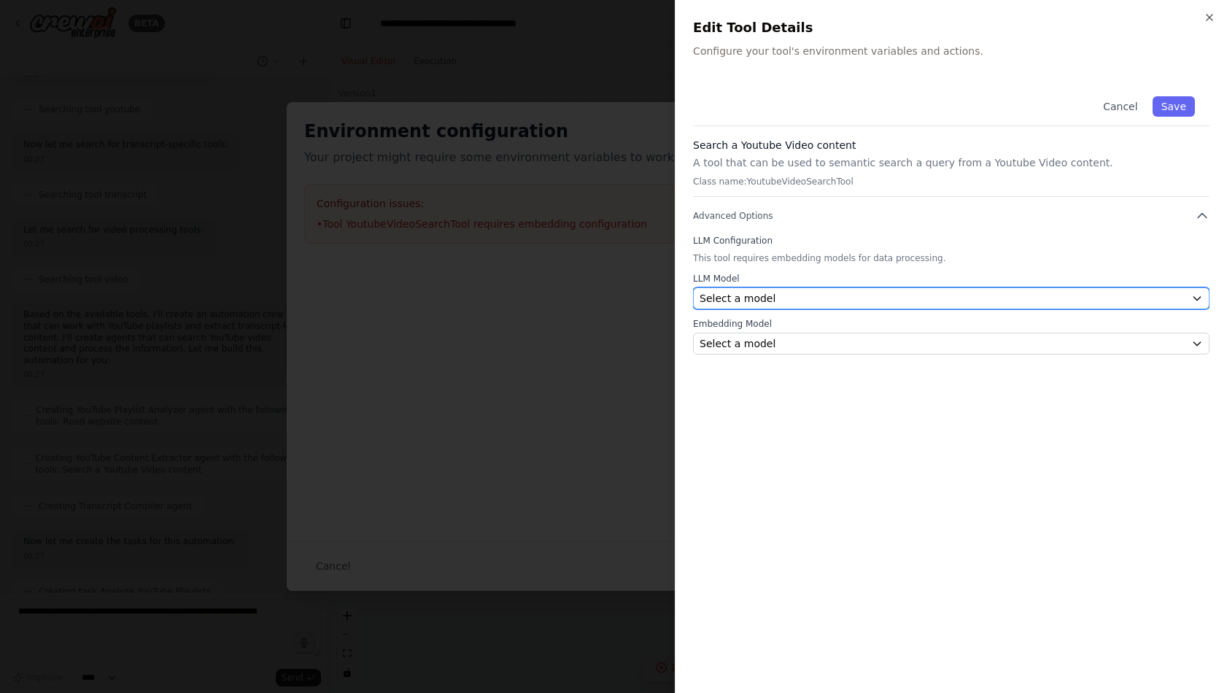
click at [786, 298] on div "Select a model" at bounding box center [943, 298] width 486 height 15
click at [768, 294] on span "Select a model" at bounding box center [738, 298] width 76 height 15
click at [768, 297] on span "Select a model" at bounding box center [738, 298] width 76 height 15
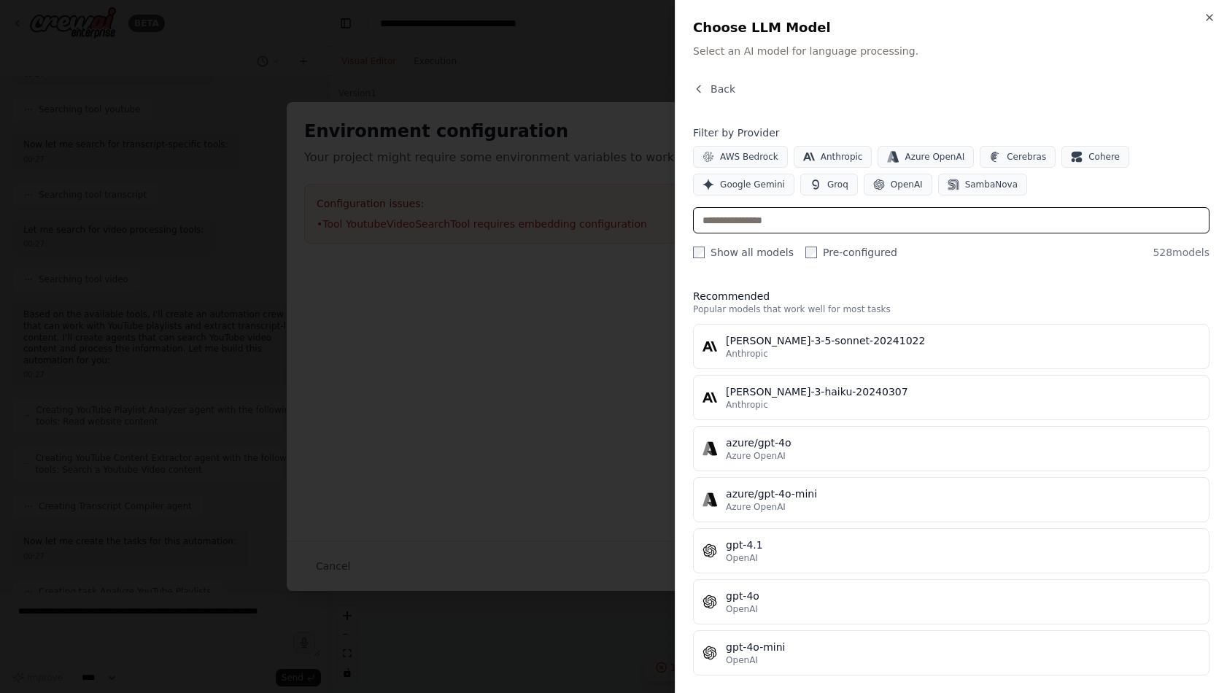
click at [769, 228] on input "text" at bounding box center [951, 220] width 517 height 26
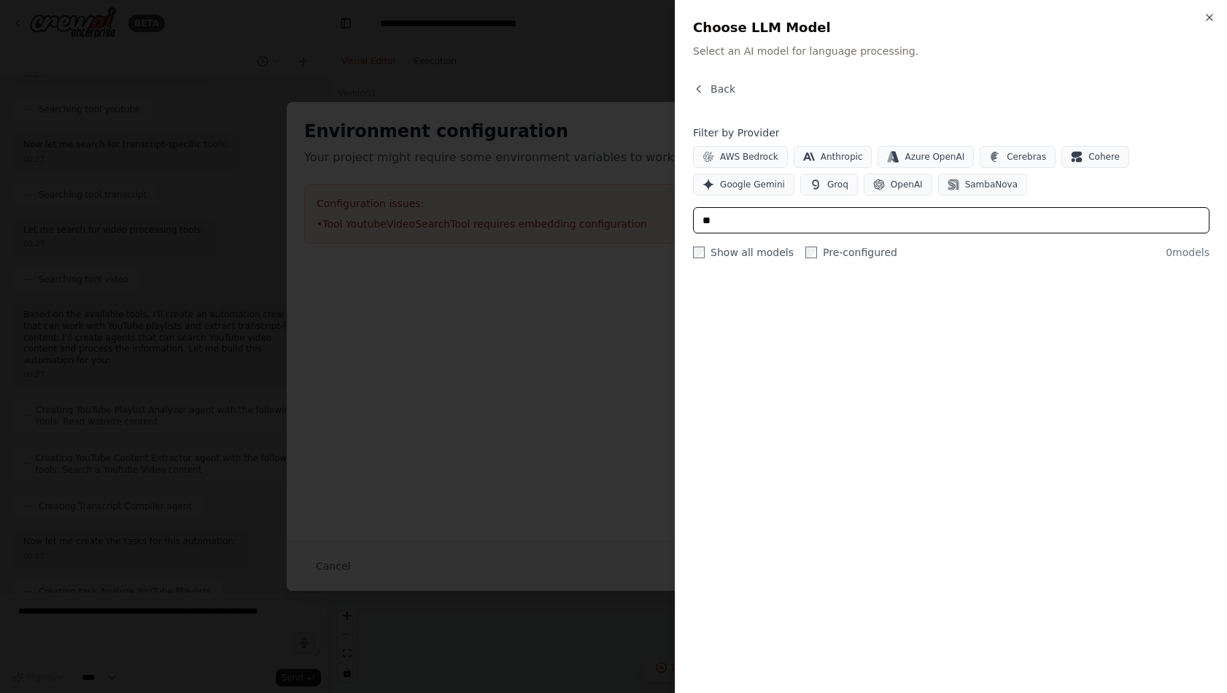
type input "*"
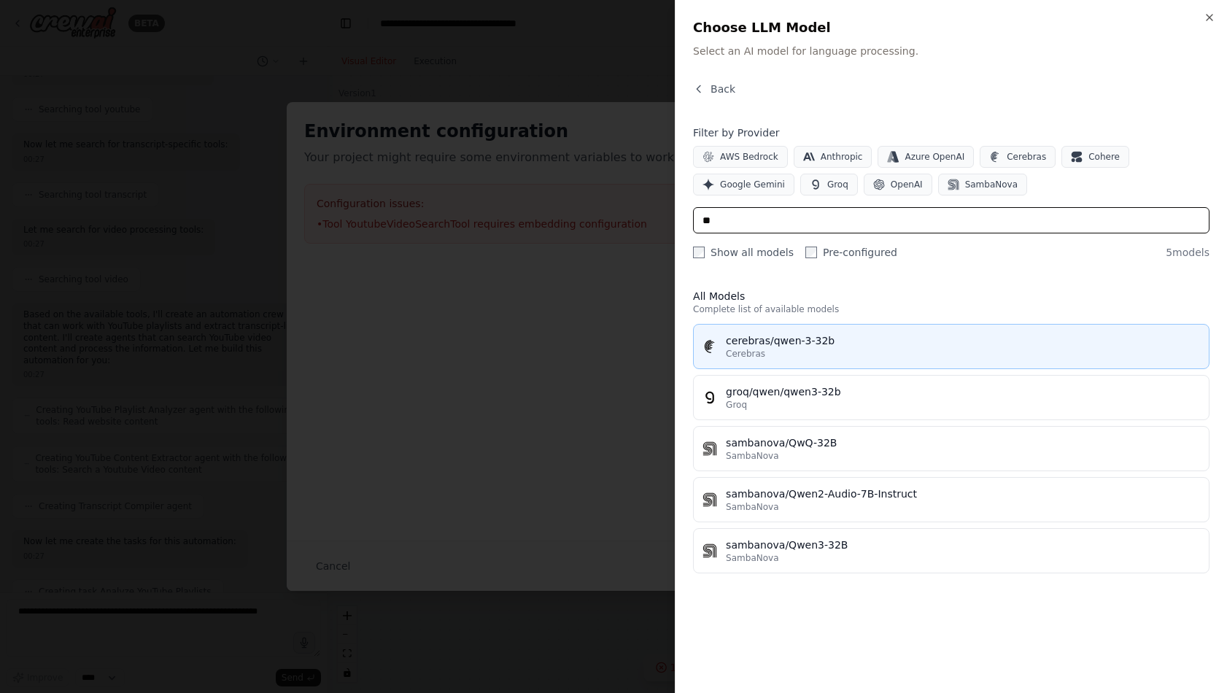
type input "**"
click at [872, 339] on div "cerebras/qwen-3-32b" at bounding box center [963, 340] width 474 height 15
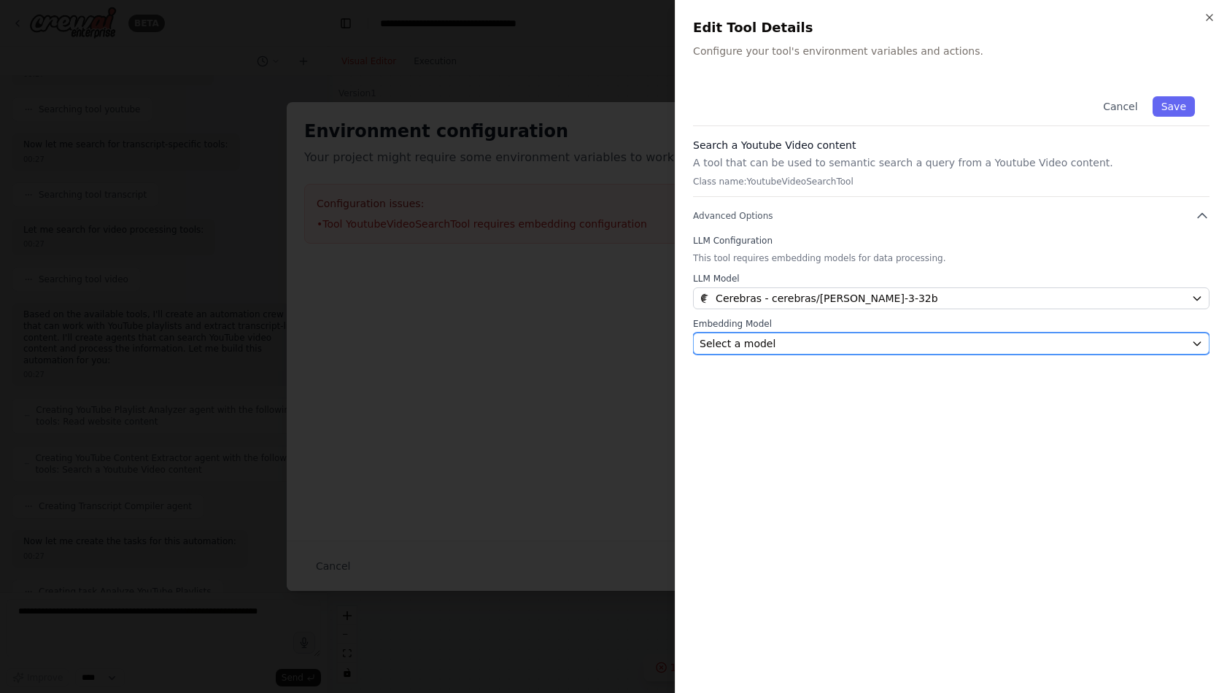
click at [844, 347] on div "Select a model" at bounding box center [943, 343] width 486 height 15
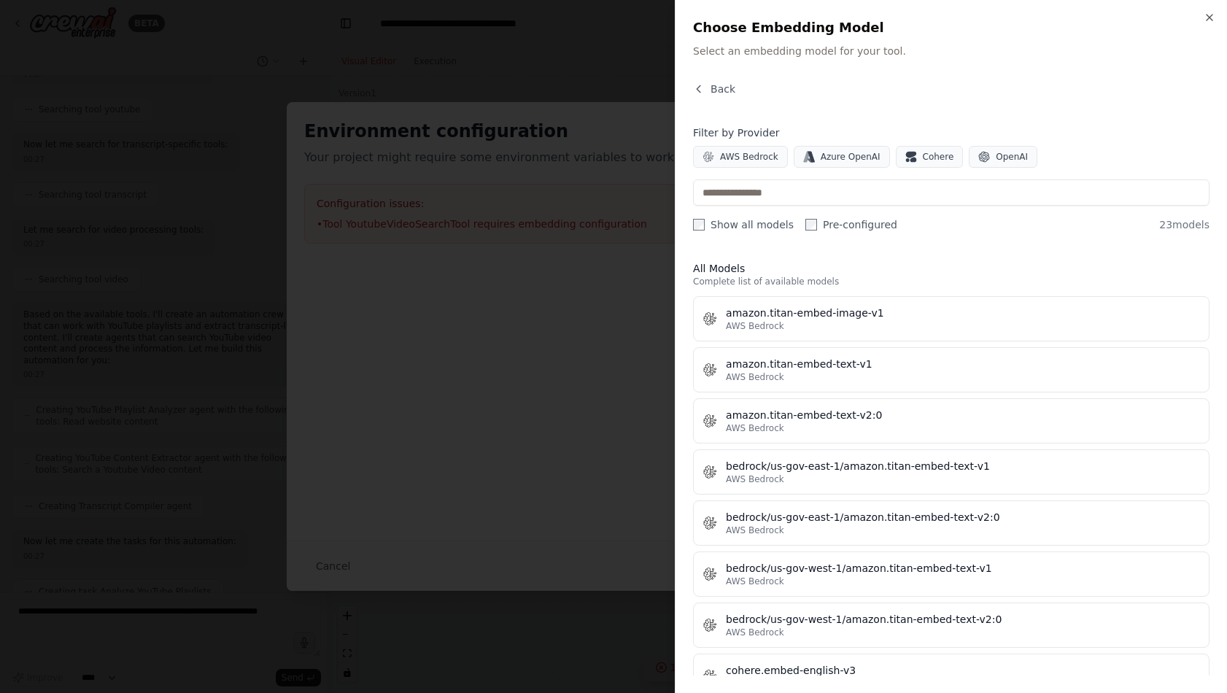
drag, startPoint x: 843, startPoint y: 392, endPoint x: 834, endPoint y: 394, distance: 9.7
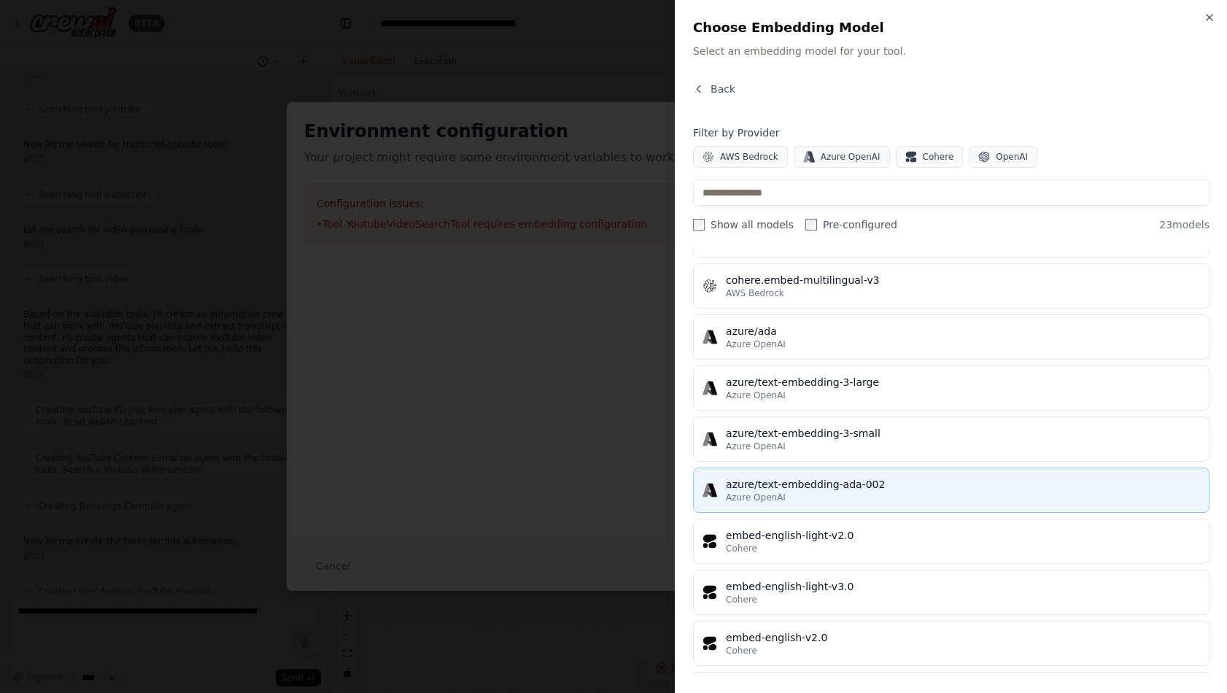
scroll to position [516, 0]
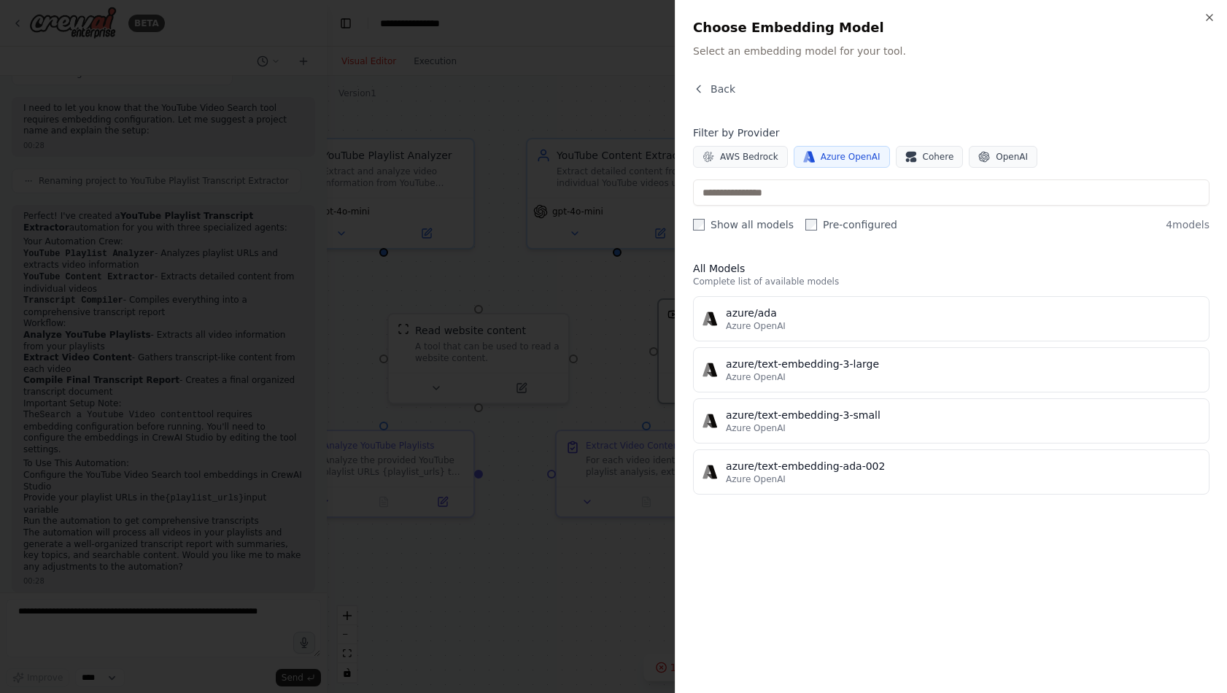
click at [843, 329] on div "Azure OpenAI" at bounding box center [963, 326] width 474 height 12
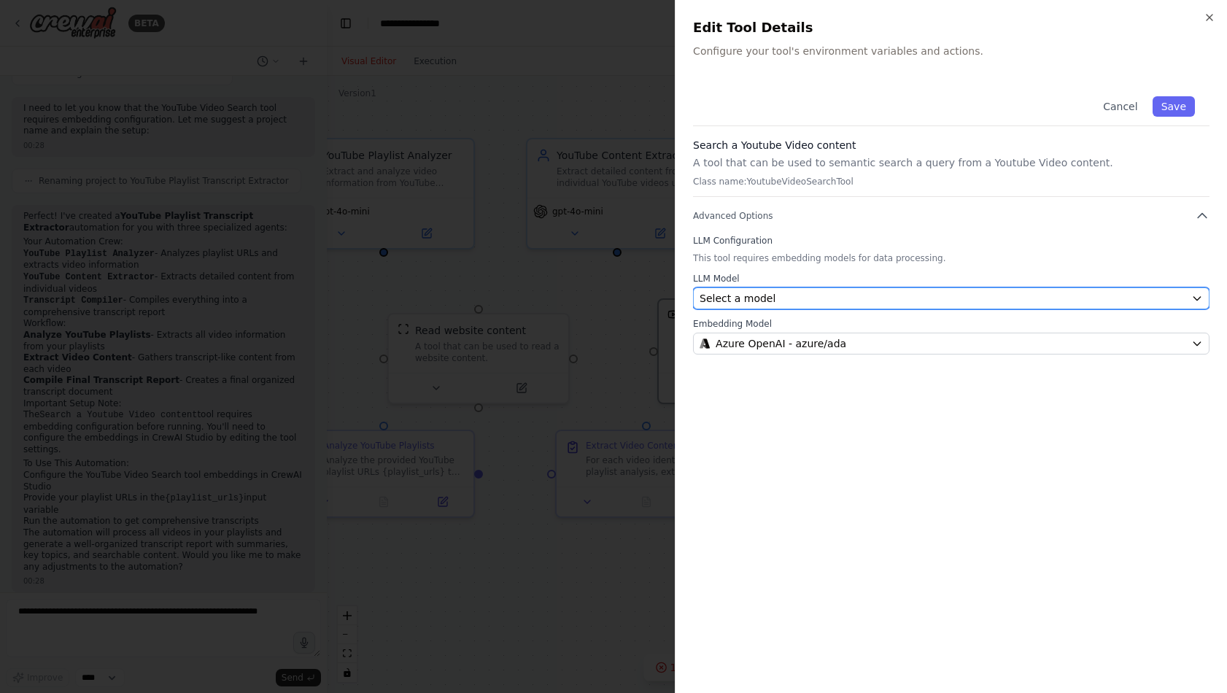
click at [805, 306] on button "Select a model" at bounding box center [951, 298] width 517 height 22
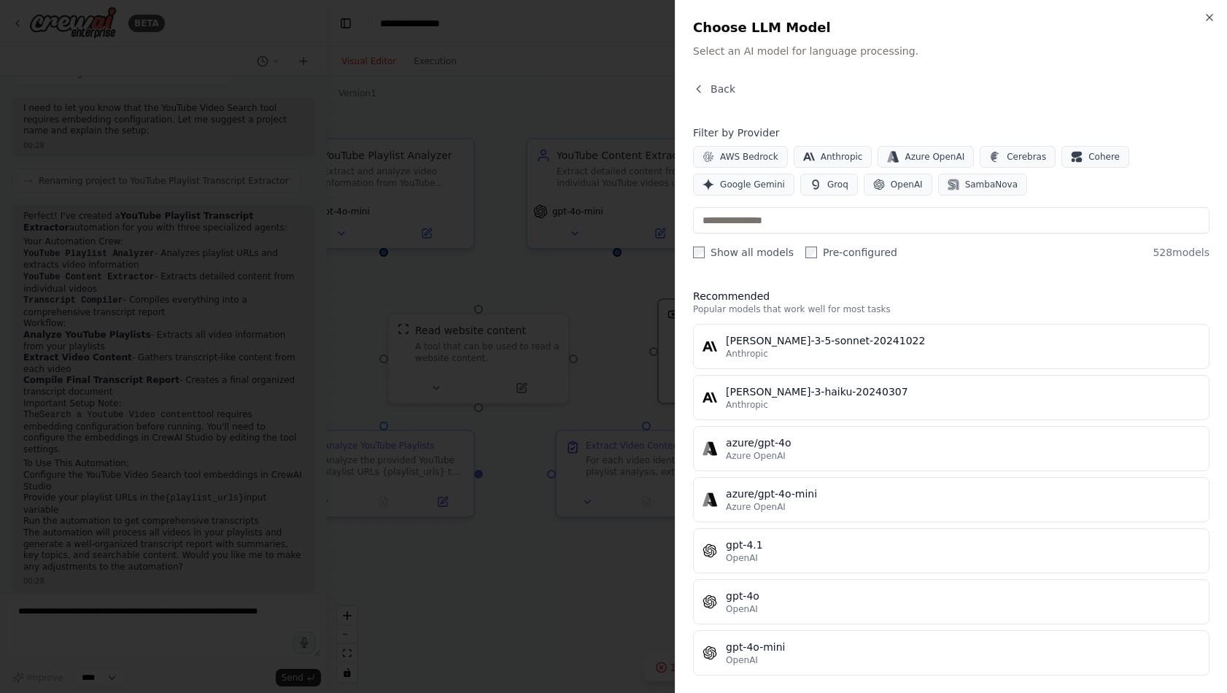
click at [753, 237] on div "Filter by Provider AWS Bedrock Anthropic Azure OpenAI Cerebras Cohere Google Ge…" at bounding box center [951, 192] width 517 height 134
click at [747, 230] on input "text" at bounding box center [951, 220] width 517 height 26
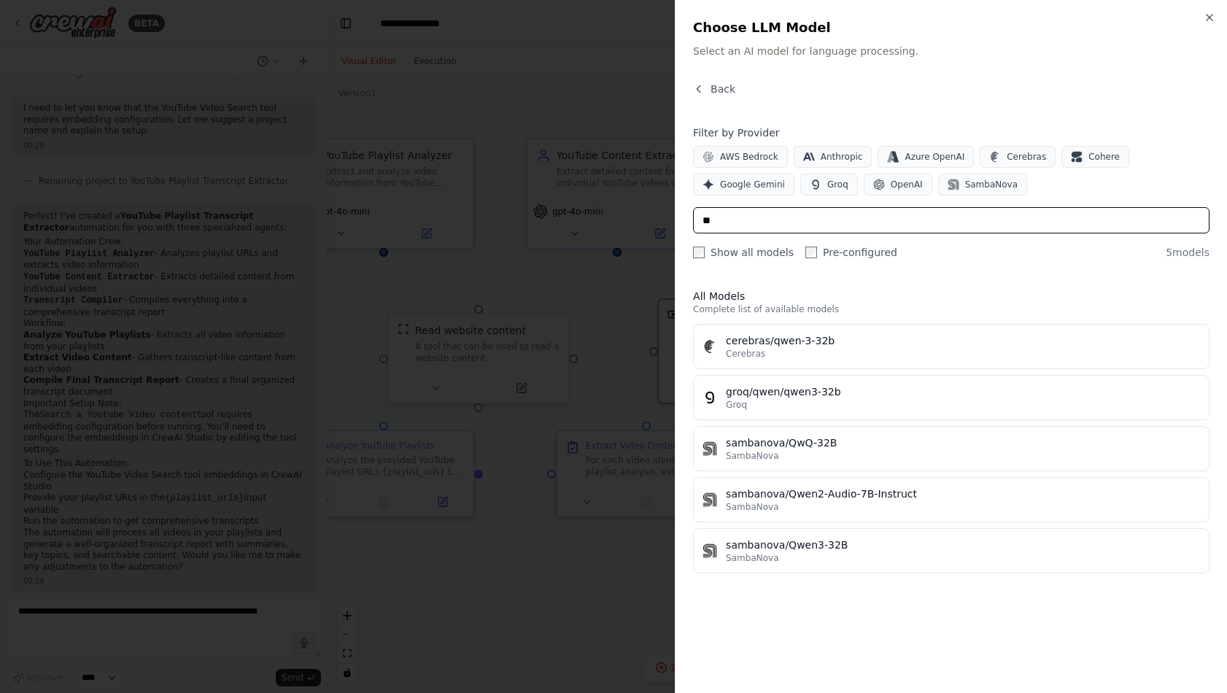
type input "**"
click at [814, 339] on div "cerebras/qwen-3-32b" at bounding box center [963, 340] width 474 height 15
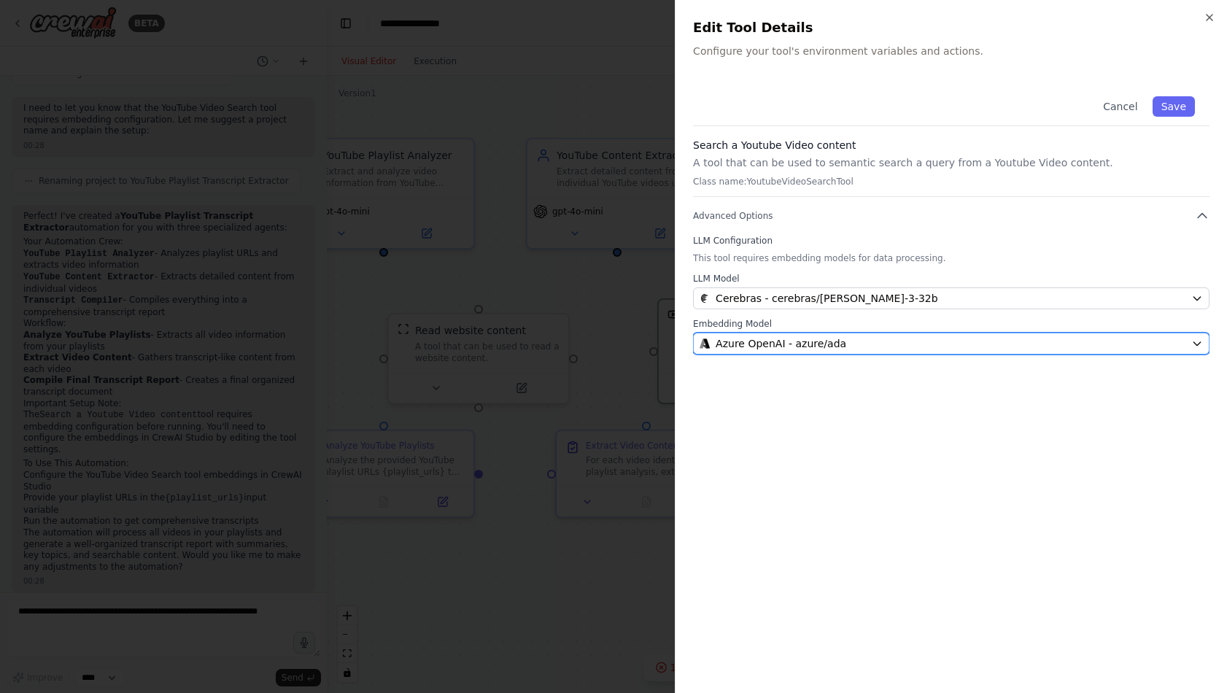
click at [799, 347] on span "Azure OpenAI - azure/ada" at bounding box center [781, 343] width 131 height 15
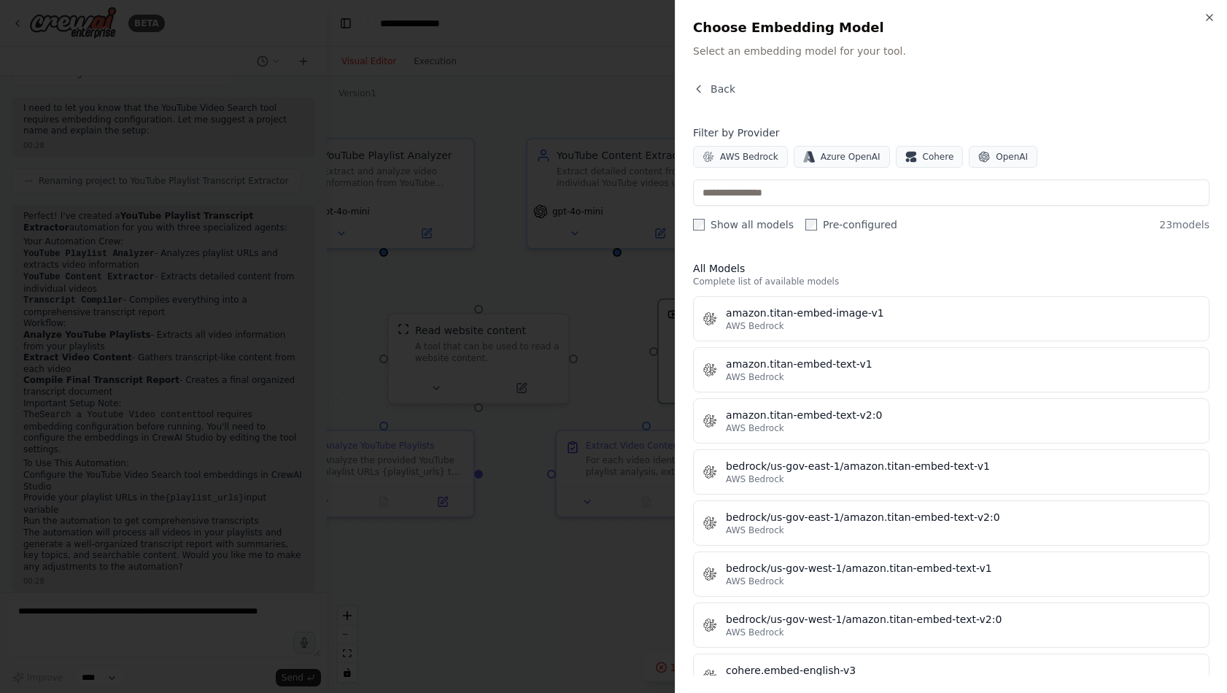
click at [967, 272] on h3 "All Models" at bounding box center [951, 268] width 517 height 15
click at [717, 93] on span "Back" at bounding box center [723, 89] width 25 height 15
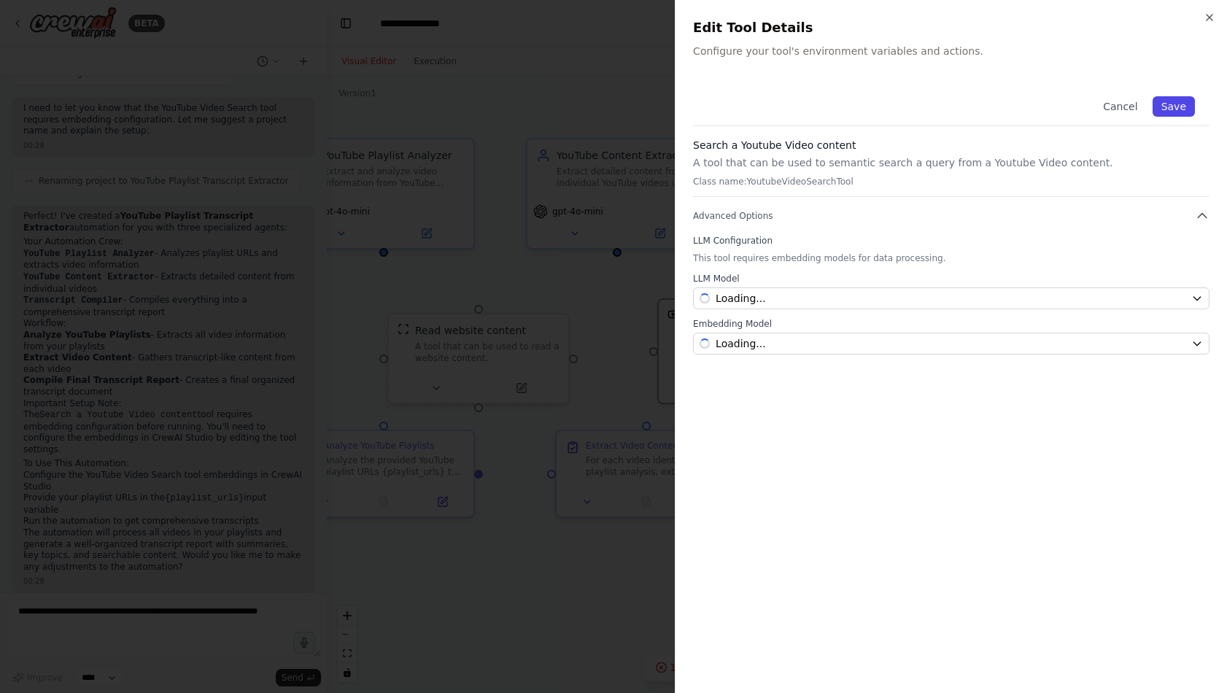
click at [1168, 109] on button "Save" at bounding box center [1174, 106] width 42 height 20
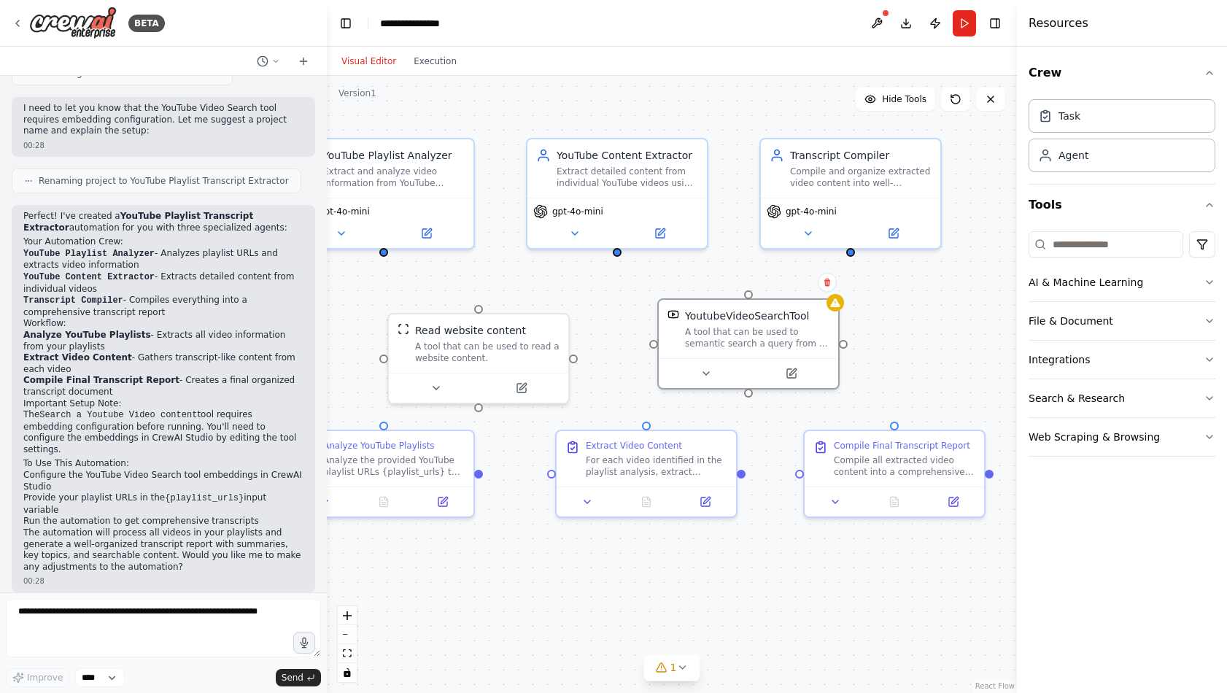
click at [927, 316] on div "YouTube Playlist Analyzer Extract and analyze video information from YouTube pl…" at bounding box center [672, 384] width 690 height 617
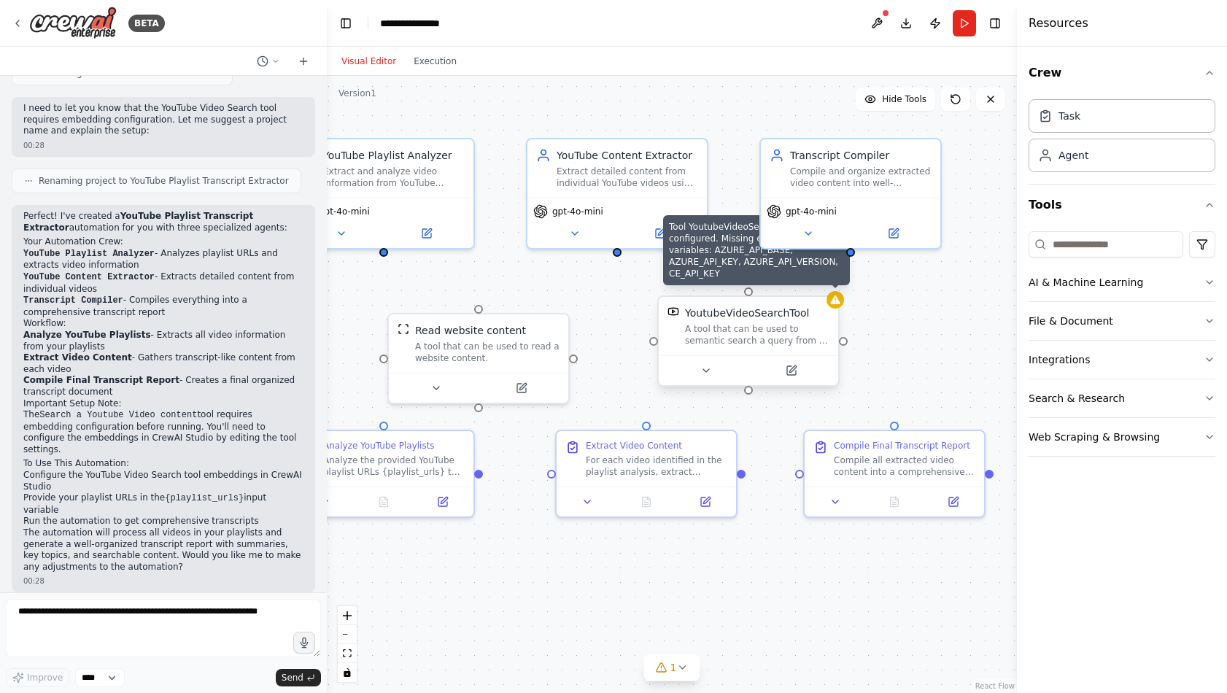
click at [831, 302] on icon at bounding box center [834, 299] width 9 height 9
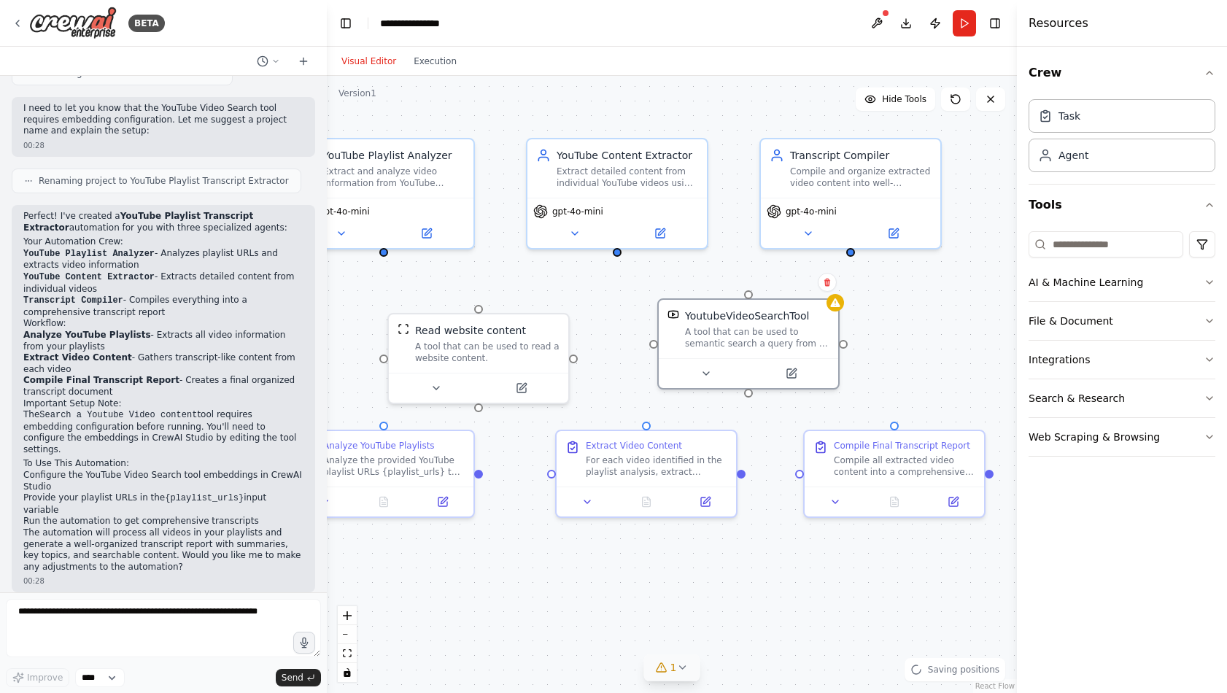
click at [687, 662] on button "1" at bounding box center [672, 667] width 56 height 27
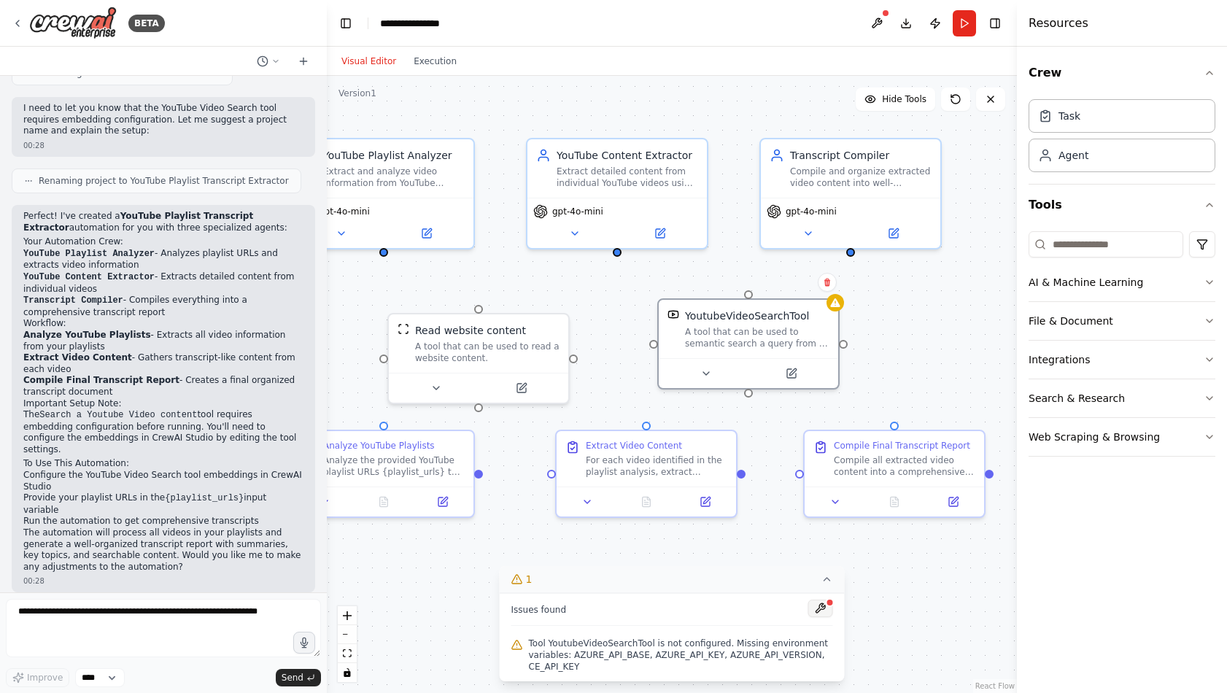
click at [819, 607] on button at bounding box center [820, 609] width 25 height 18
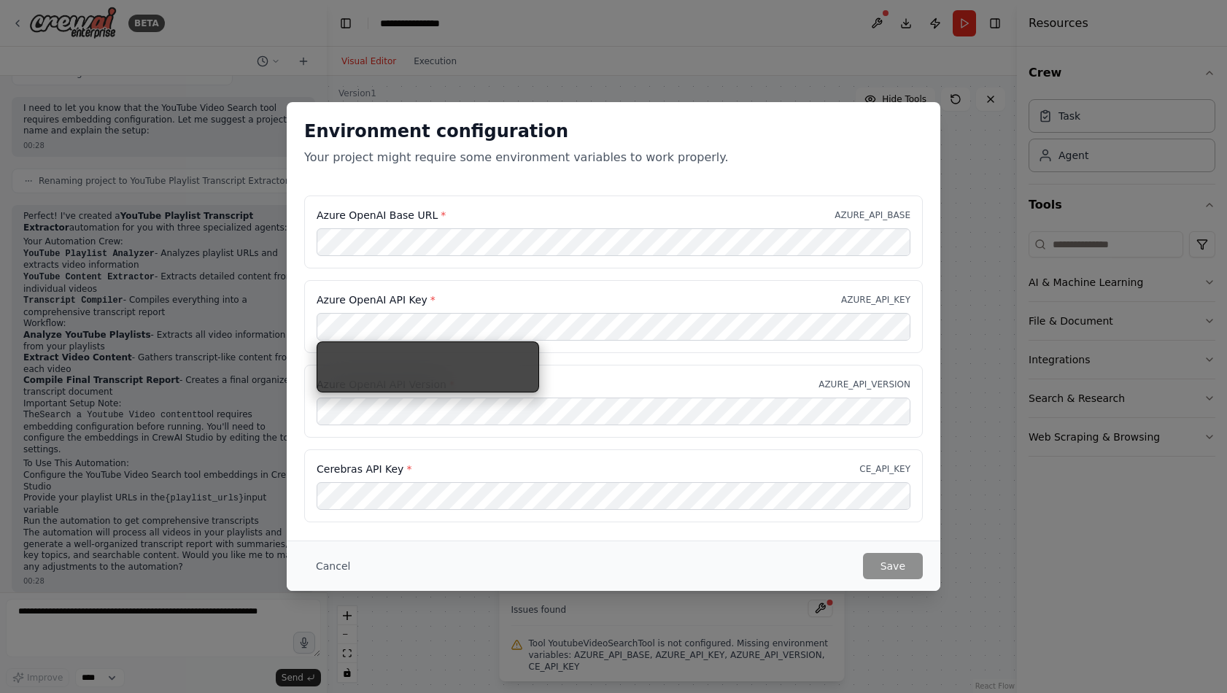
drag, startPoint x: 518, startPoint y: 274, endPoint x: 527, endPoint y: 308, distance: 34.7
click at [517, 276] on div "Azure OpenAI Base URL * AZURE_API_BASE Azure OpenAI API Key * AZURE_API_KEY Azu…" at bounding box center [613, 359] width 619 height 327
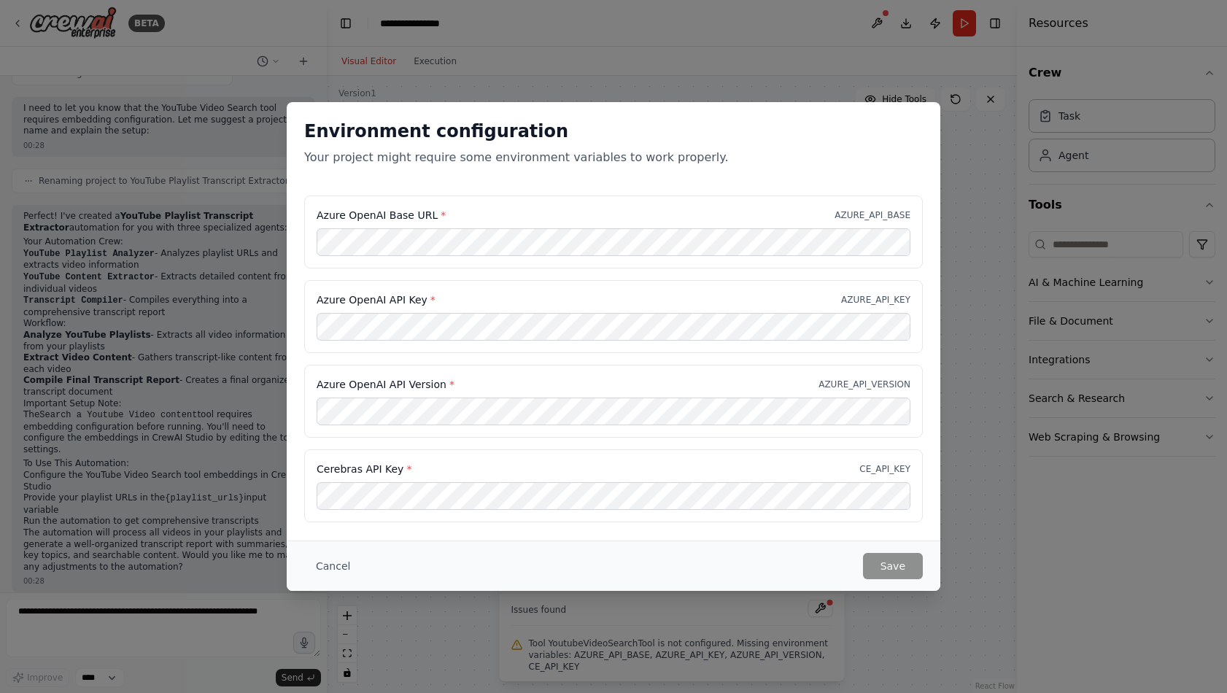
click at [995, 486] on div "Environment configuration Your project might require some environment variables…" at bounding box center [613, 346] width 1227 height 693
click at [336, 555] on button "Cancel" at bounding box center [333, 566] width 58 height 26
